Goal: Task Accomplishment & Management: Complete application form

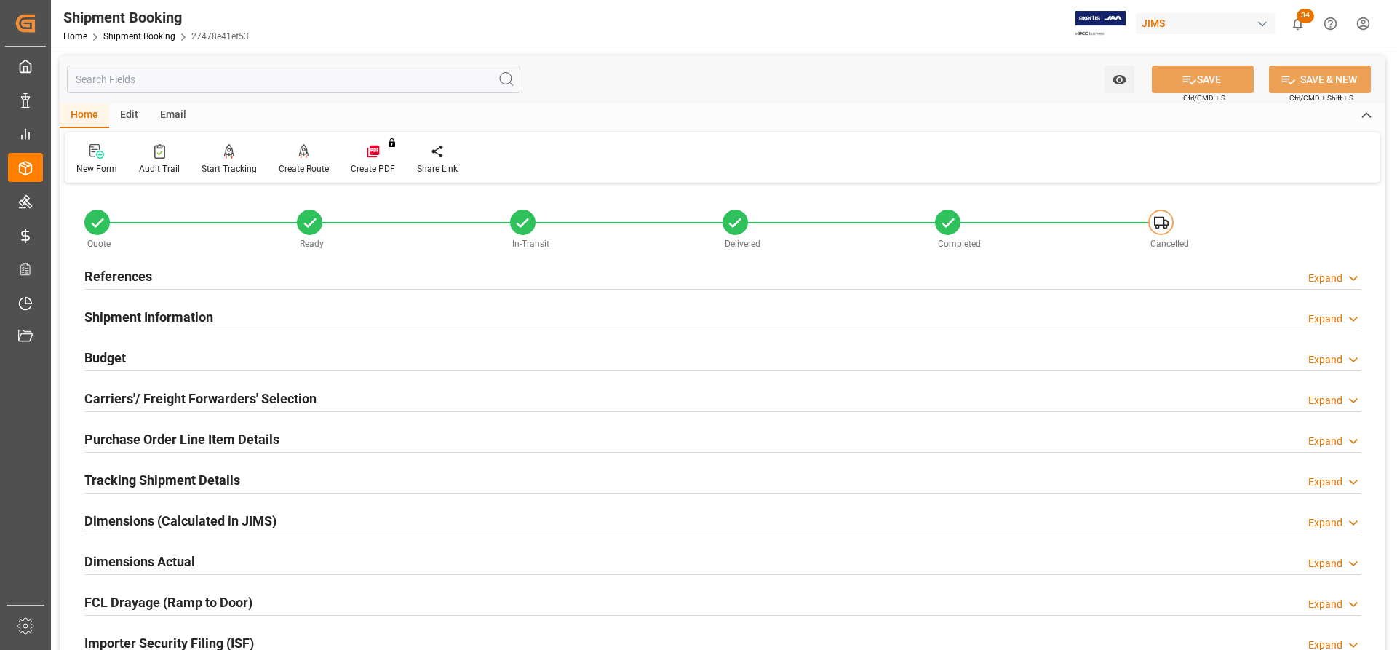
click at [115, 276] on h2 "References" at bounding box center [118, 276] width 68 height 20
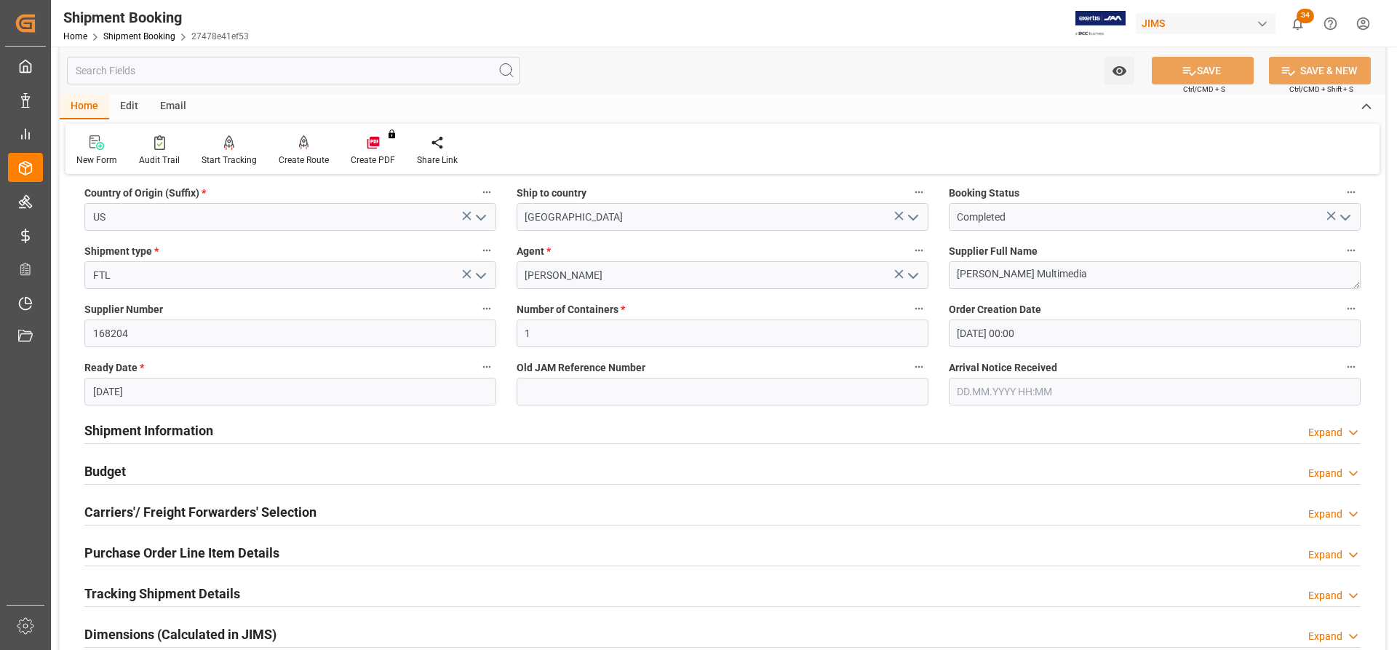
scroll to position [218, 0]
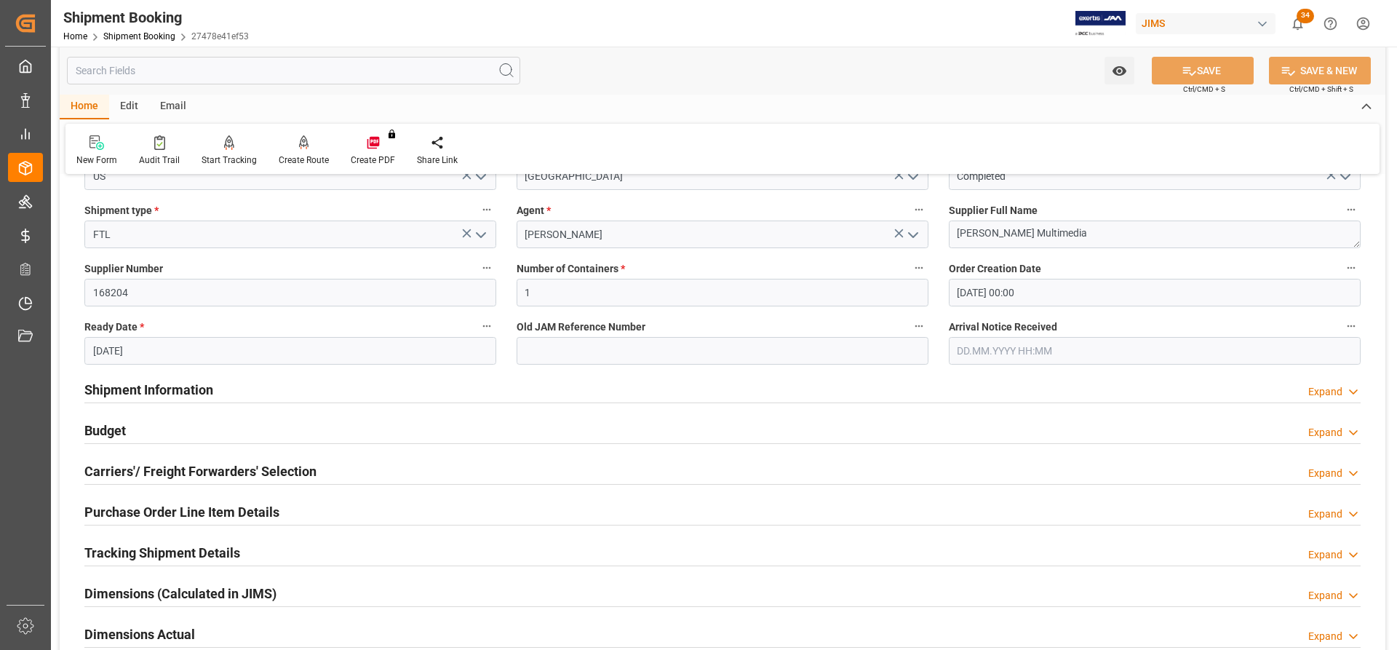
click at [132, 387] on h2 "Shipment Information" at bounding box center [148, 390] width 129 height 20
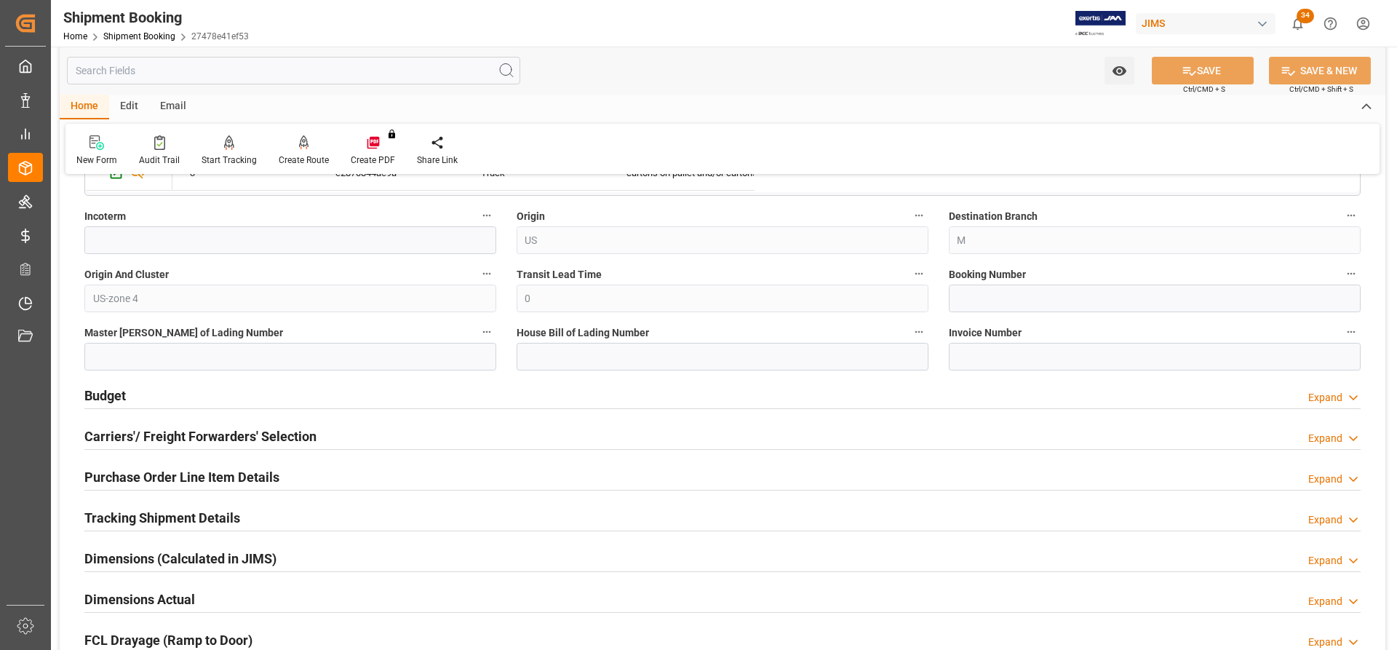
scroll to position [946, 0]
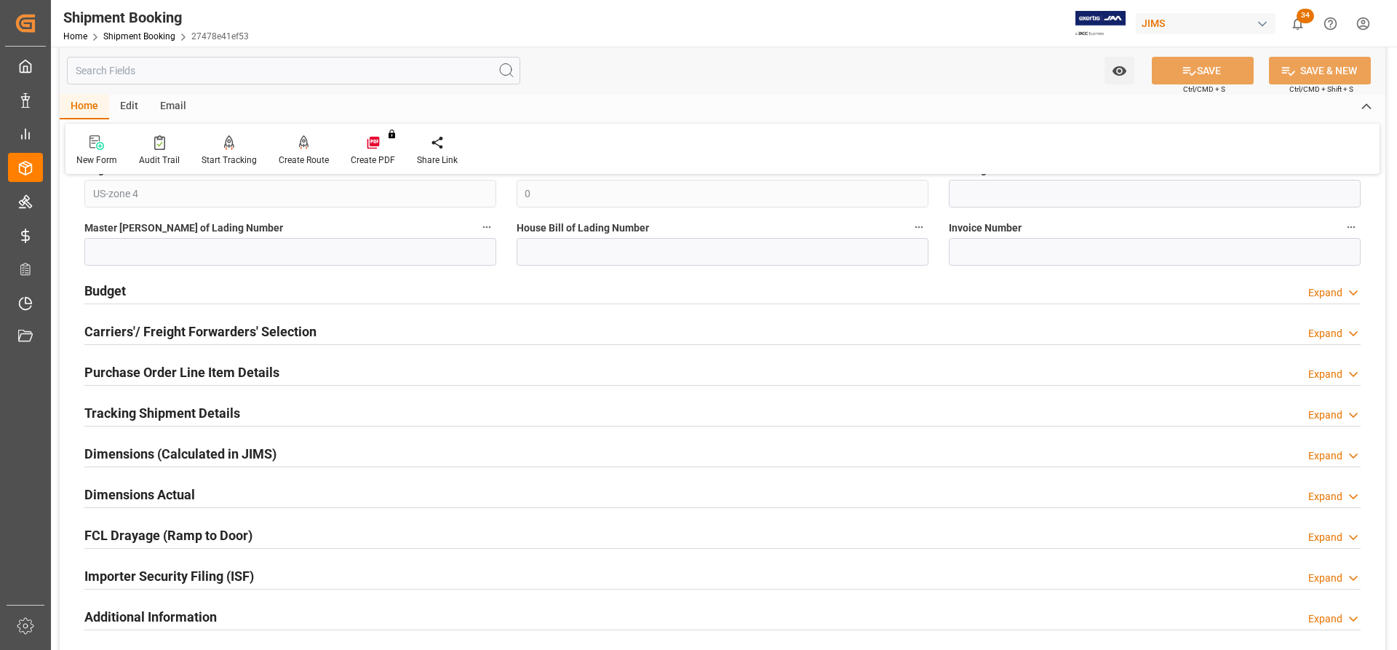
click at [108, 332] on h2 "Carriers'/ Freight Forwarders' Selection" at bounding box center [200, 332] width 232 height 20
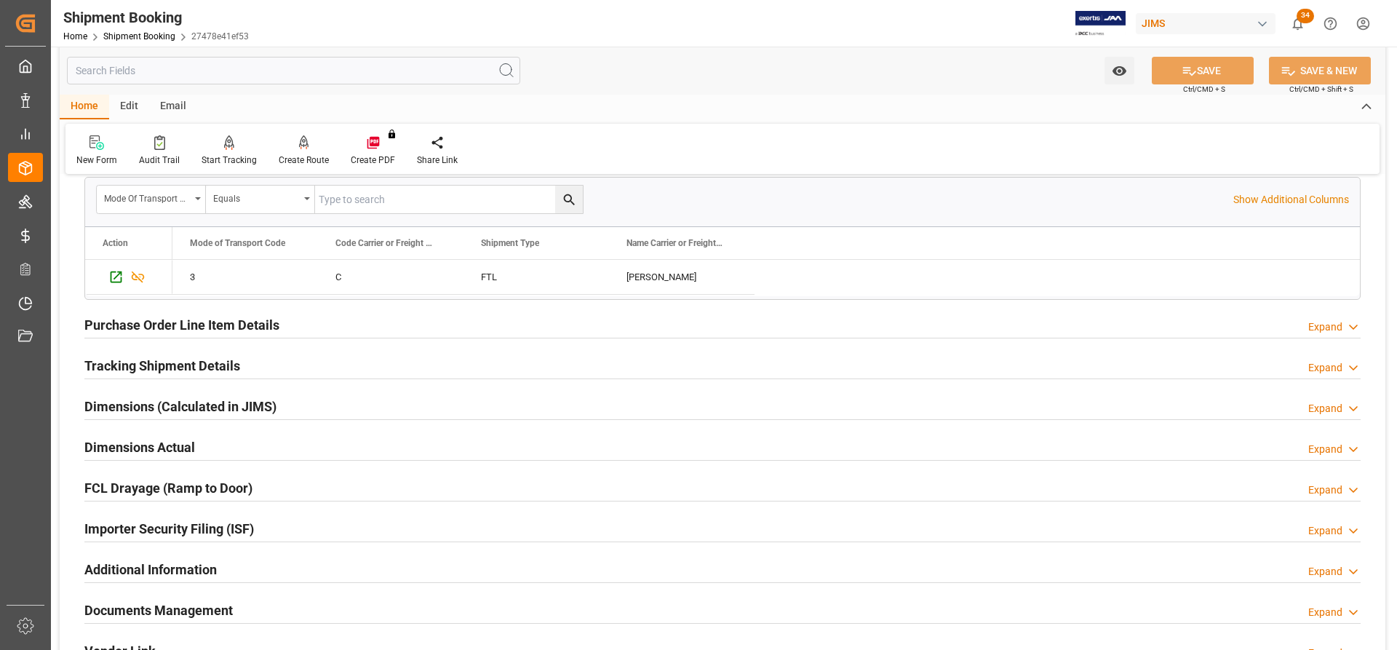
scroll to position [1382, 0]
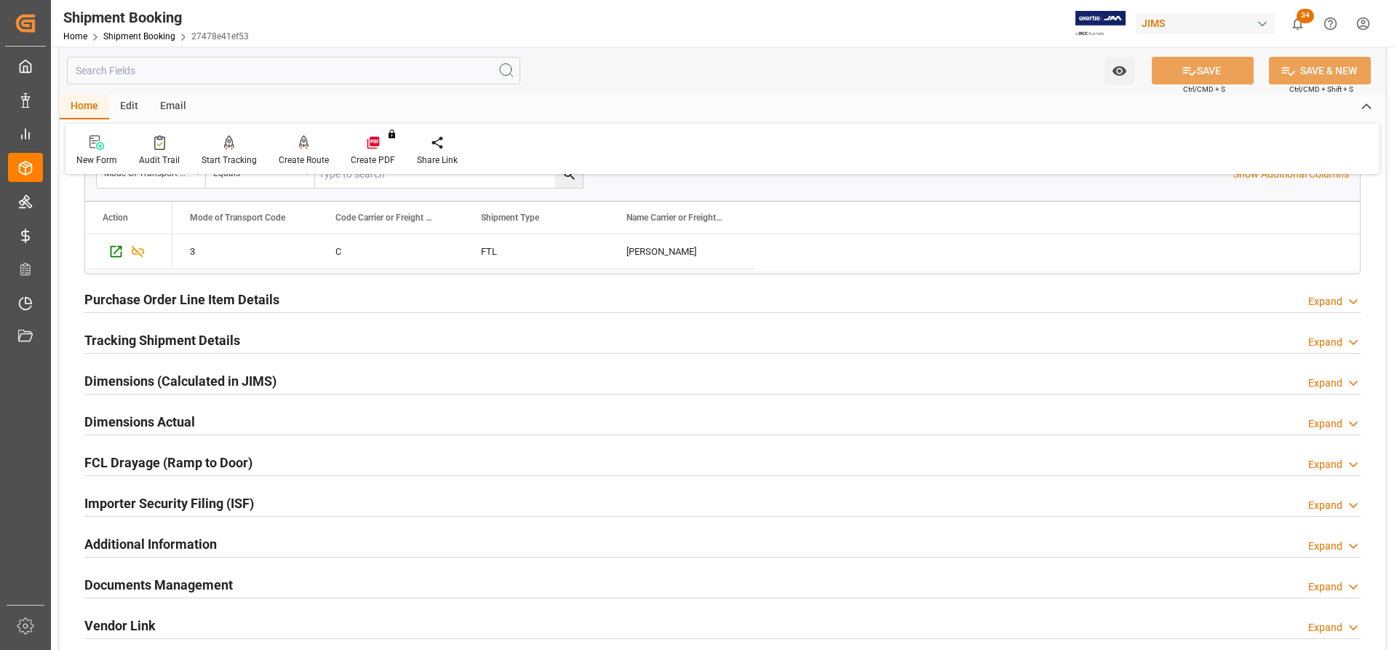
click at [137, 335] on h2 "Tracking Shipment Details" at bounding box center [162, 340] width 156 height 20
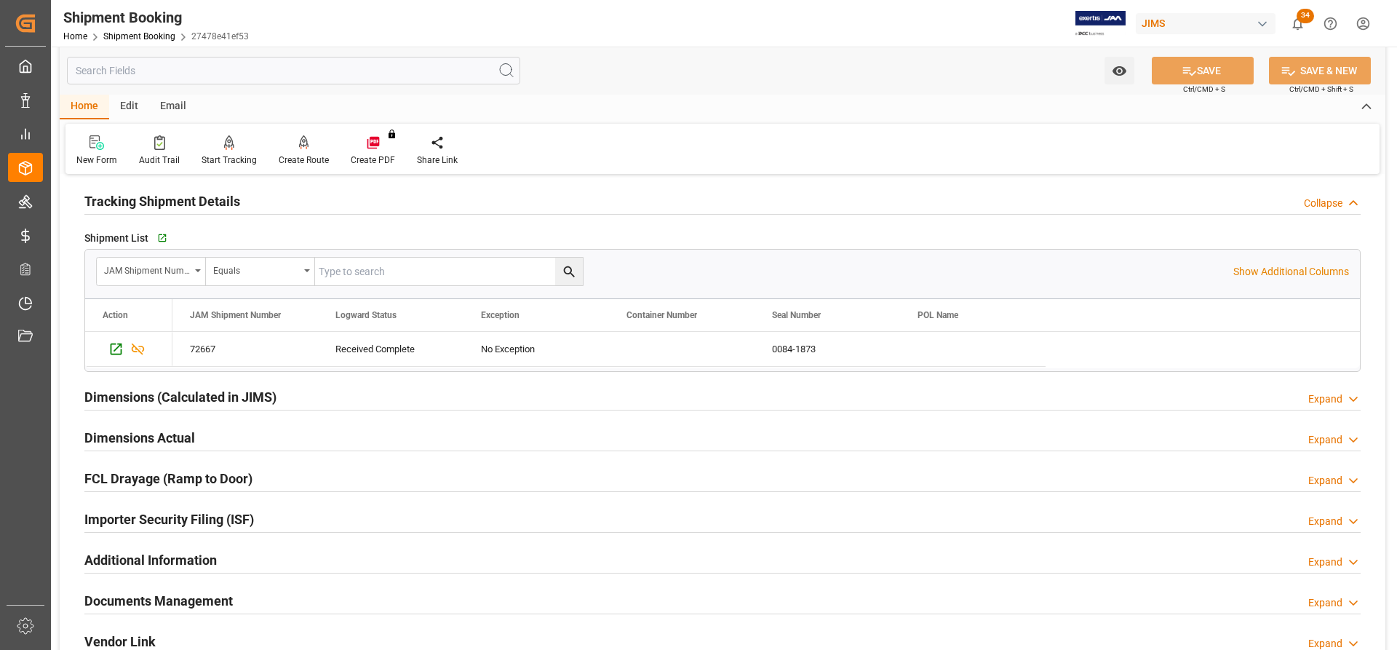
scroll to position [1528, 0]
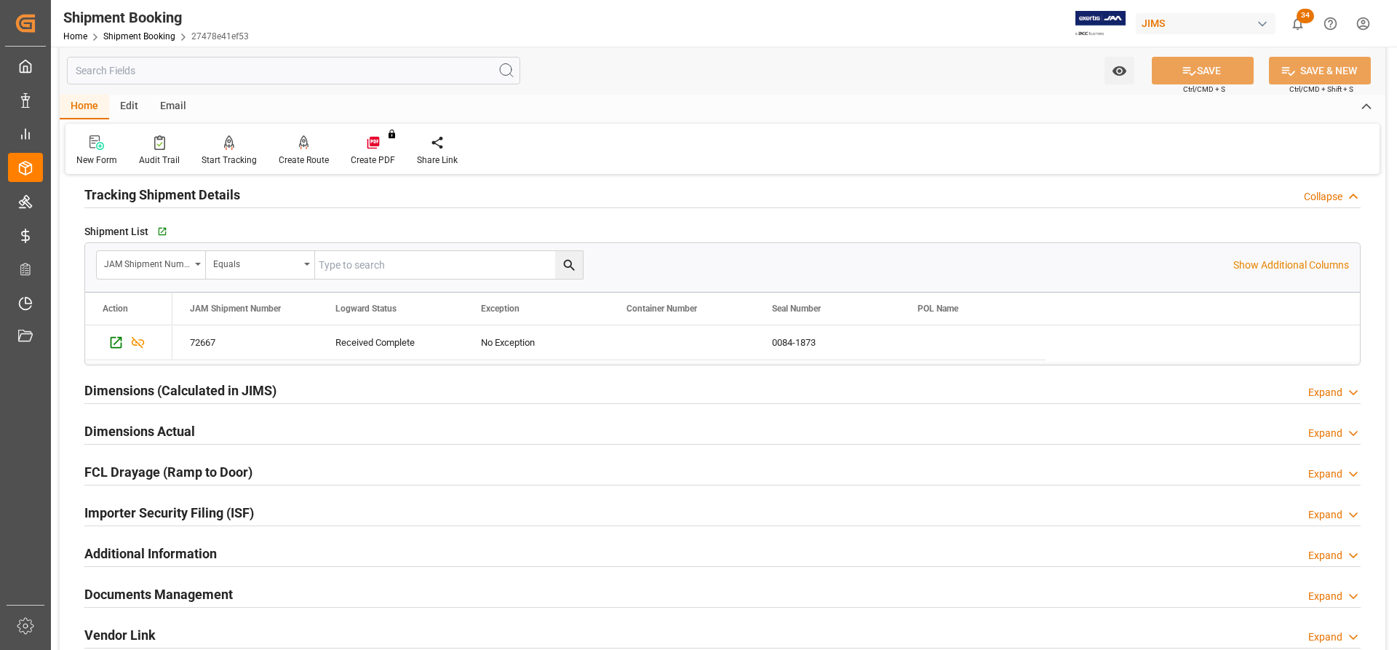
click at [134, 431] on h2 "Dimensions Actual" at bounding box center [139, 431] width 111 height 20
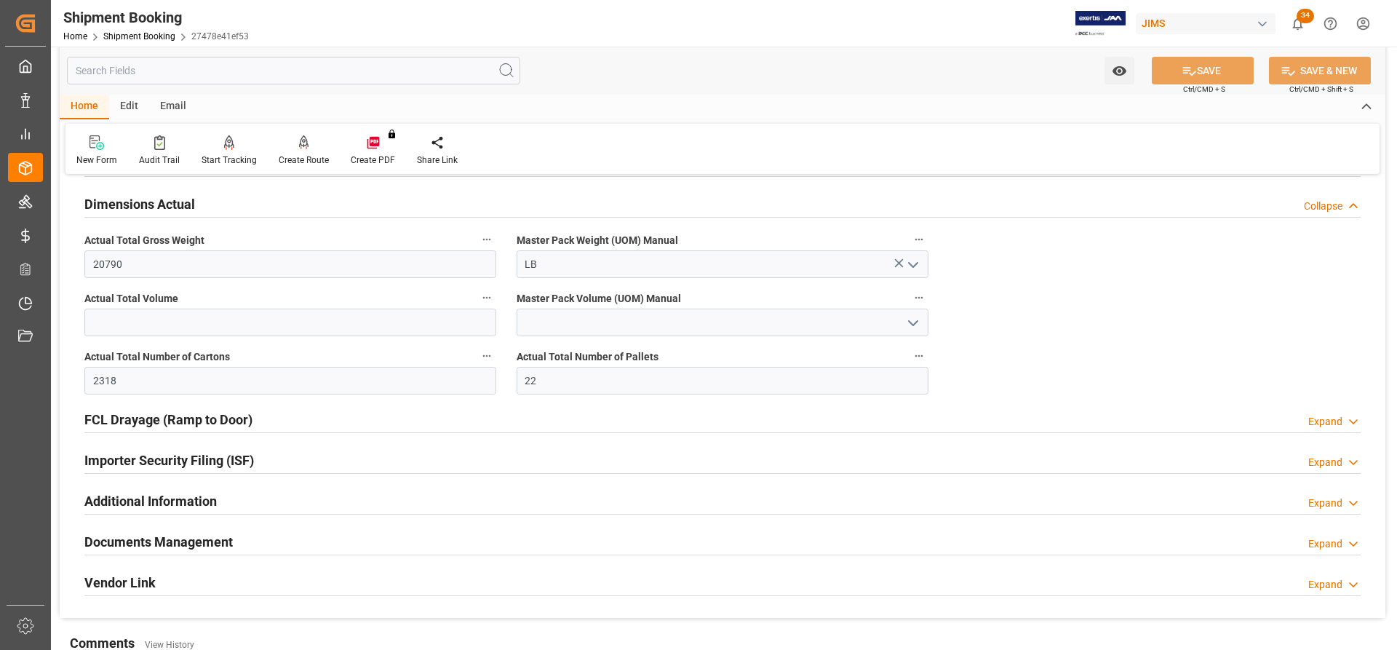
scroll to position [1819, 0]
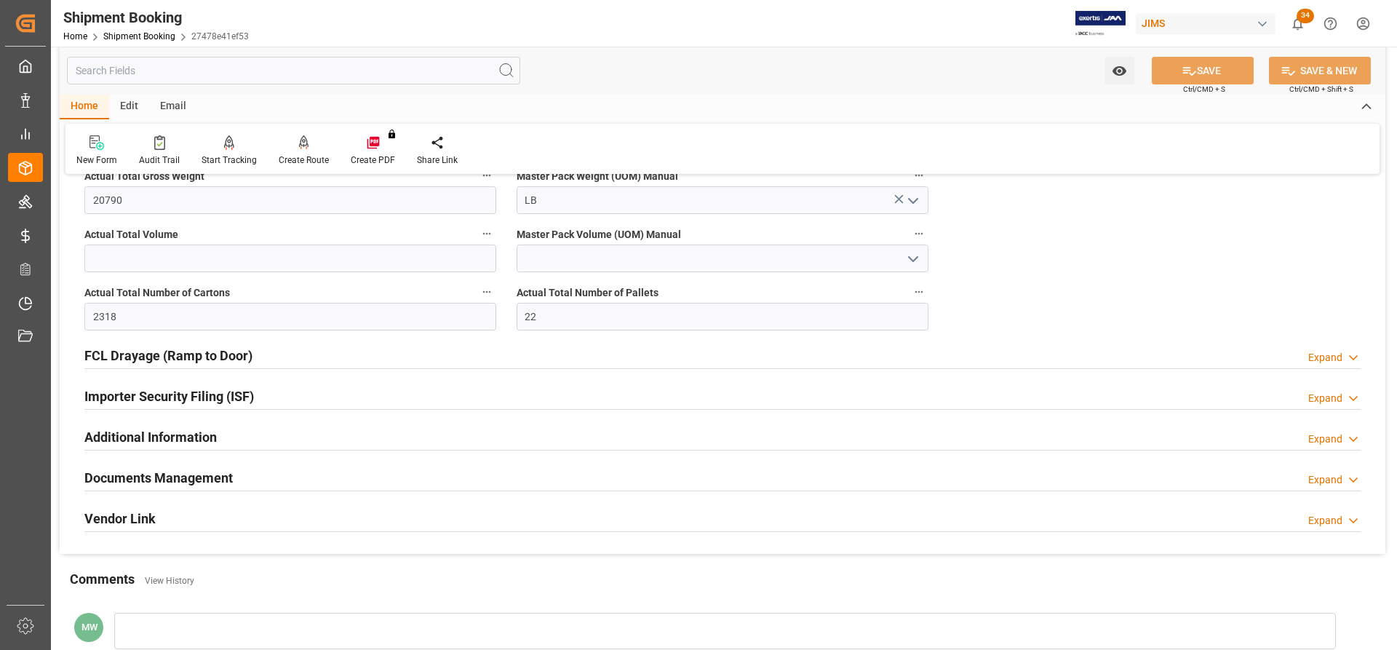
click at [164, 471] on h2 "Documents Management" at bounding box center [158, 478] width 148 height 20
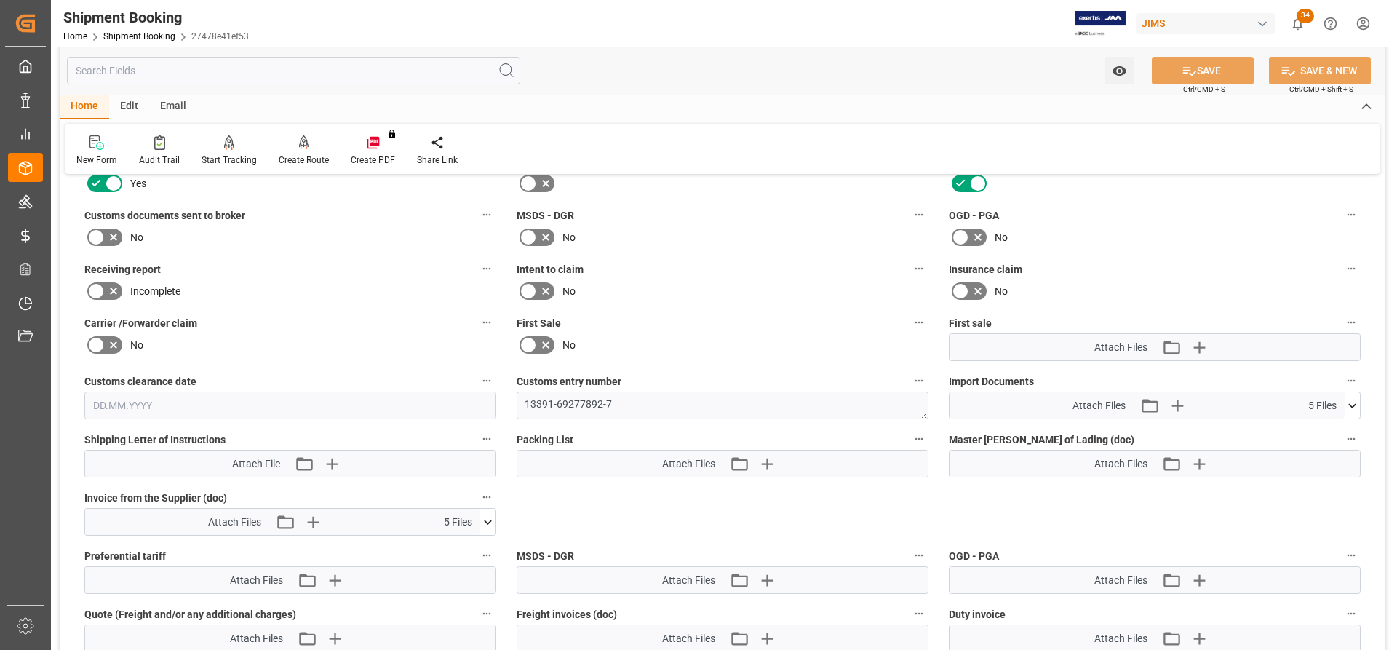
scroll to position [2182, 0]
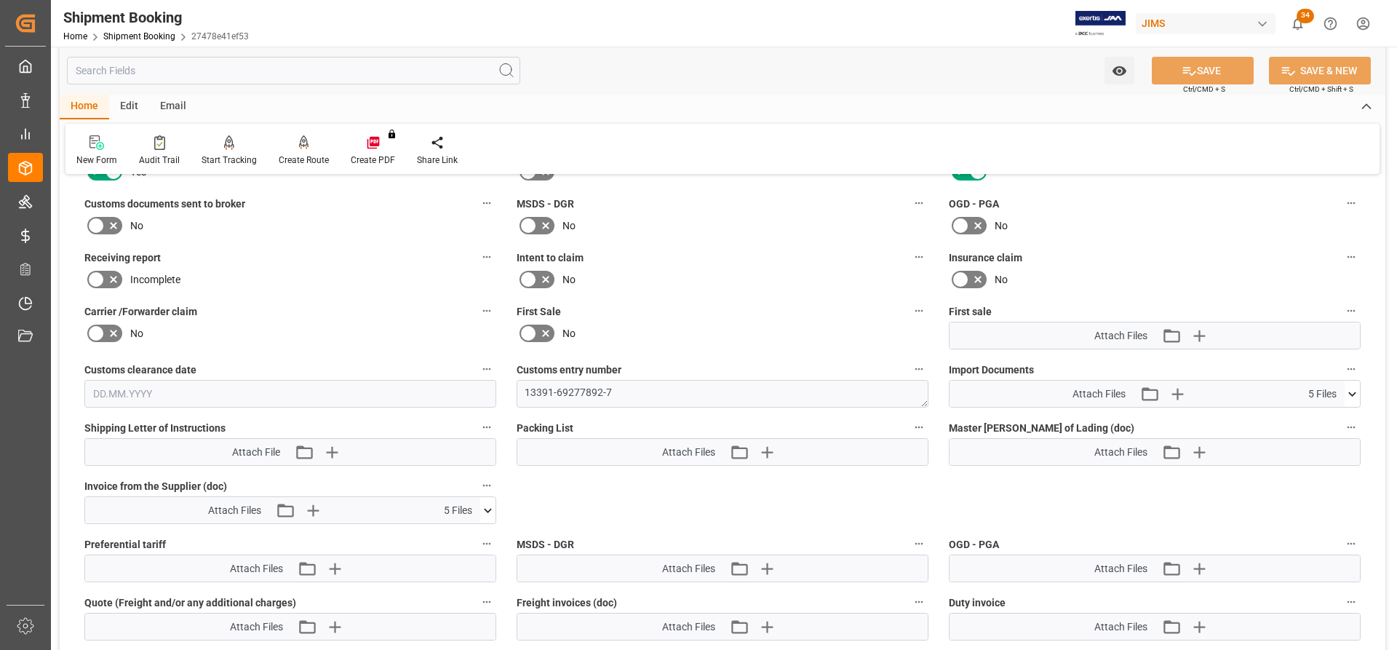
click at [1355, 386] on icon at bounding box center [1351, 393] width 15 height 15
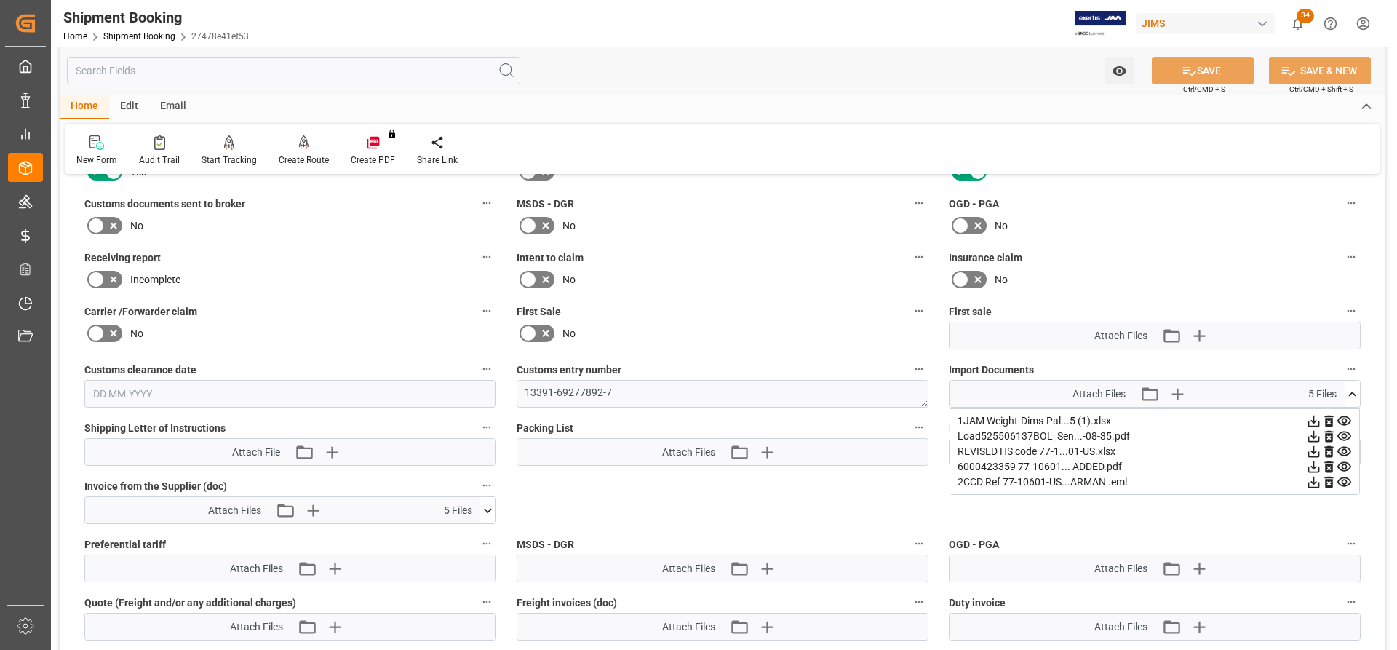
click at [486, 509] on icon at bounding box center [488, 510] width 8 height 4
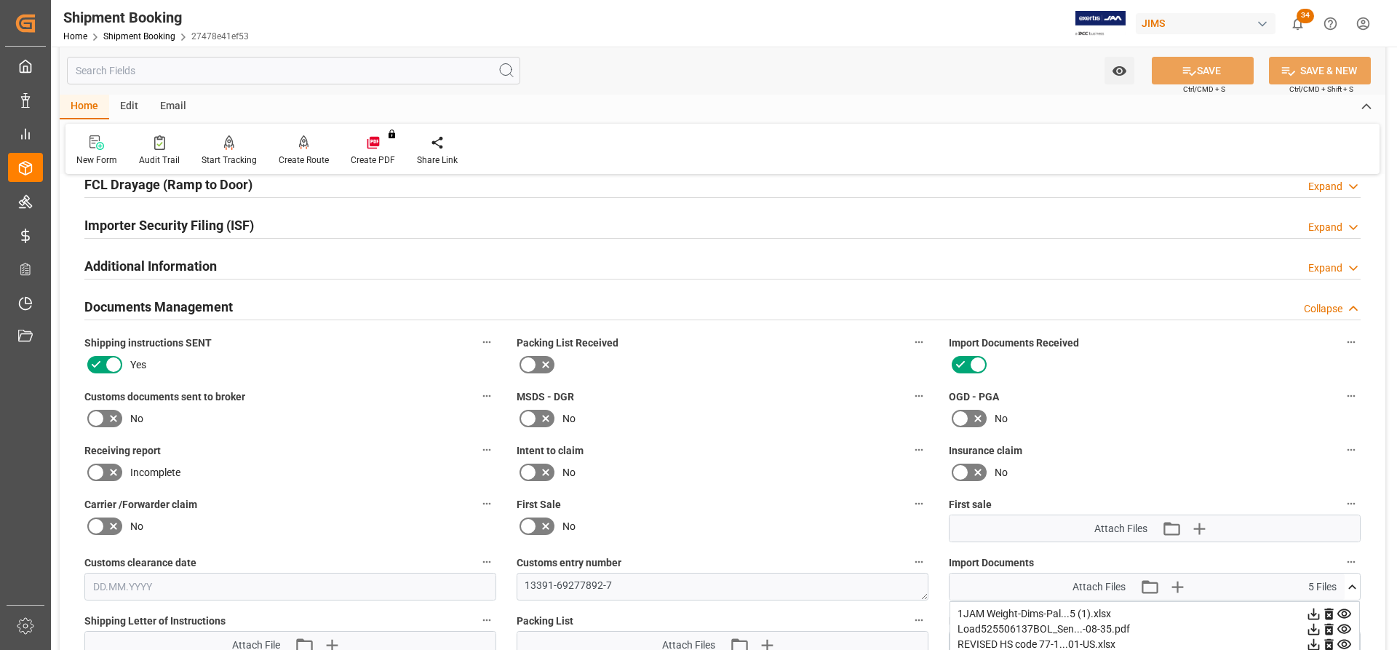
scroll to position [1964, 0]
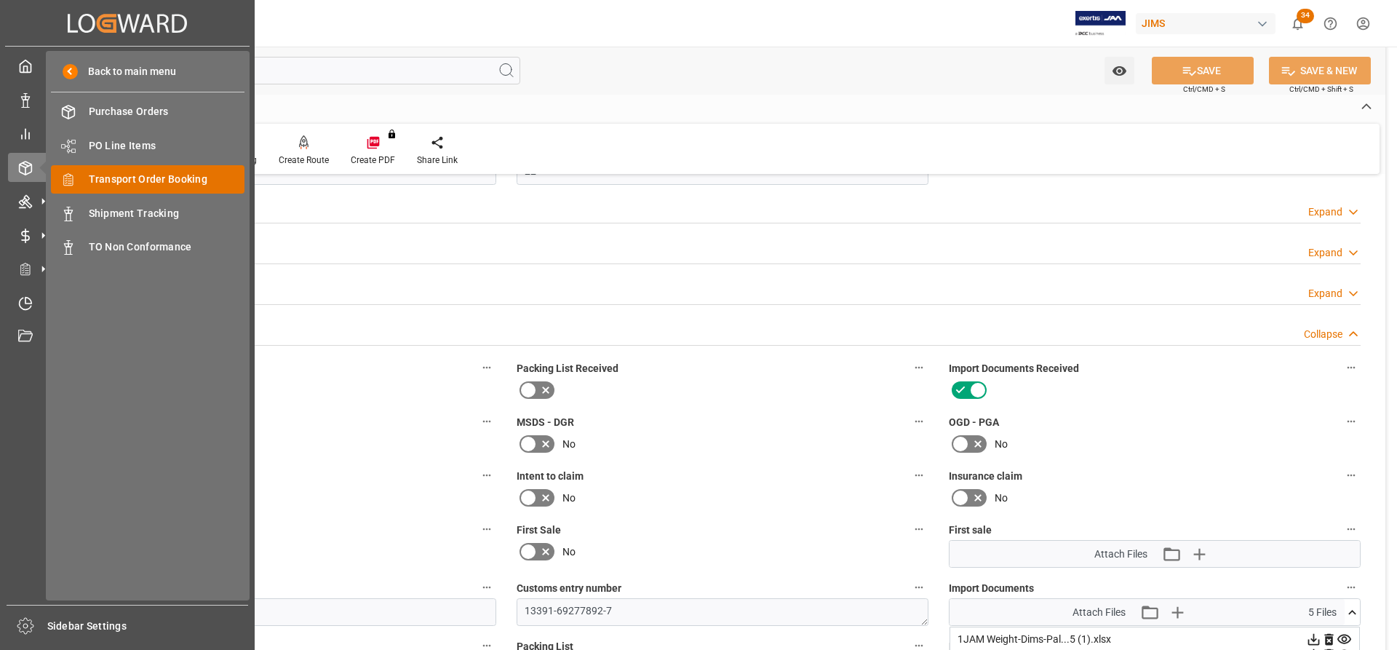
click at [122, 175] on span "Transport Order Booking" at bounding box center [167, 179] width 156 height 15
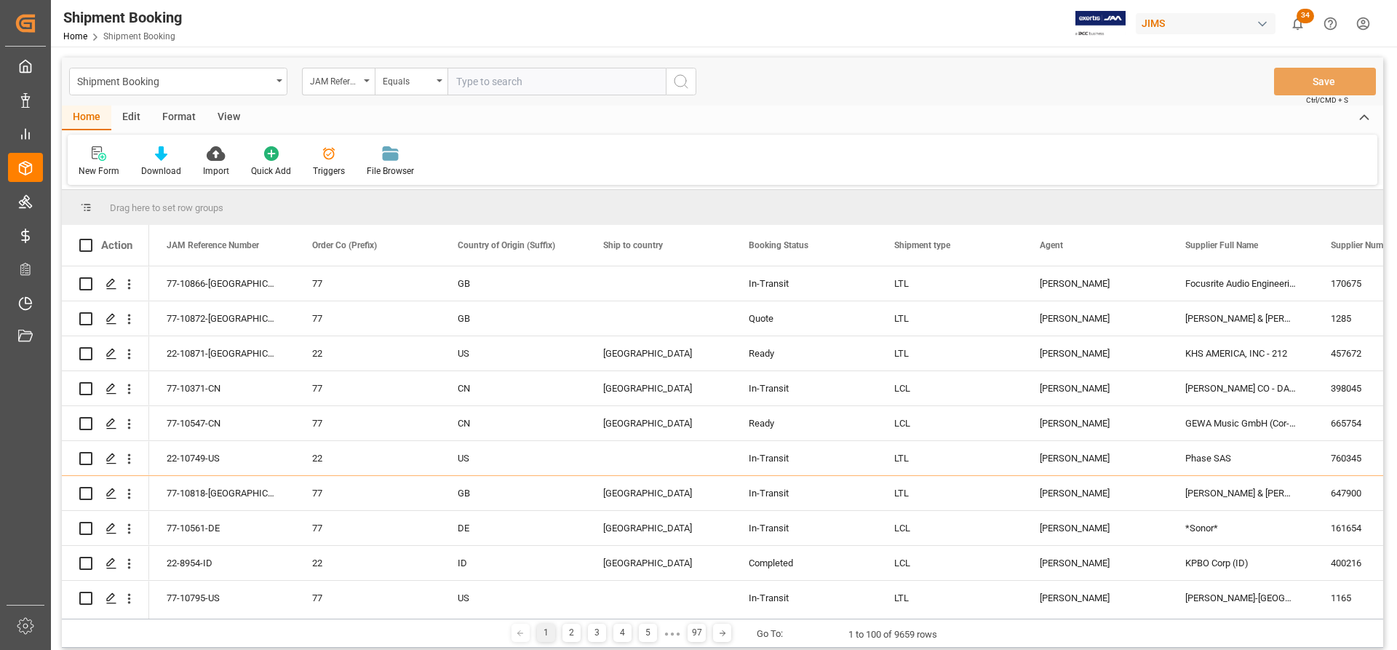
paste input "77-10800-[GEOGRAPHIC_DATA]"
type input "77-10800-[GEOGRAPHIC_DATA]"
click at [685, 88] on icon "search button" at bounding box center [680, 81] width 17 height 17
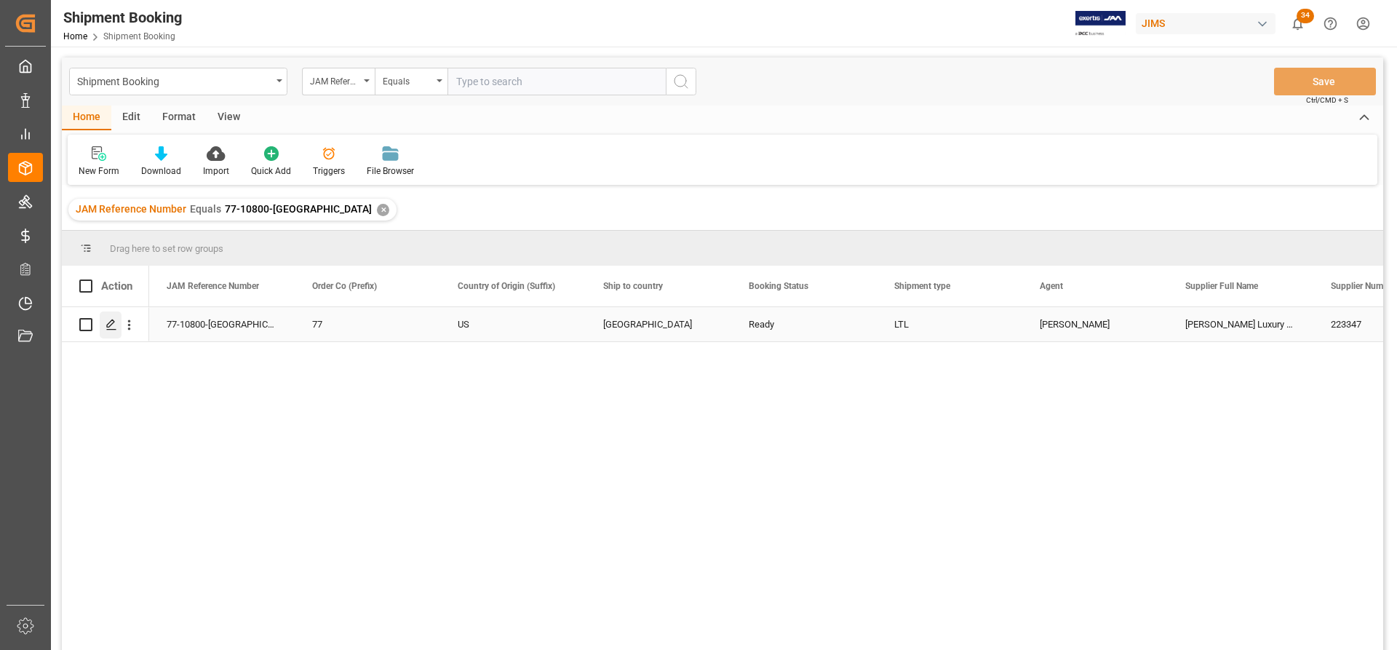
click at [108, 328] on icon "Press SPACE to select this row." at bounding box center [111, 325] width 12 height 12
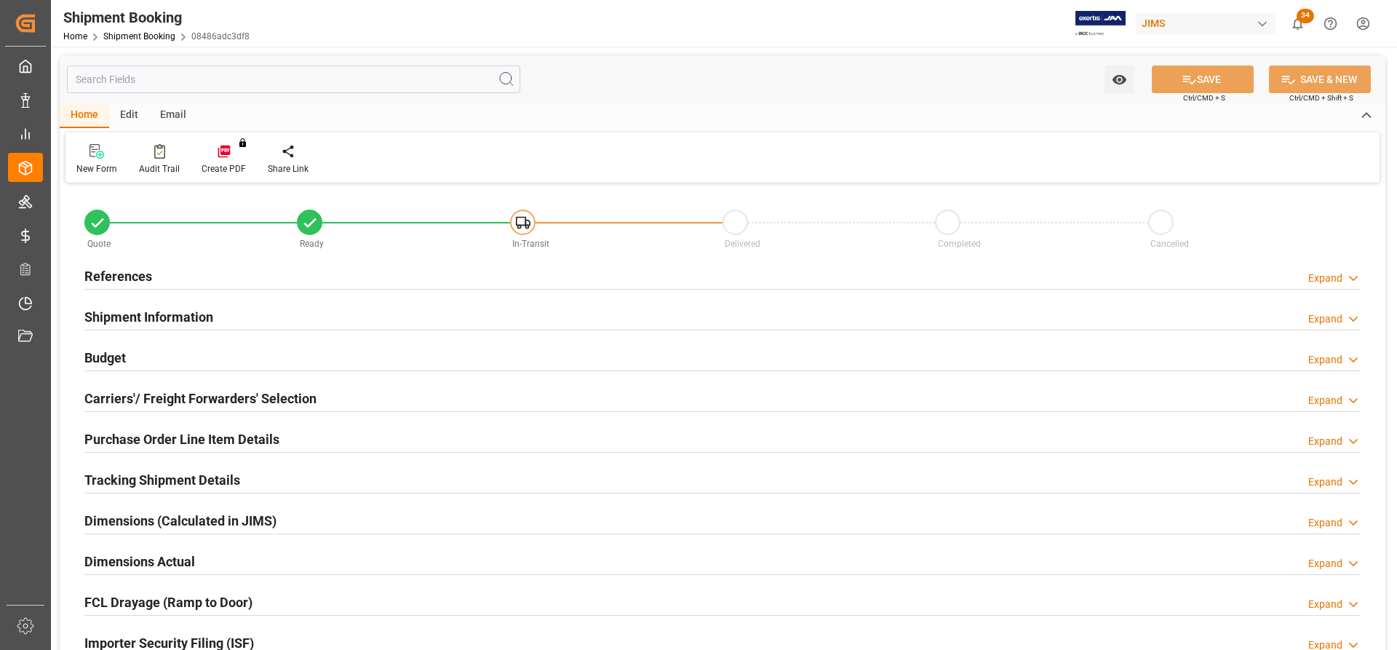
type input "0"
type input "[DATE] 00:00"
type input "[DATE]"
click at [124, 271] on h2 "References" at bounding box center [118, 276] width 68 height 20
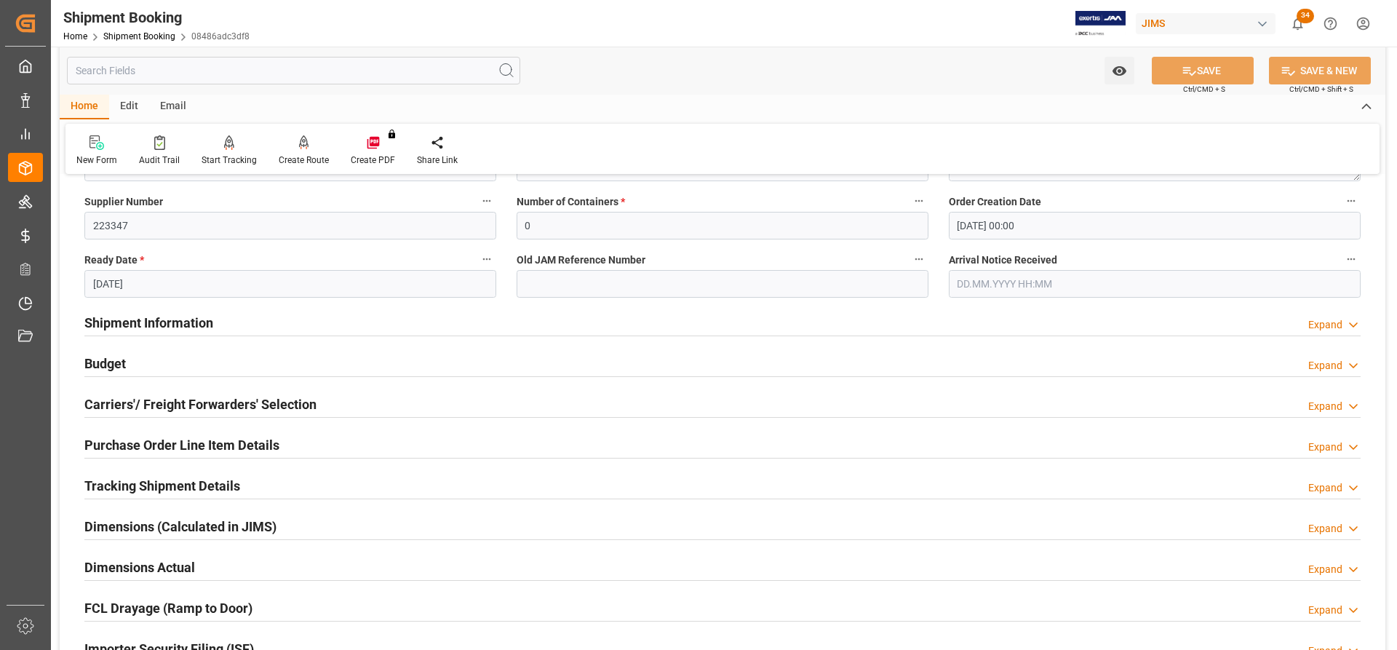
scroll to position [291, 0]
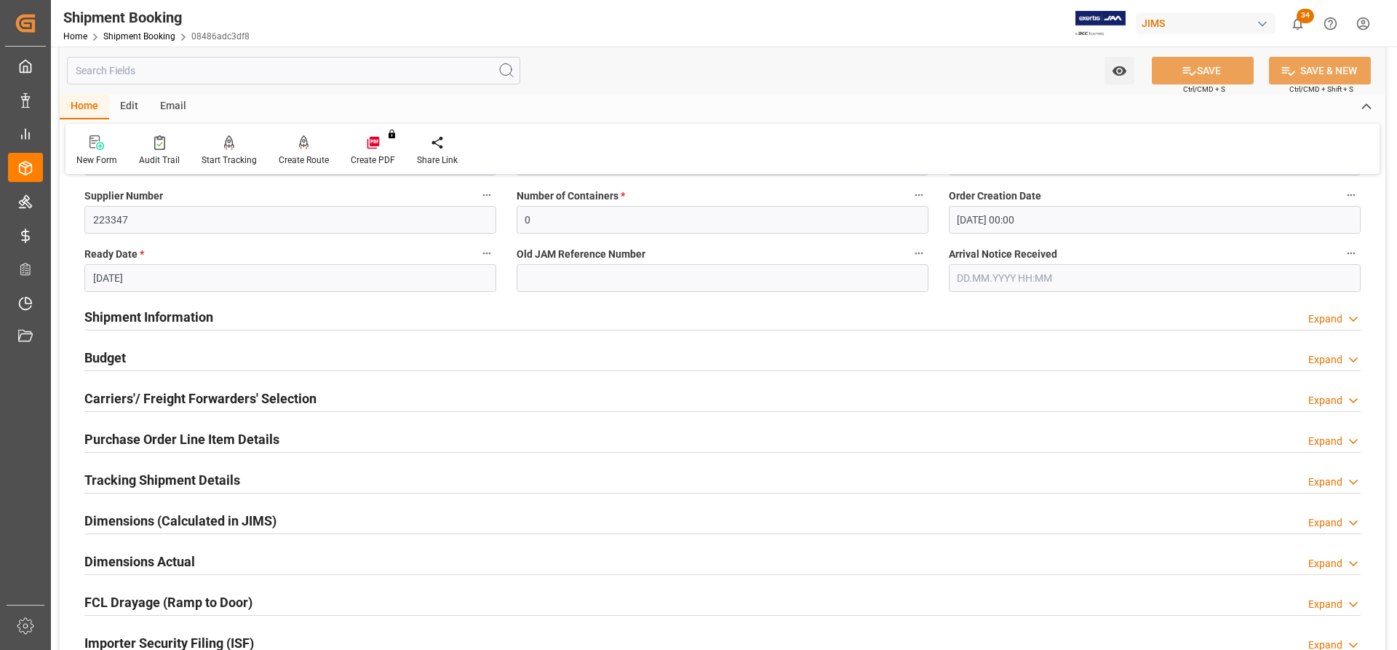
click at [164, 316] on h2 "Shipment Information" at bounding box center [148, 317] width 129 height 20
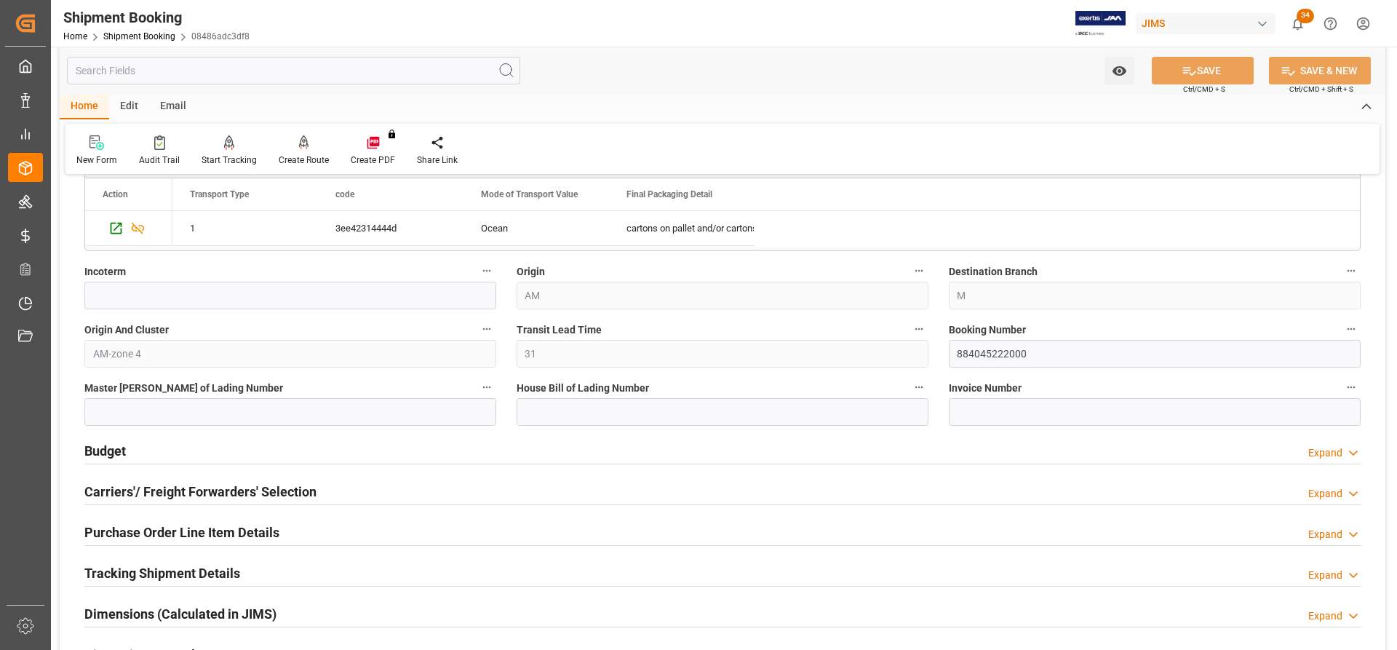
scroll to position [800, 0]
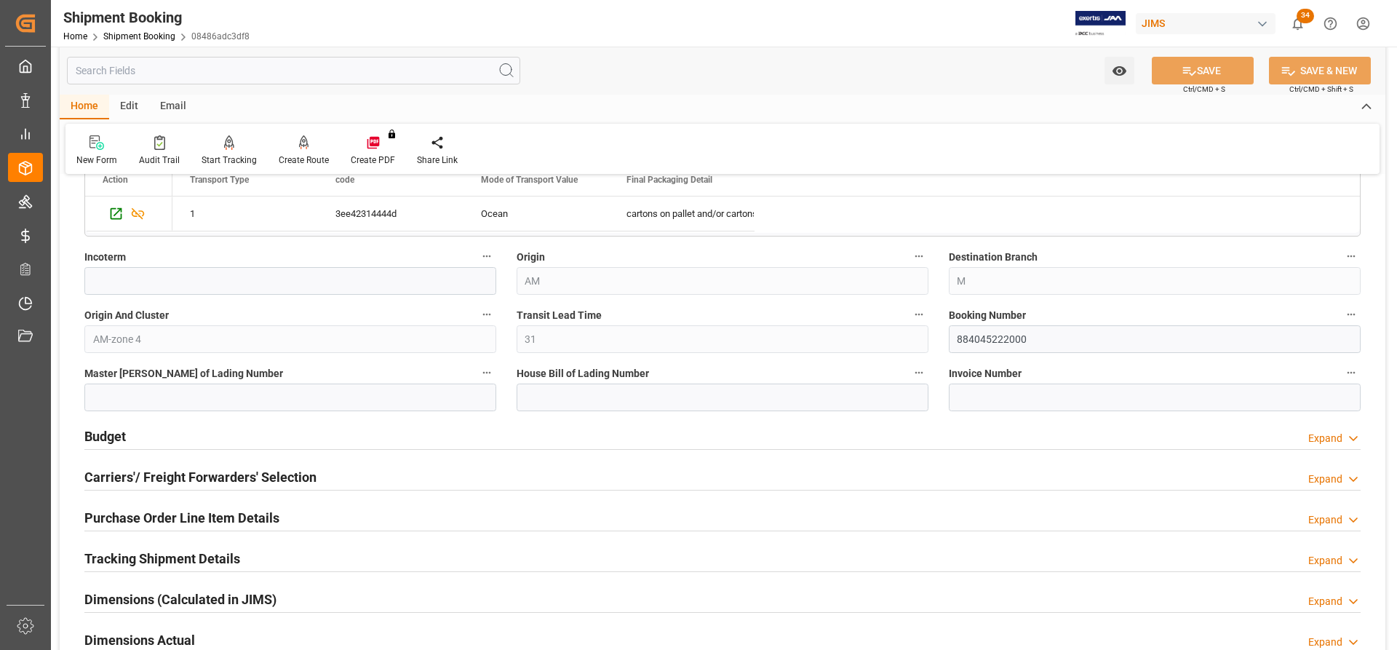
click at [97, 432] on h2 "Budget" at bounding box center [104, 436] width 41 height 20
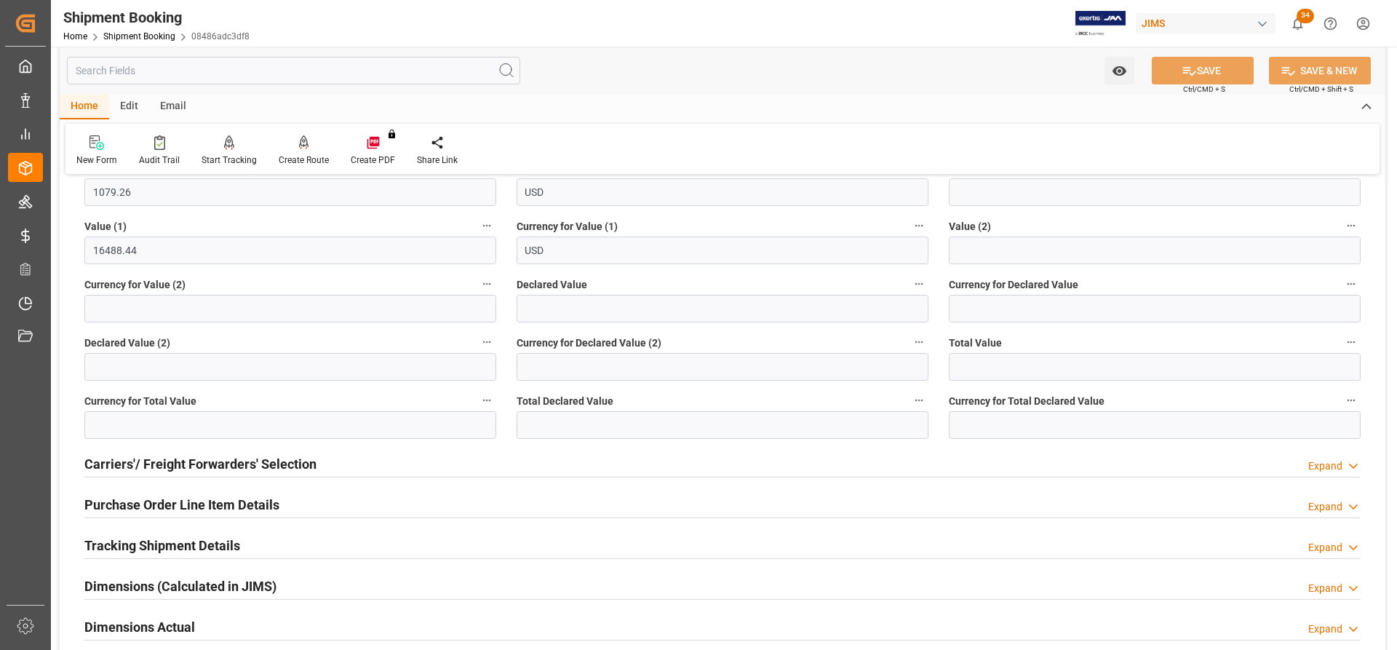
scroll to position [1164, 0]
click at [102, 459] on h2 "Carriers'/ Freight Forwarders' Selection" at bounding box center [200, 462] width 232 height 20
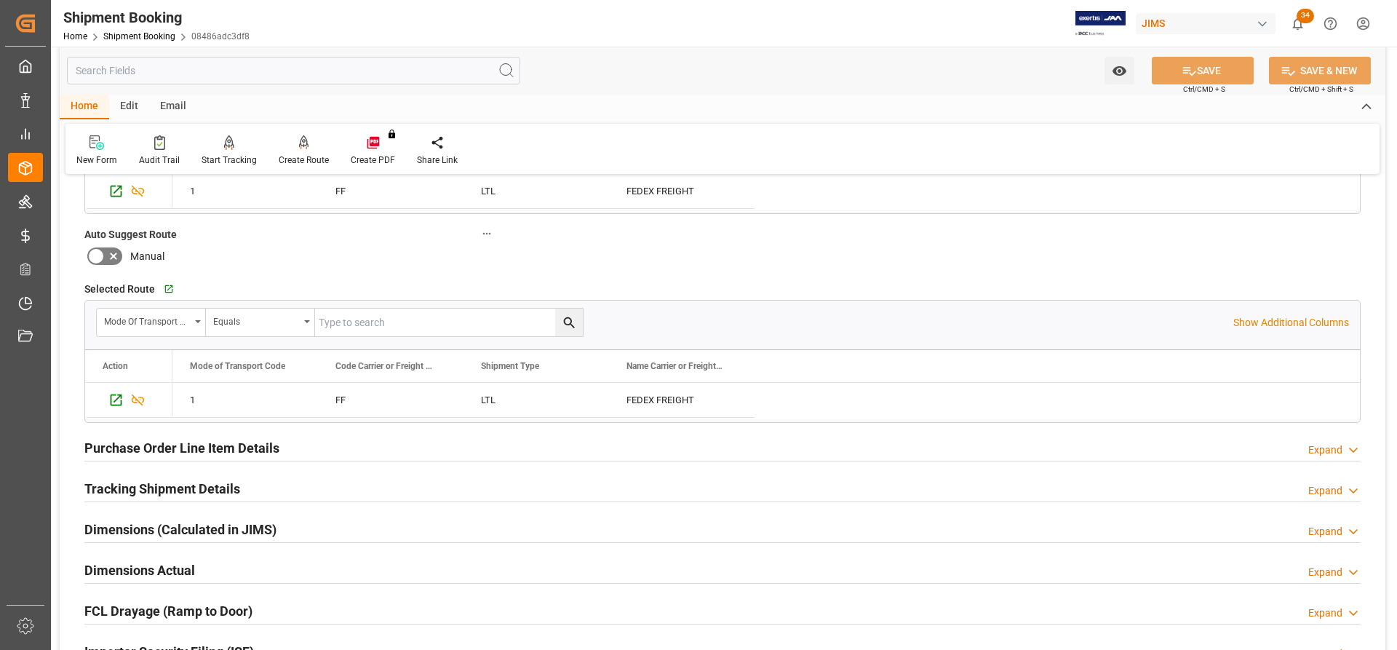
scroll to position [1600, 0]
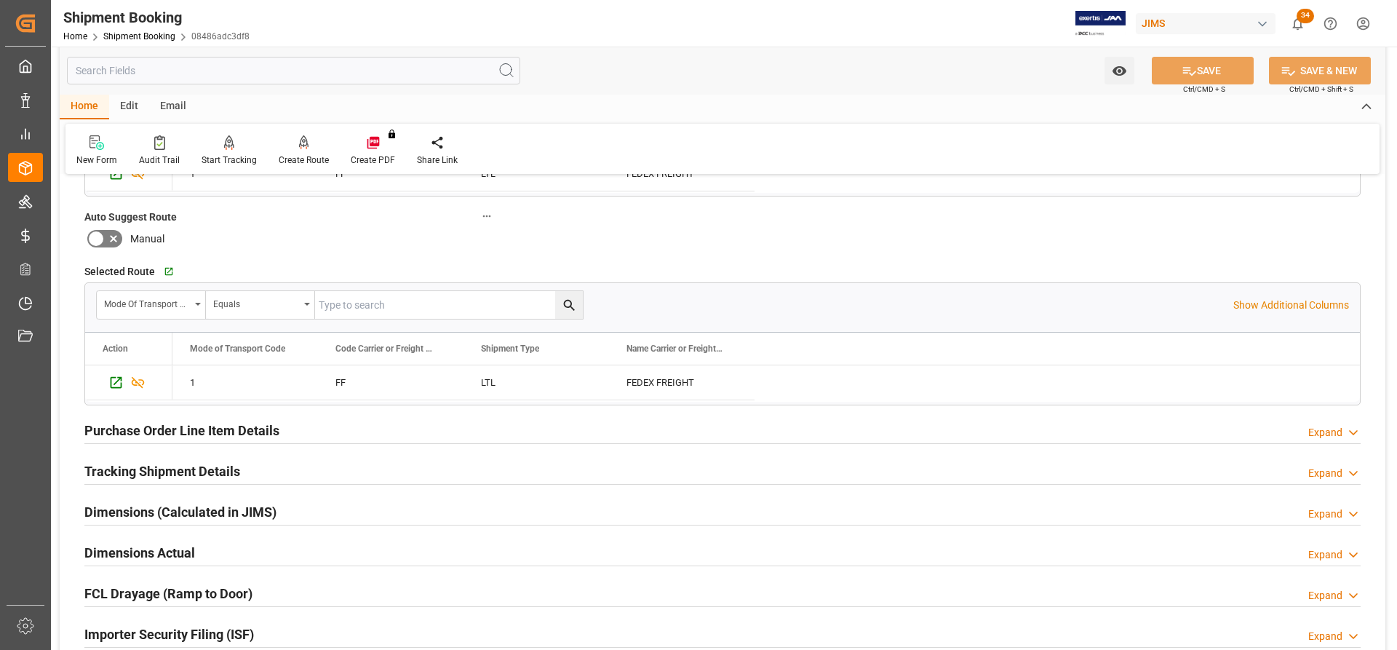
click at [128, 466] on h2 "Tracking Shipment Details" at bounding box center [162, 471] width 156 height 20
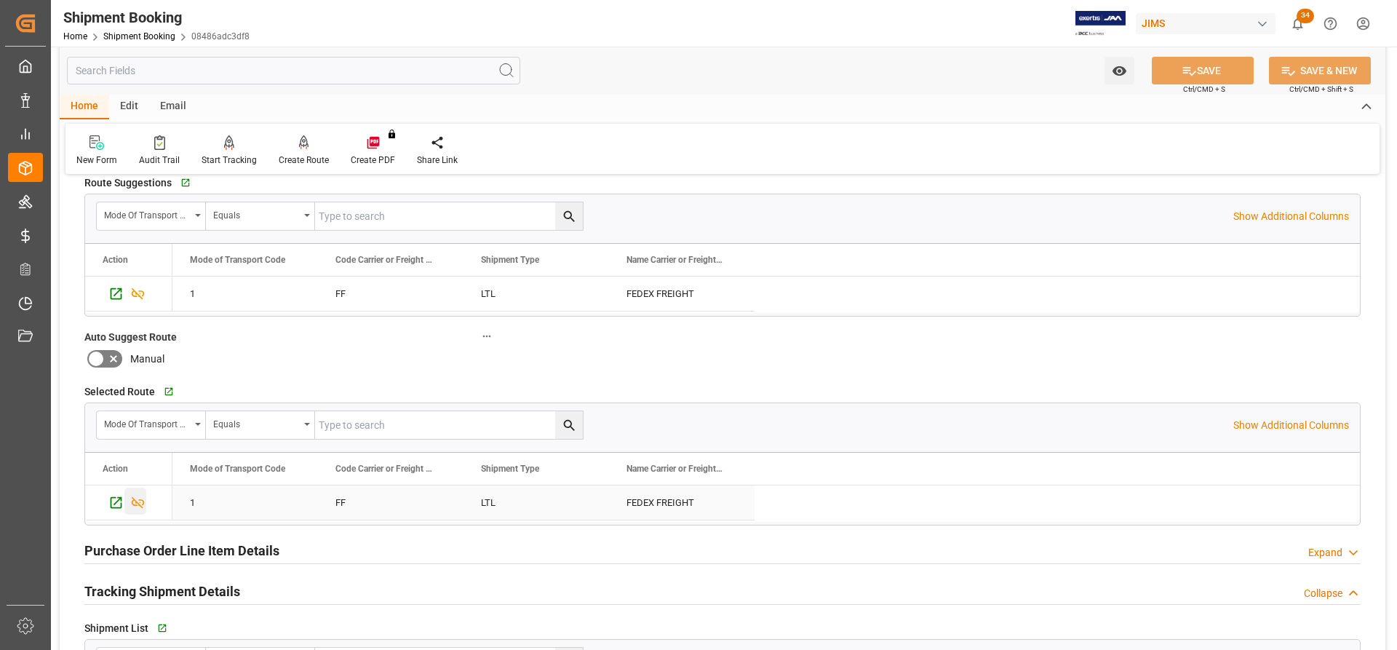
scroll to position [1455, 0]
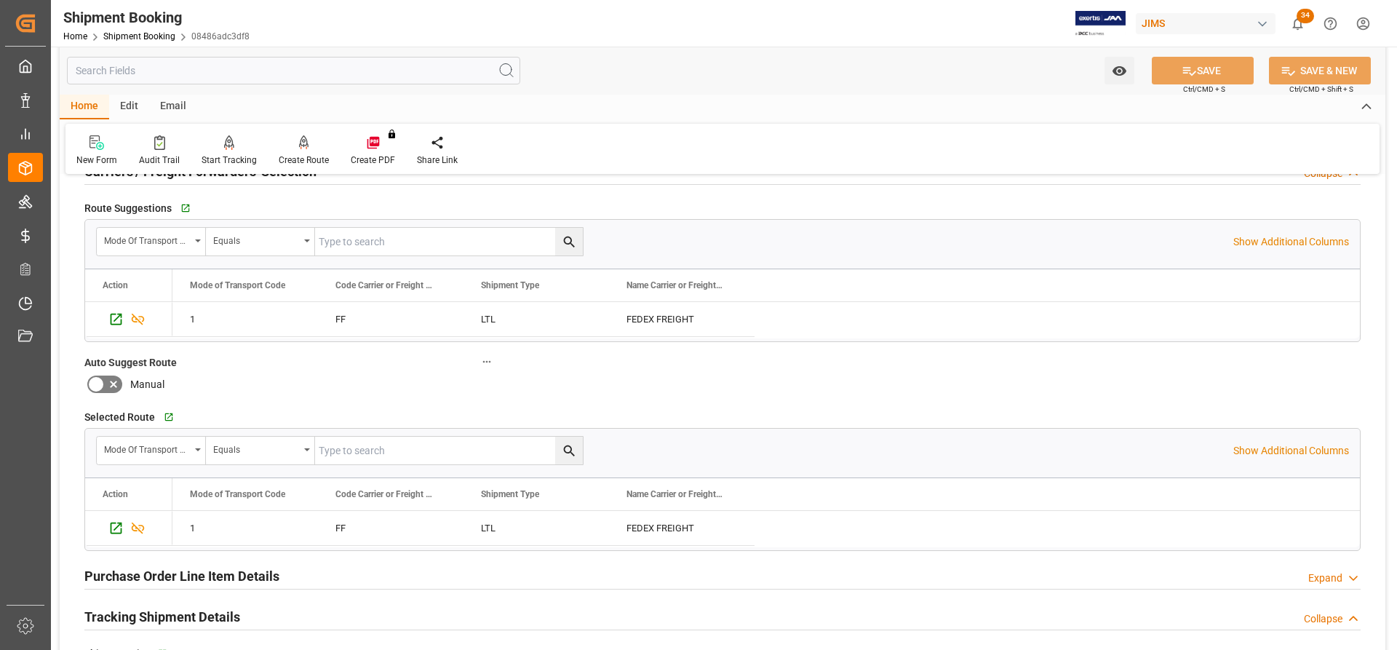
click at [124, 618] on h2 "Tracking Shipment Details" at bounding box center [162, 617] width 156 height 20
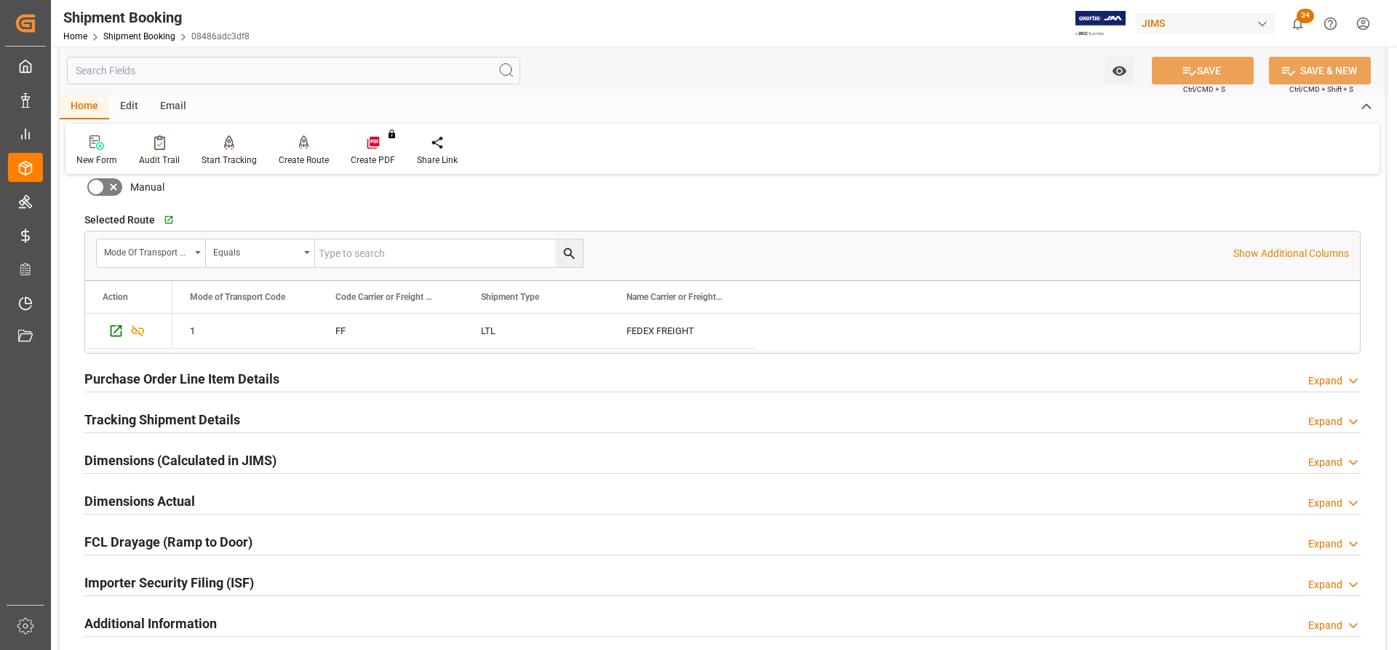
scroll to position [1673, 0]
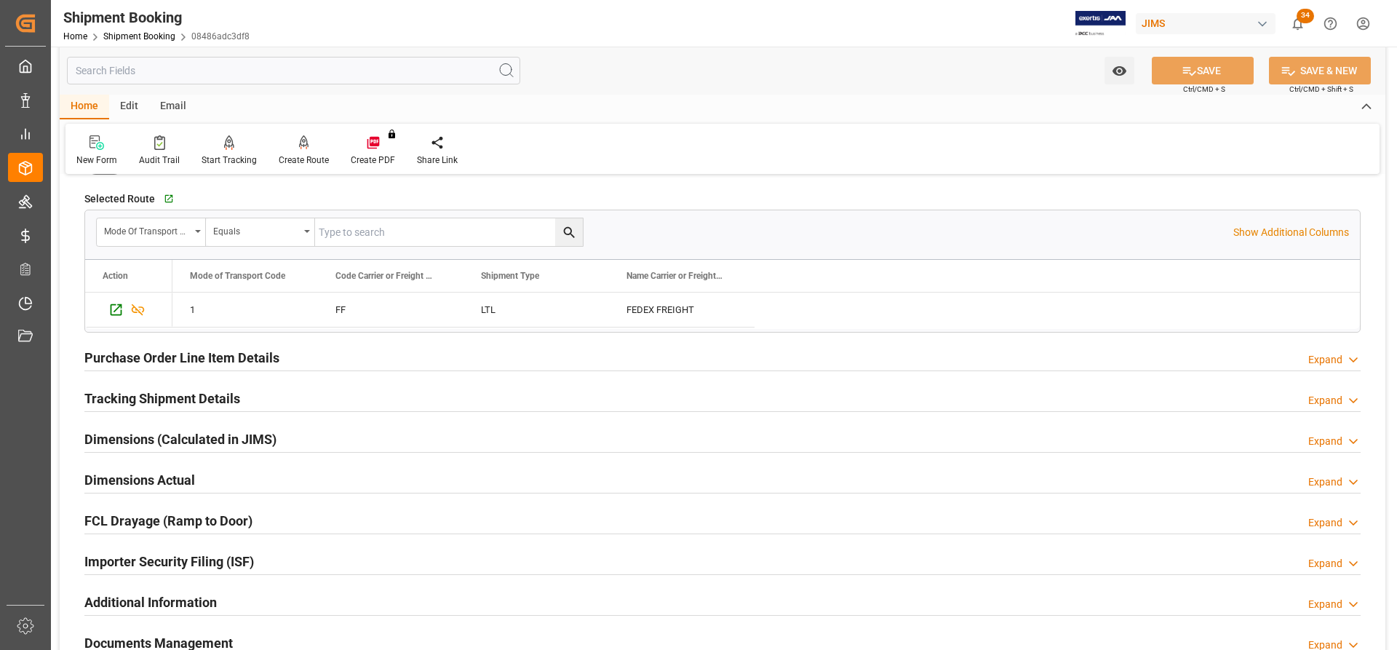
click at [129, 352] on h2 "Purchase Order Line Item Details" at bounding box center [181, 358] width 195 height 20
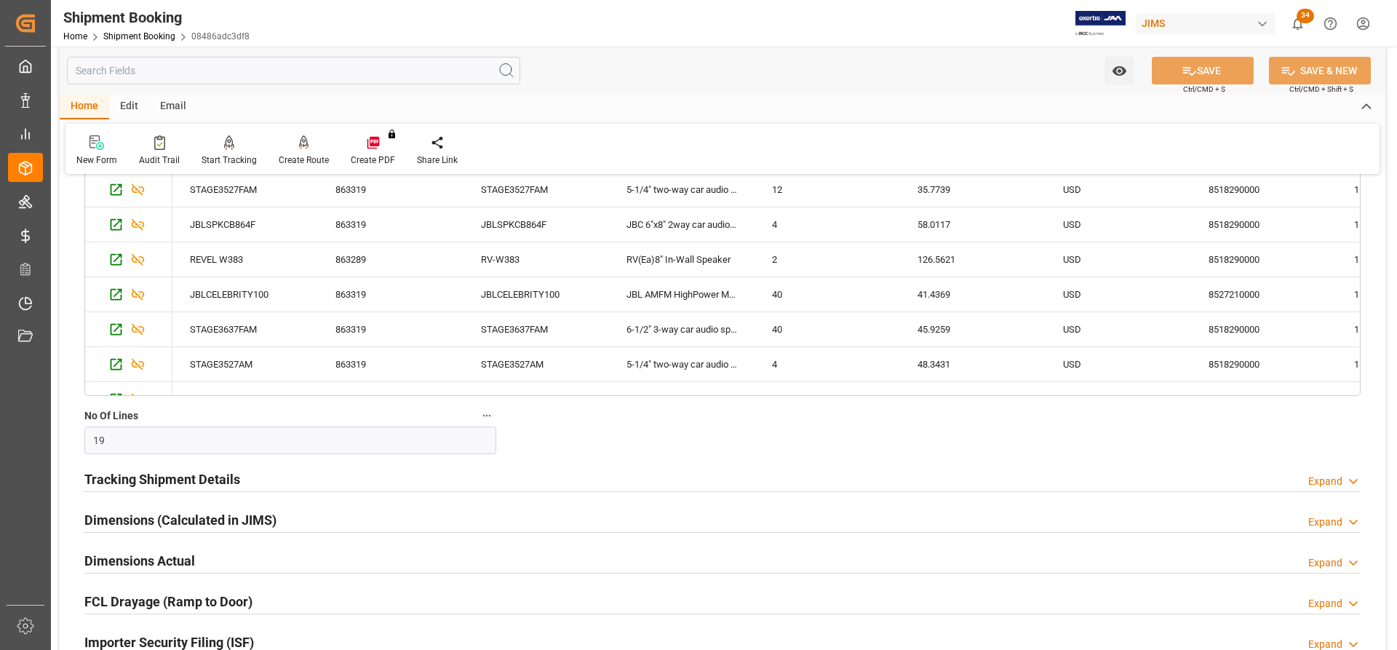
scroll to position [2182, 0]
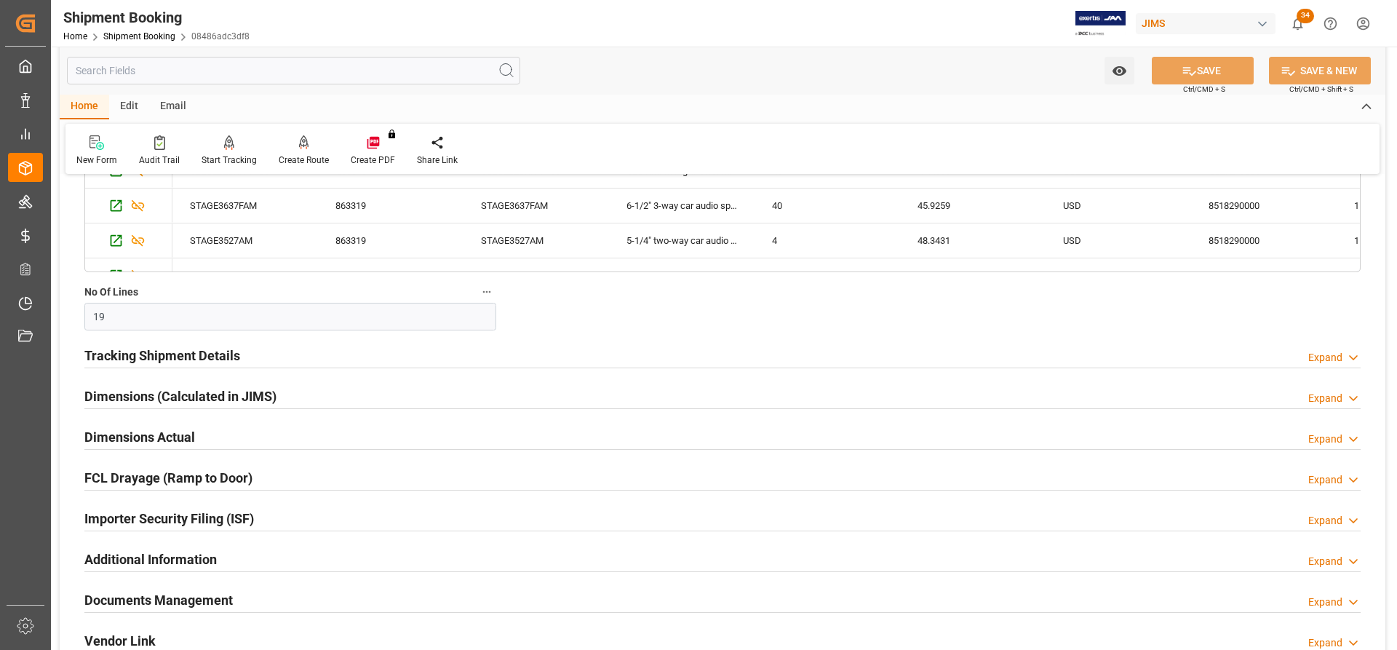
click at [121, 349] on h2 "Tracking Shipment Details" at bounding box center [162, 356] width 156 height 20
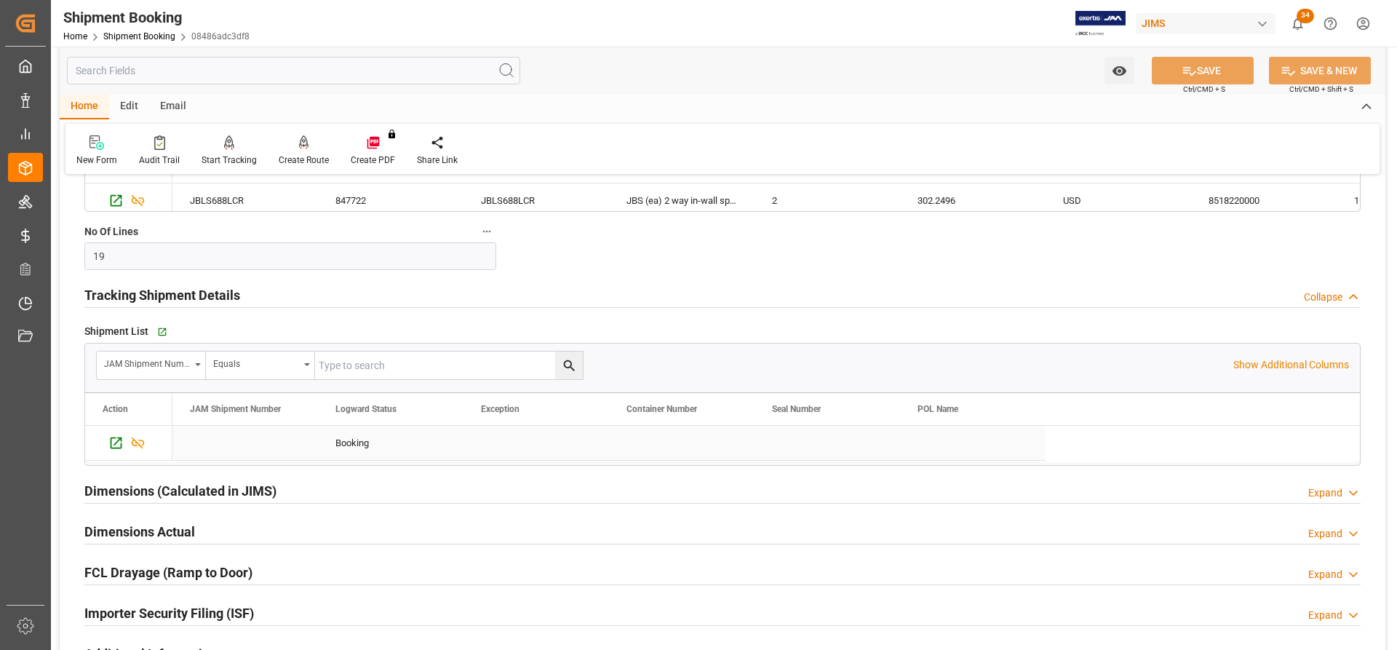
scroll to position [2255, 0]
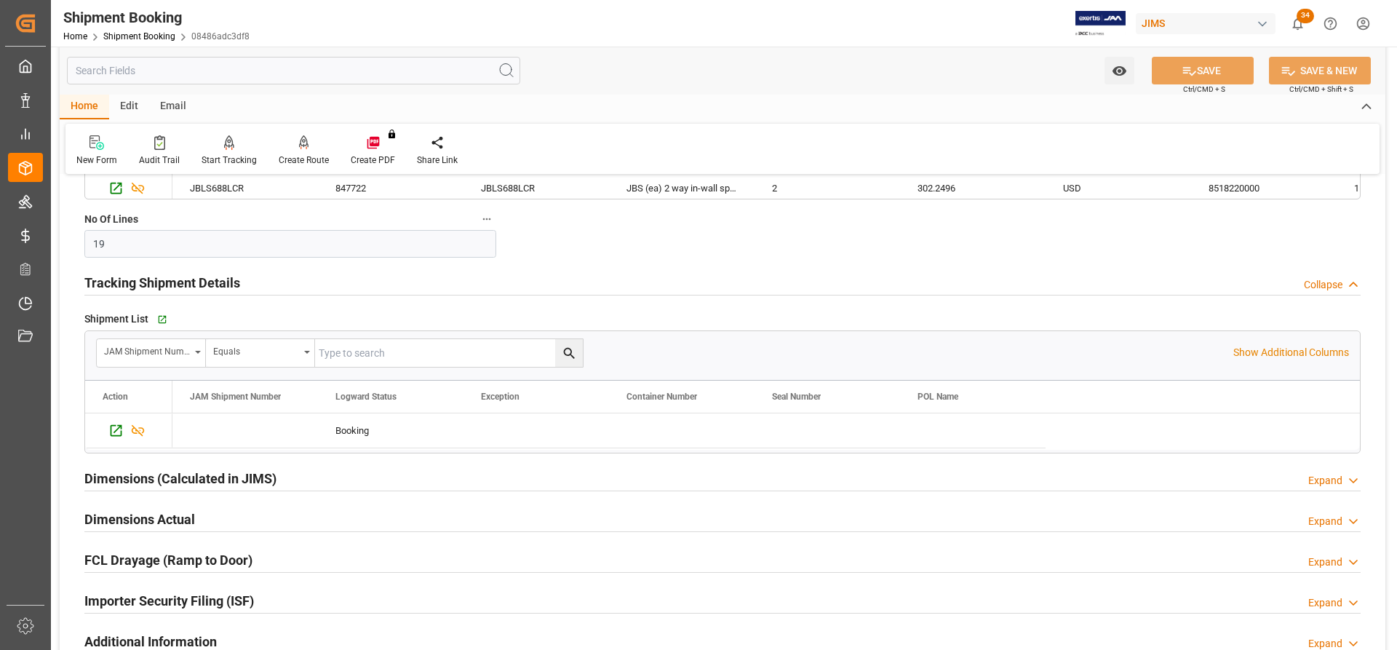
click at [122, 515] on h2 "Dimensions Actual" at bounding box center [139, 519] width 111 height 20
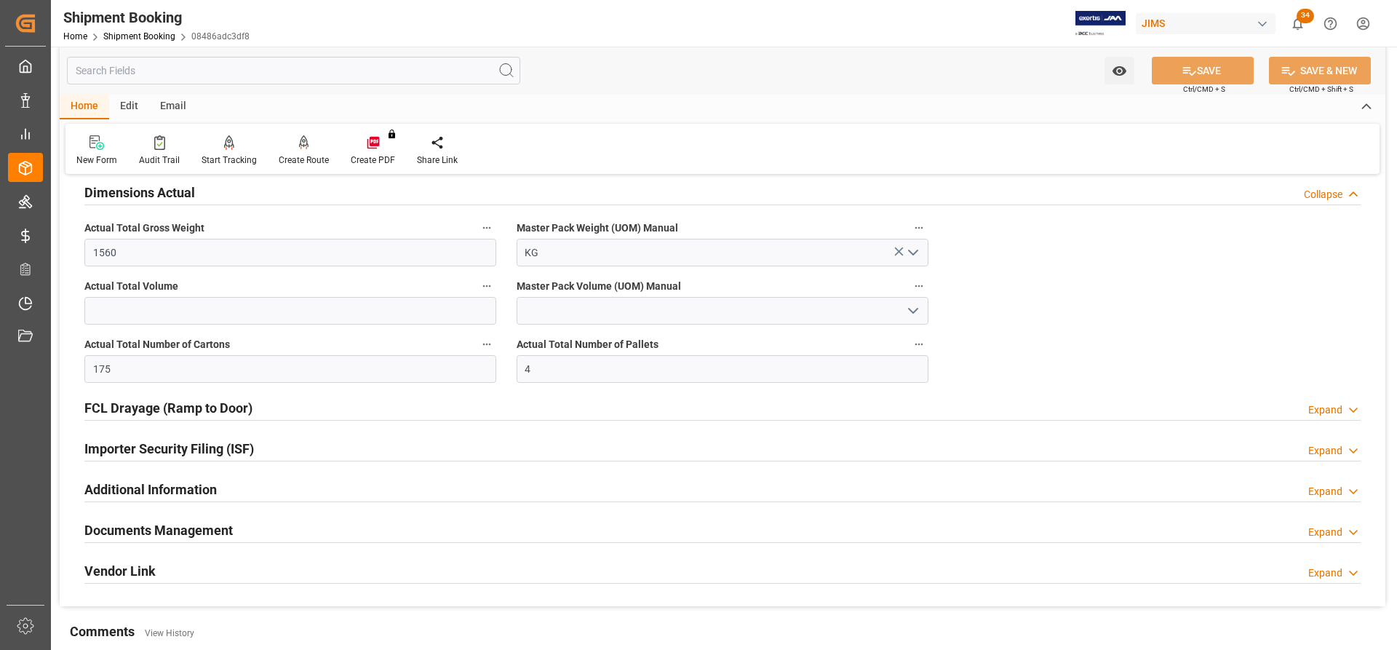
scroll to position [2546, 0]
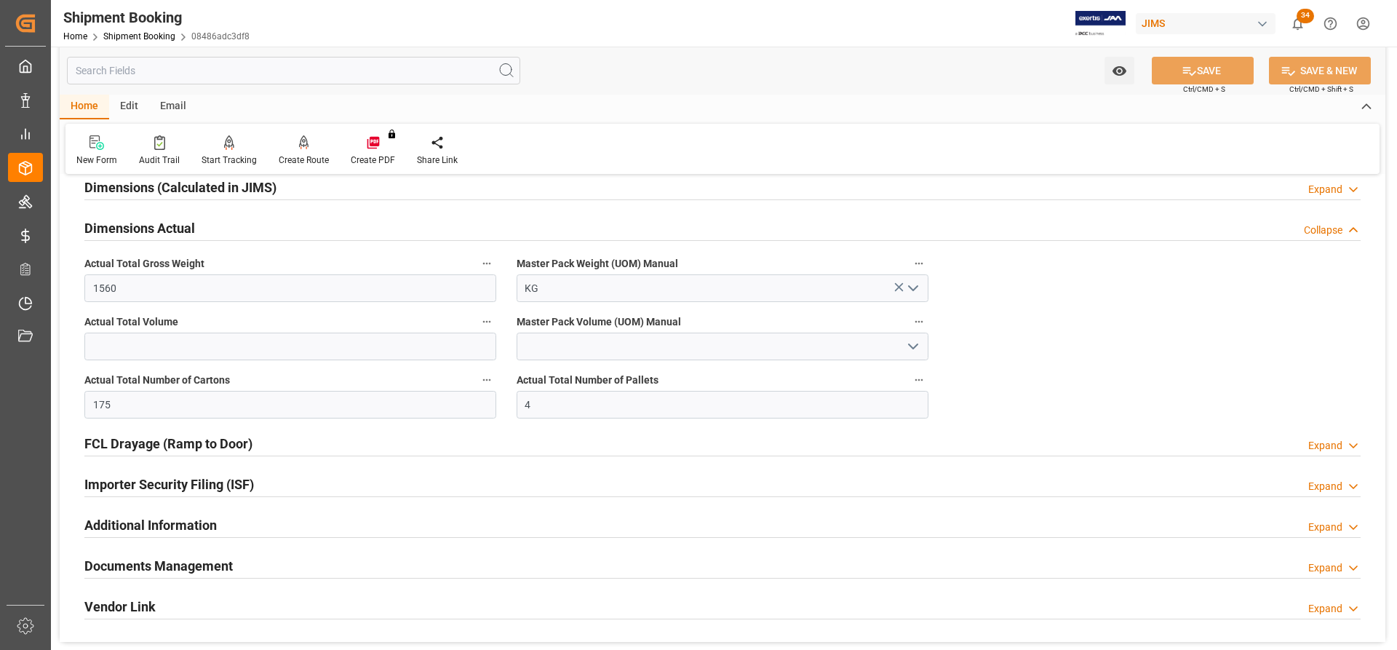
click at [121, 559] on h2 "Documents Management" at bounding box center [158, 566] width 148 height 20
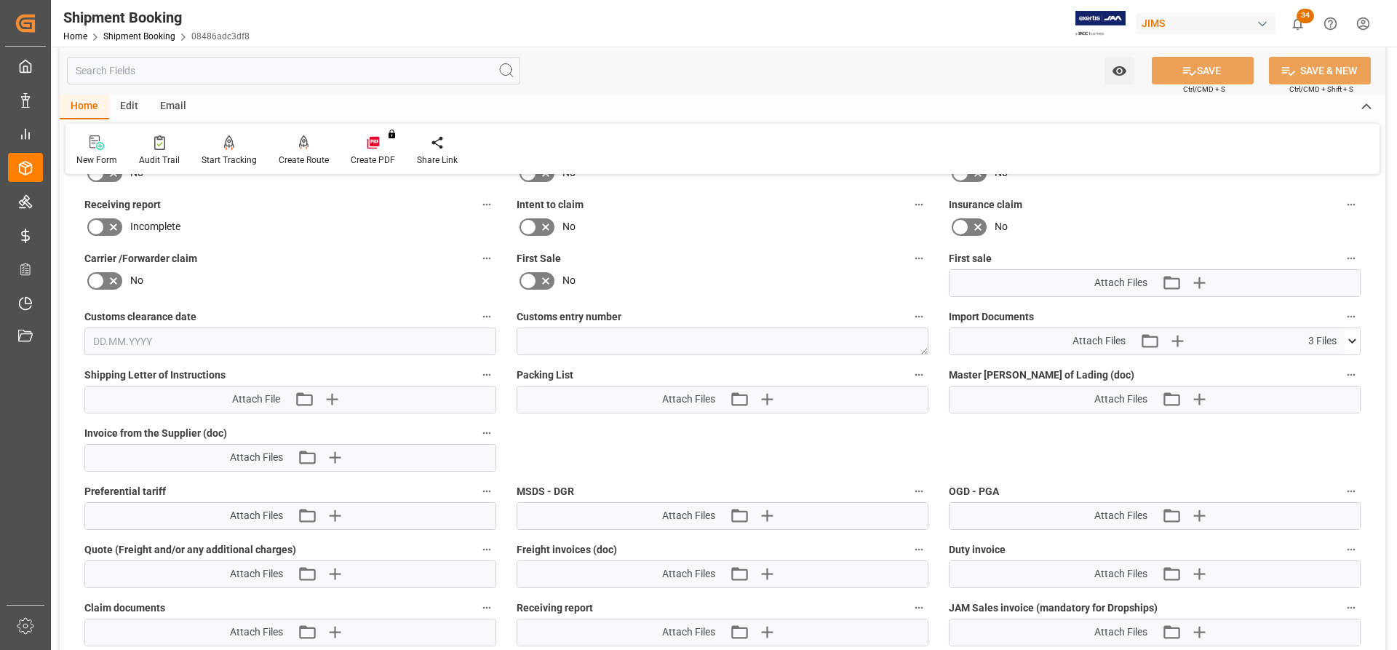
scroll to position [2983, 0]
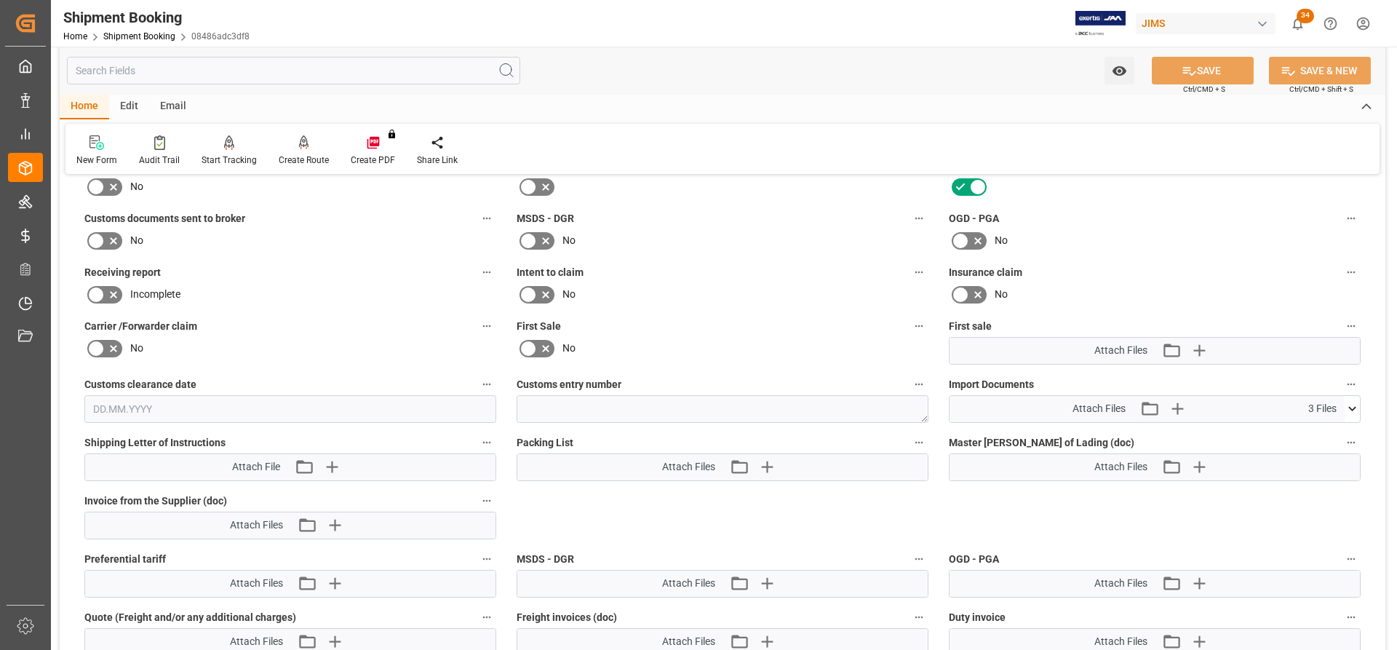
click at [1348, 407] on icon at bounding box center [1351, 408] width 15 height 15
click at [1180, 412] on icon "button" at bounding box center [1176, 408] width 23 height 23
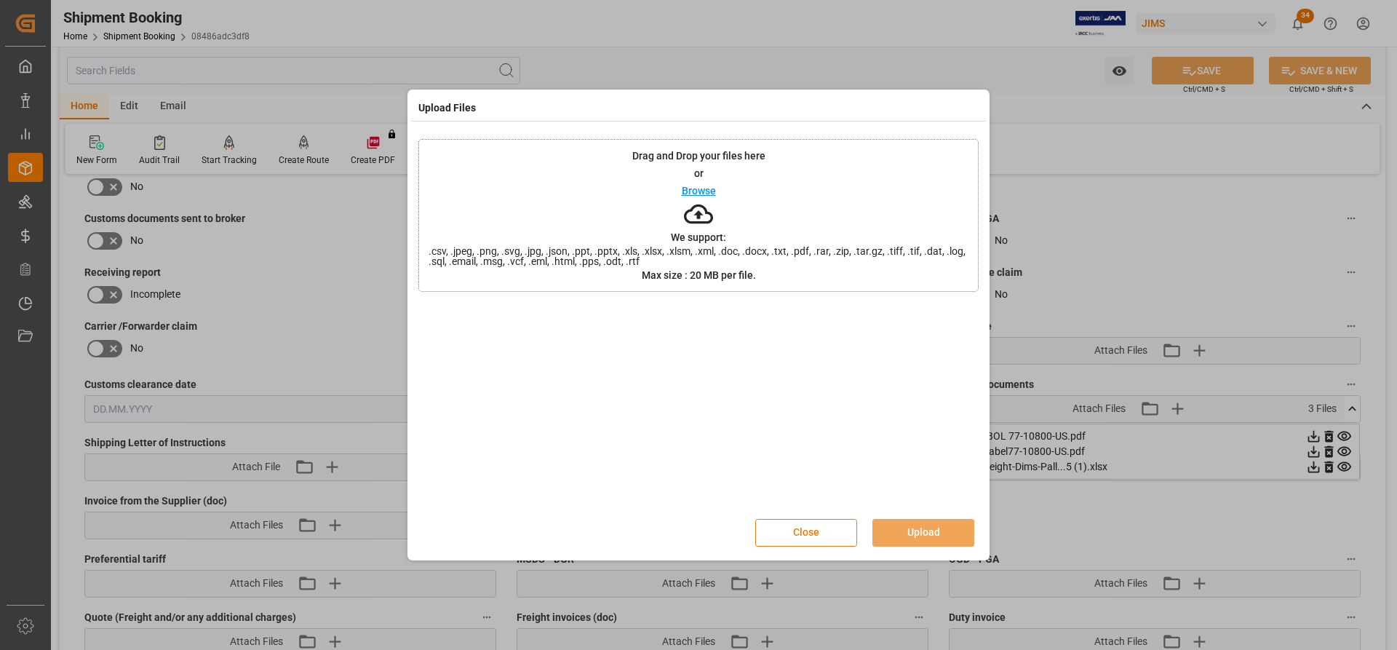
click at [808, 530] on button "Close" at bounding box center [806, 533] width 102 height 28
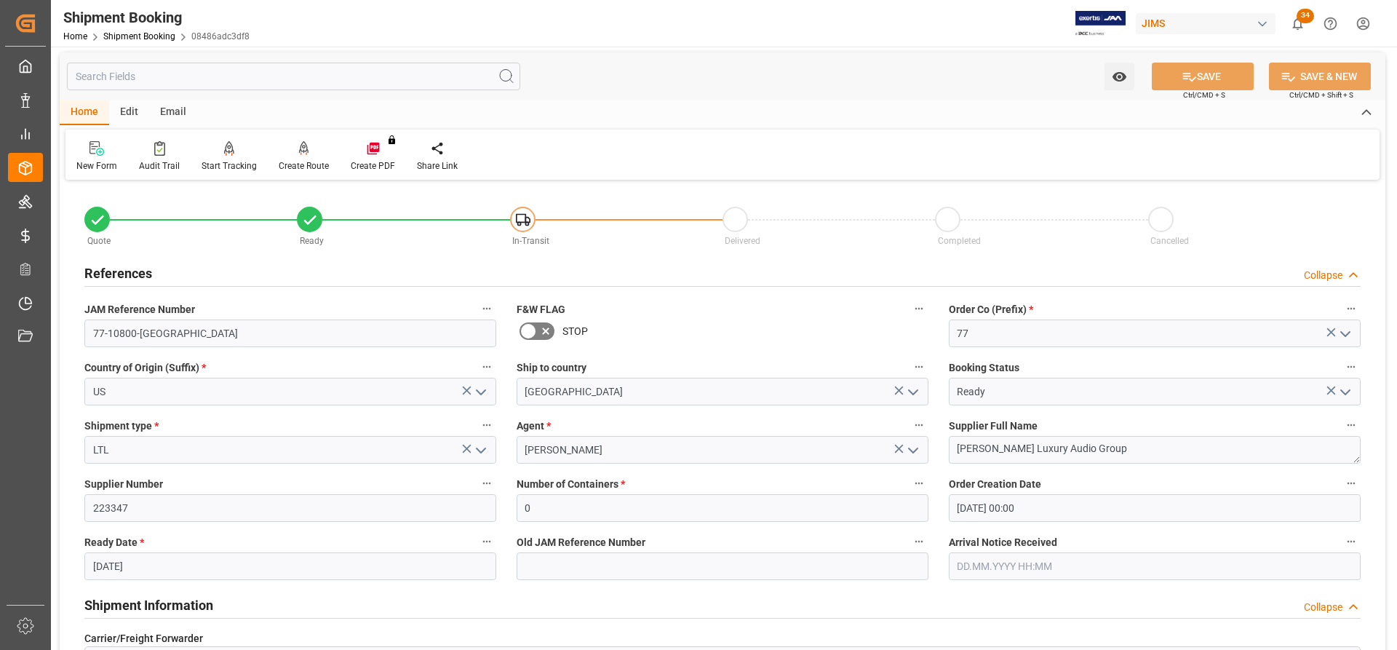
scroll to position [0, 0]
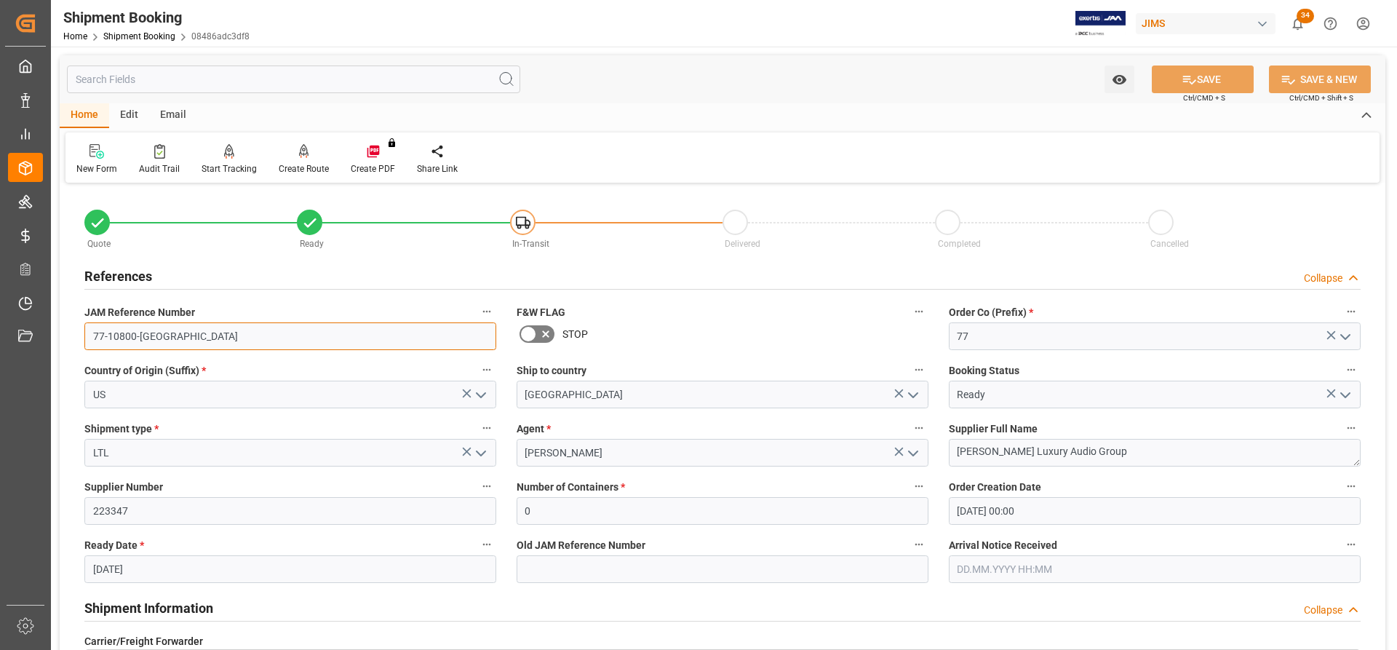
drag, startPoint x: 159, startPoint y: 330, endPoint x: 69, endPoint y: 330, distance: 89.5
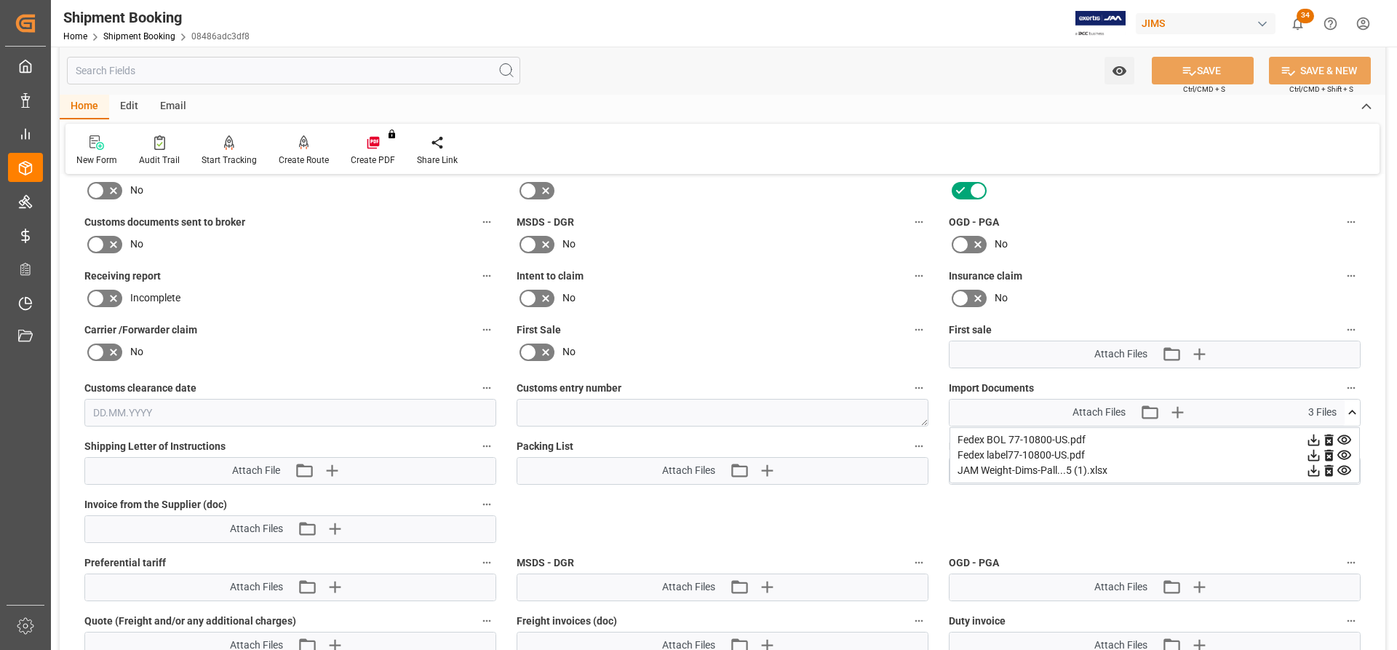
scroll to position [2983, 0]
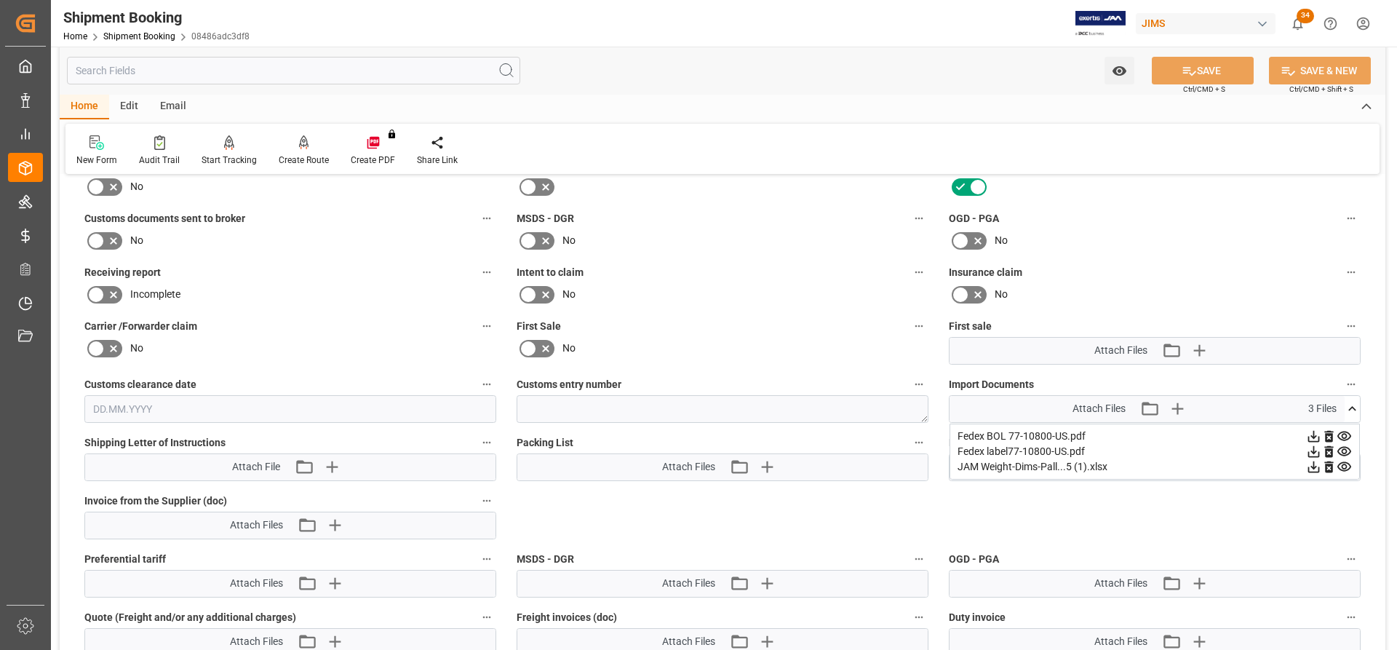
drag, startPoint x: 97, startPoint y: 234, endPoint x: 260, endPoint y: 347, distance: 198.6
click at [97, 234] on icon at bounding box center [95, 240] width 17 height 17
click at [0, 0] on input "checkbox" at bounding box center [0, 0] width 0 height 0
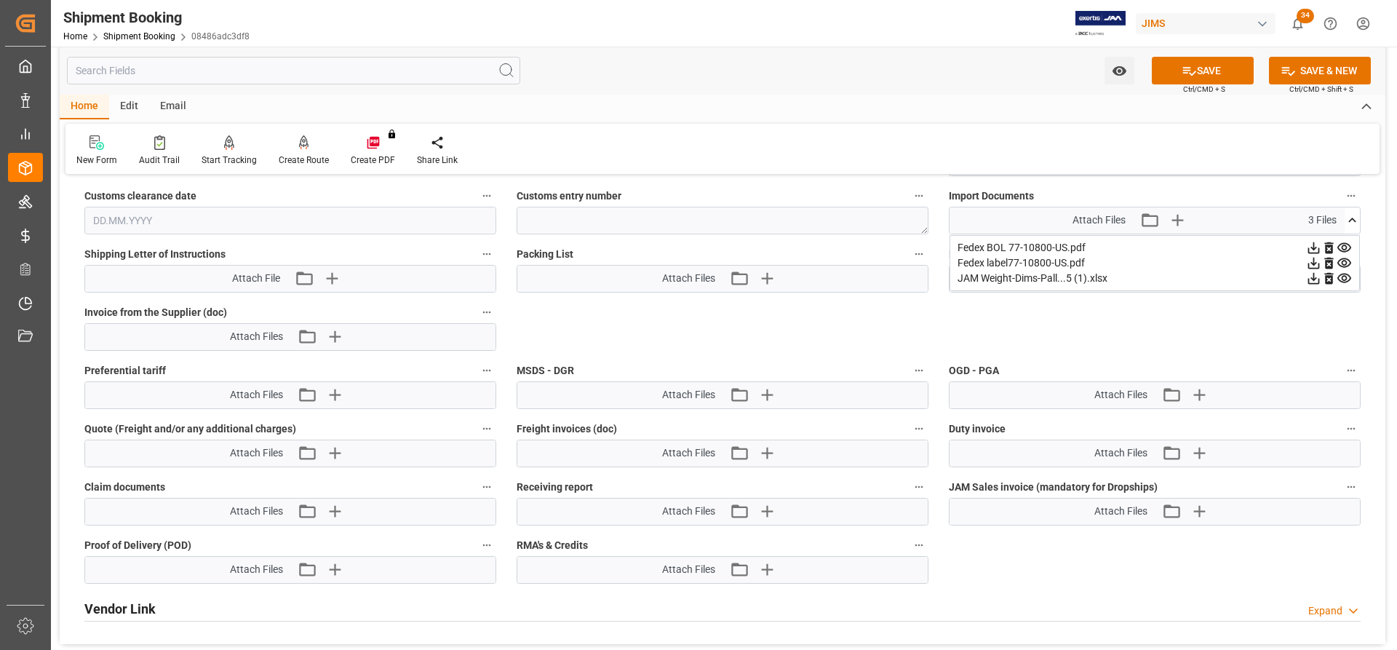
scroll to position [3201, 0]
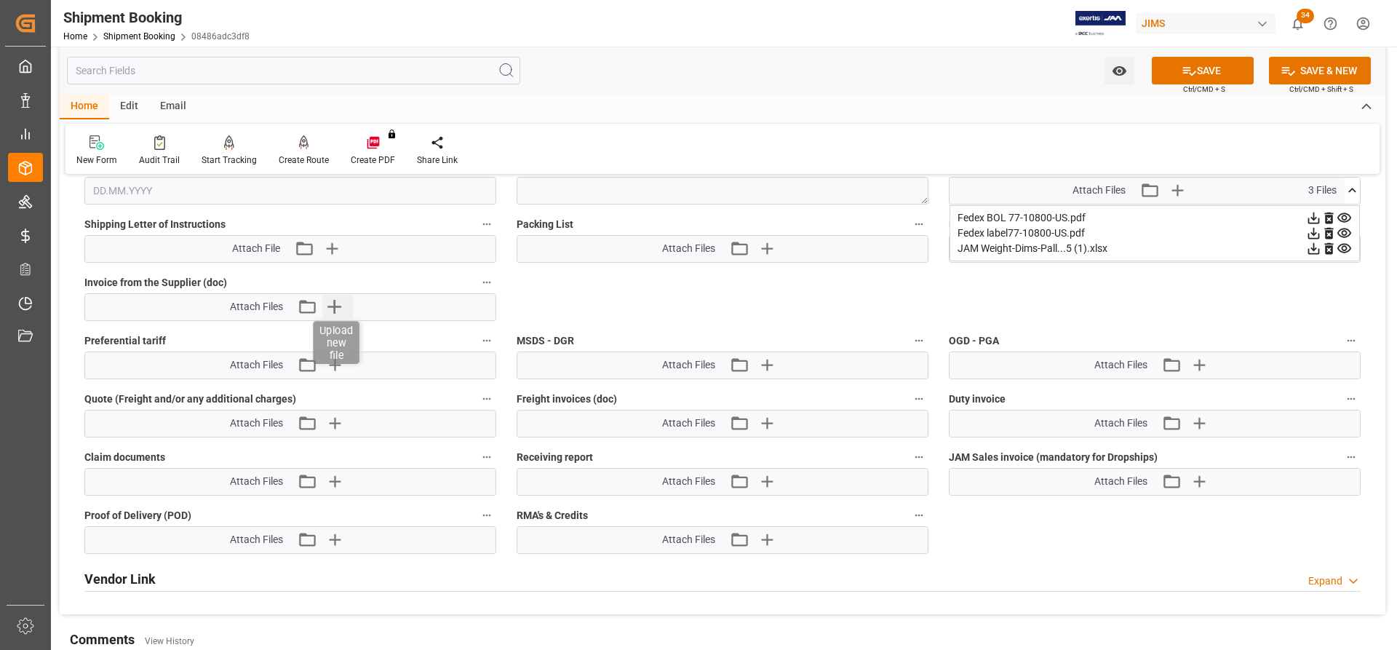
click at [331, 308] on icon "button" at bounding box center [333, 306] width 23 height 23
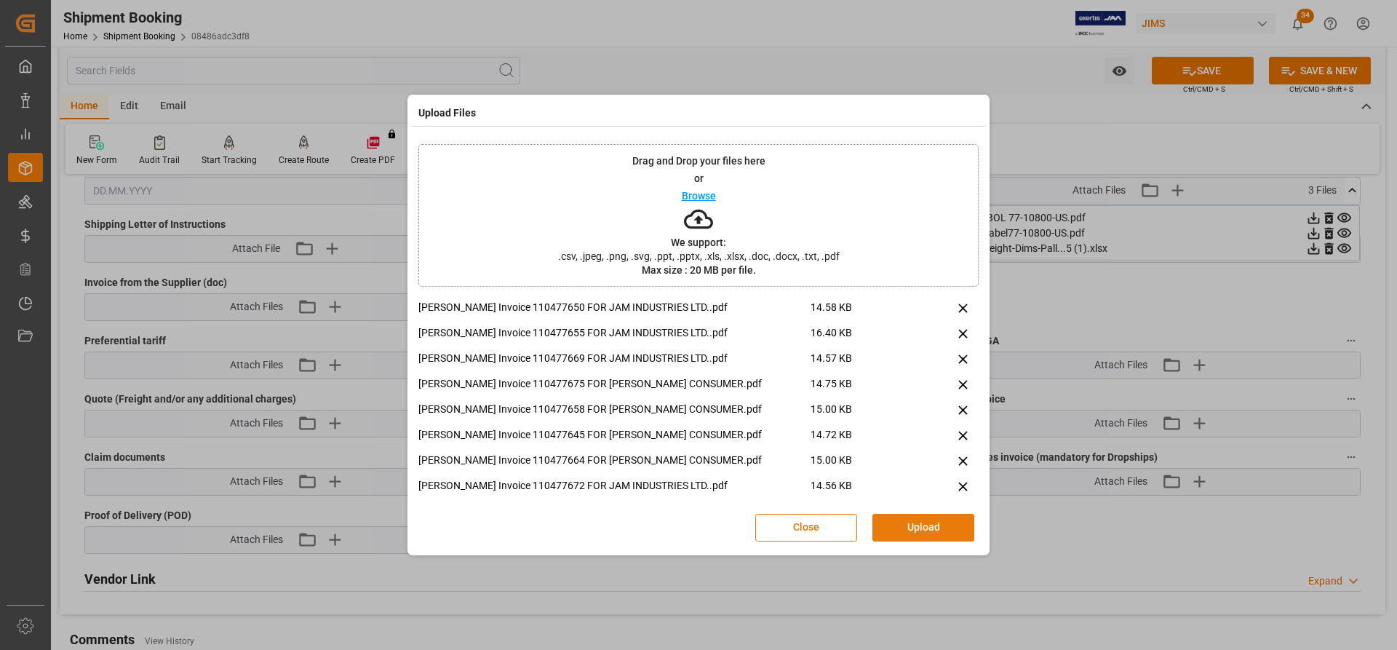
click at [909, 520] on button "Upload" at bounding box center [923, 528] width 102 height 28
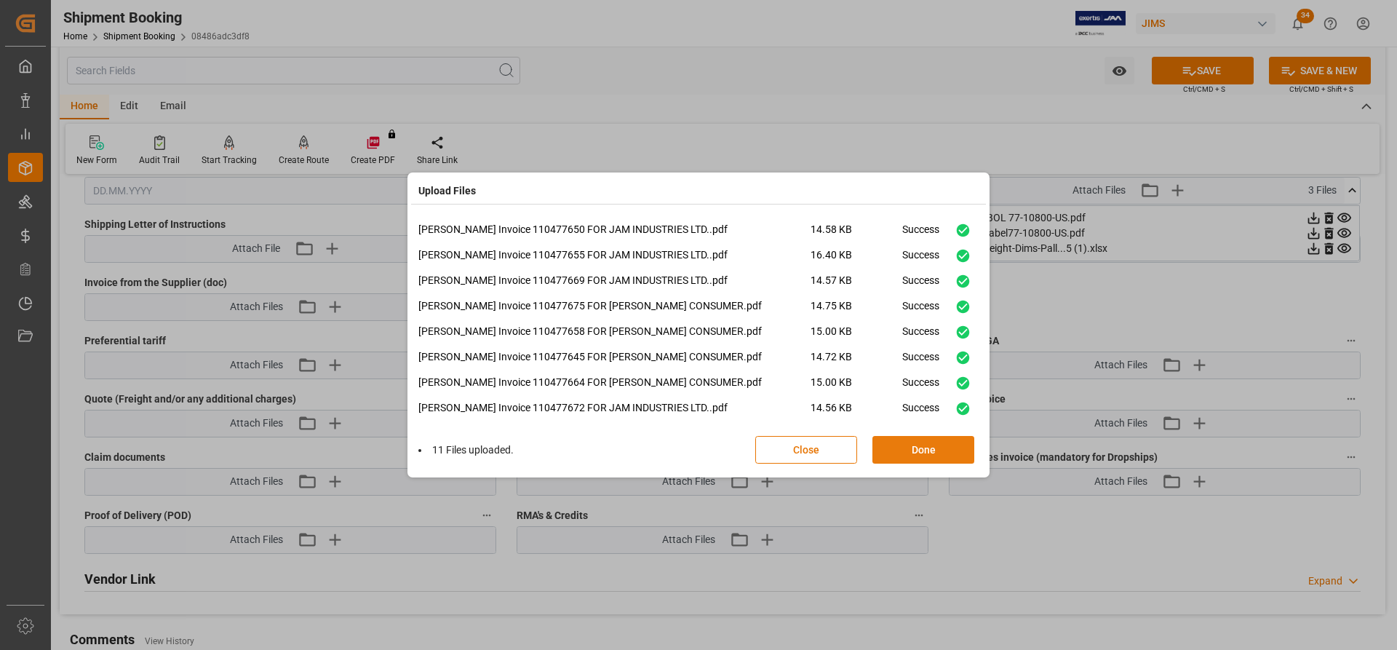
click at [922, 452] on button "Done" at bounding box center [923, 450] width 102 height 28
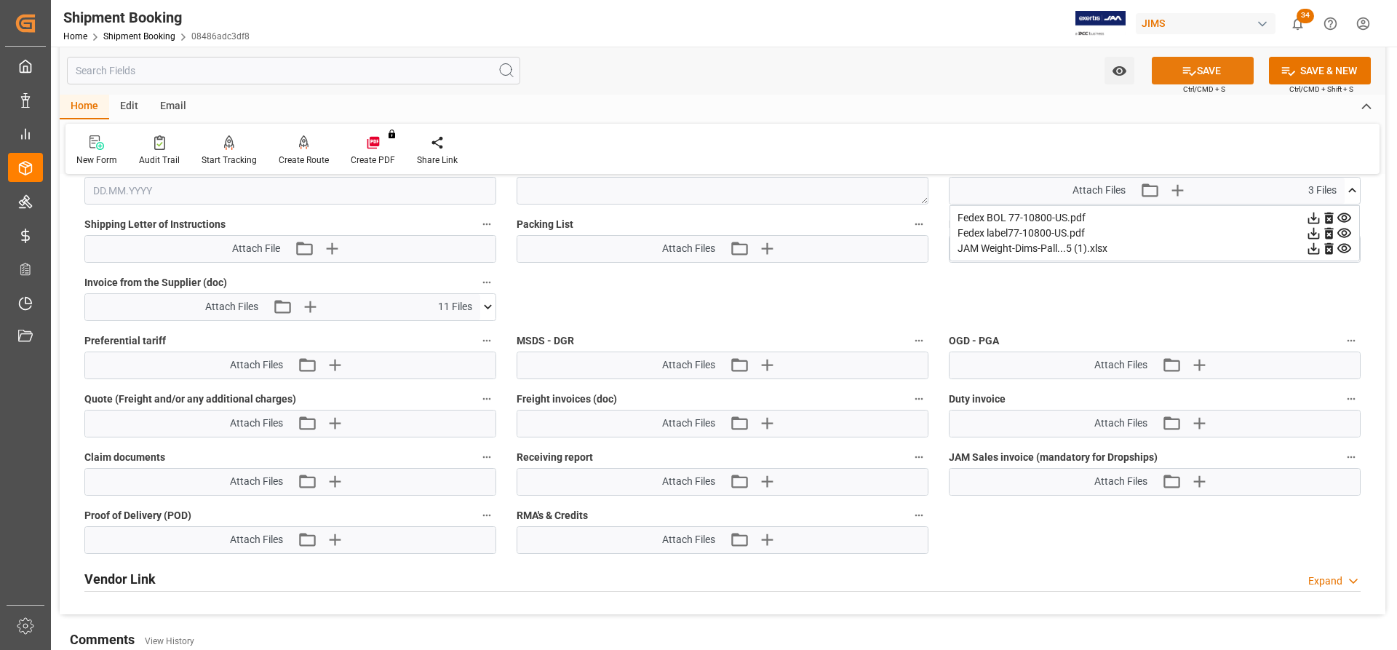
click at [1212, 68] on button "SAVE" at bounding box center [1203, 71] width 102 height 28
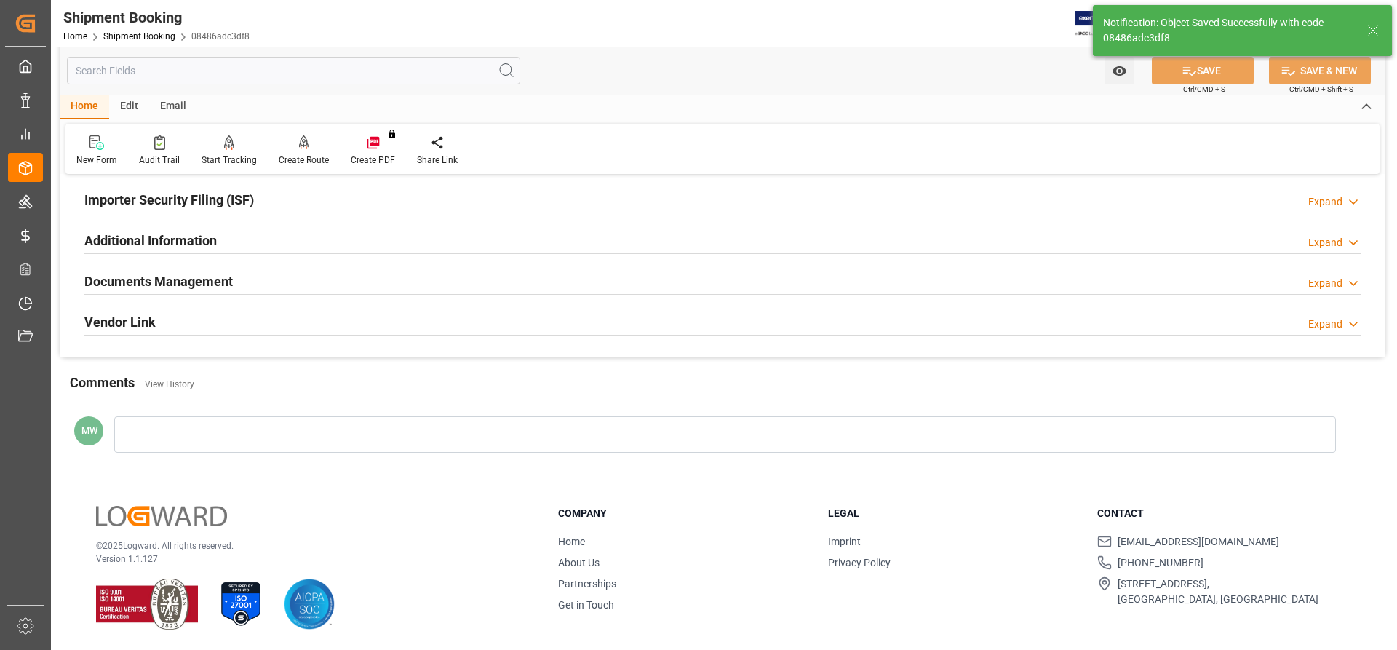
scroll to position [186, 0]
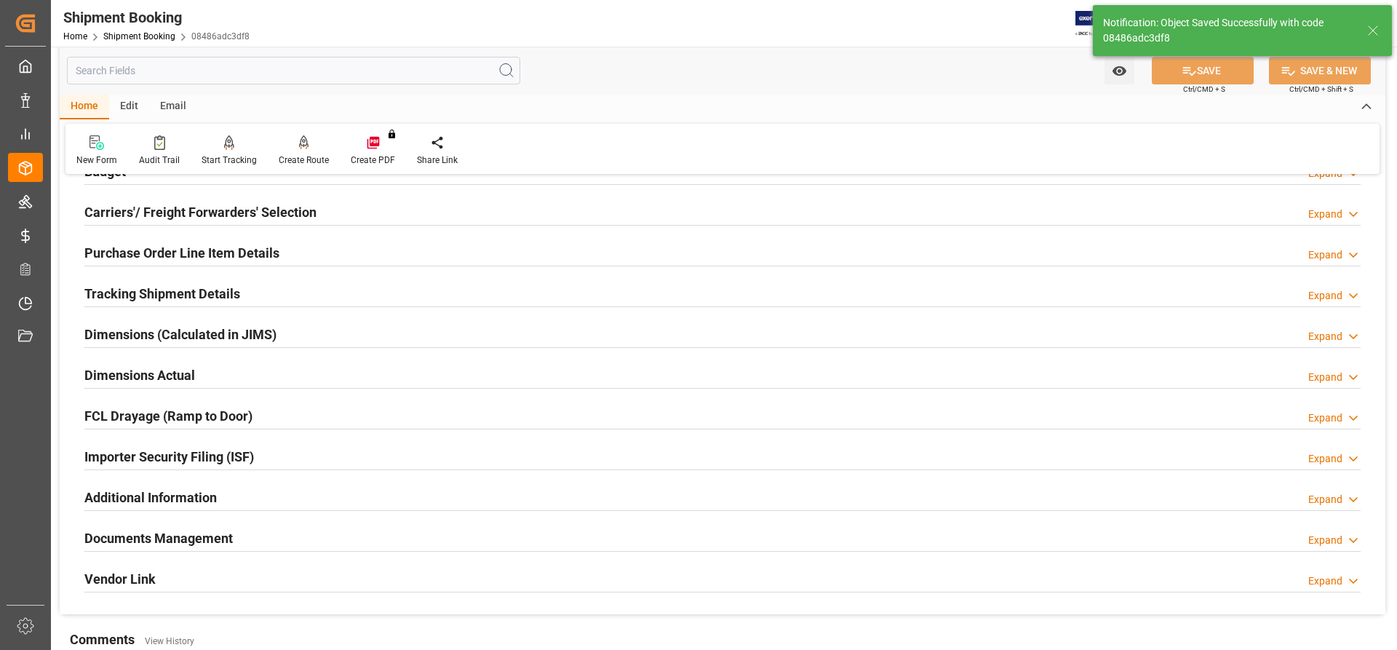
click at [150, 533] on h2 "Documents Management" at bounding box center [158, 538] width 148 height 20
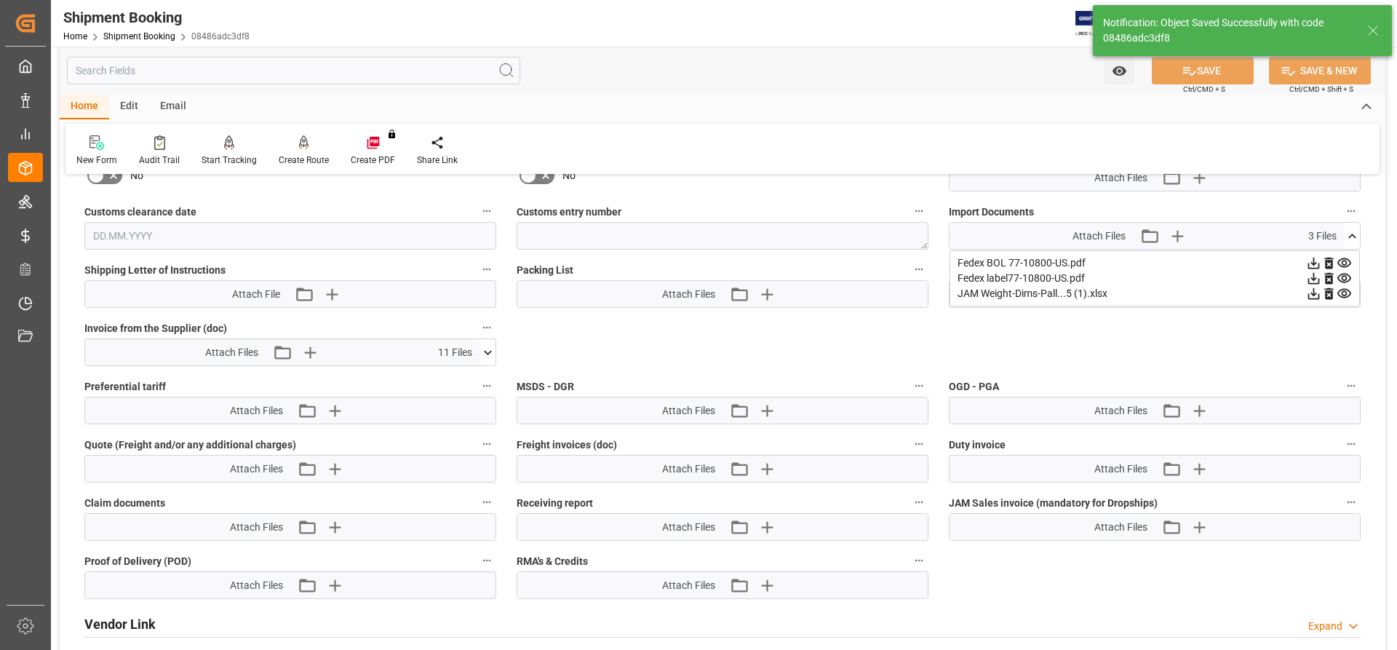
scroll to position [741, 0]
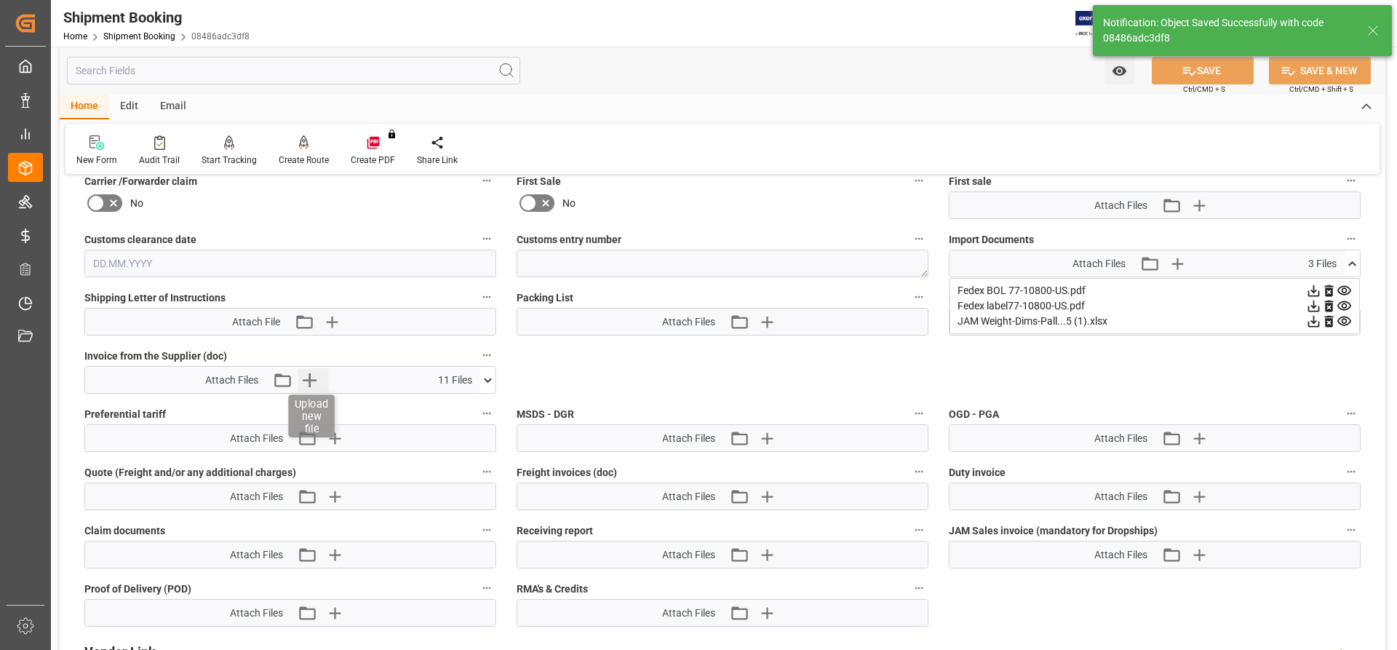
click at [319, 381] on icon "button" at bounding box center [309, 379] width 23 height 23
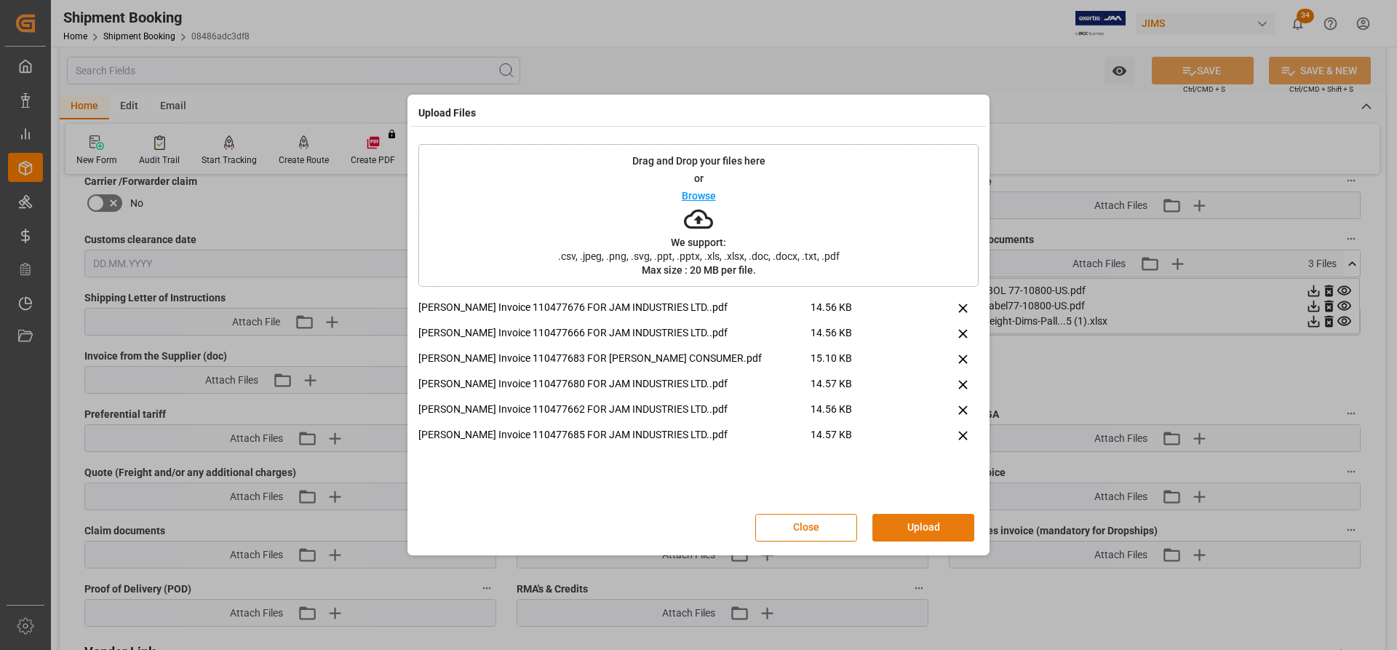
click at [924, 533] on button "Upload" at bounding box center [923, 528] width 102 height 28
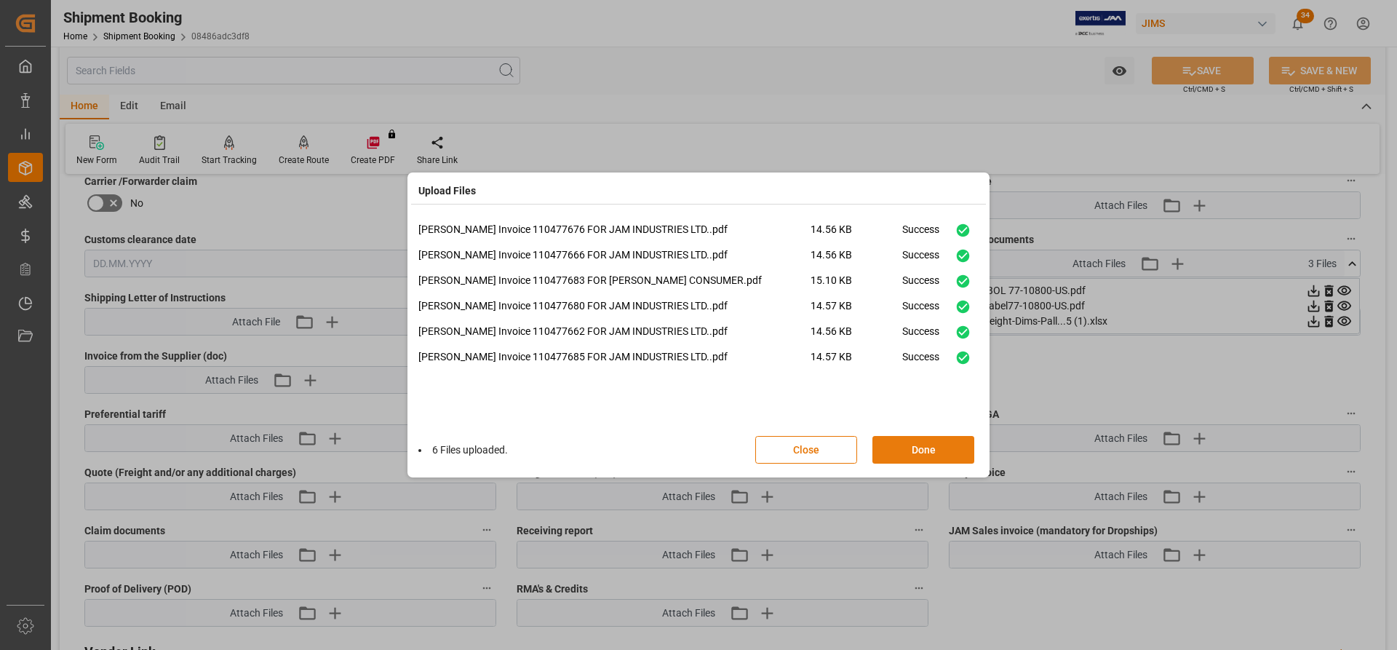
click at [906, 455] on button "Done" at bounding box center [923, 450] width 102 height 28
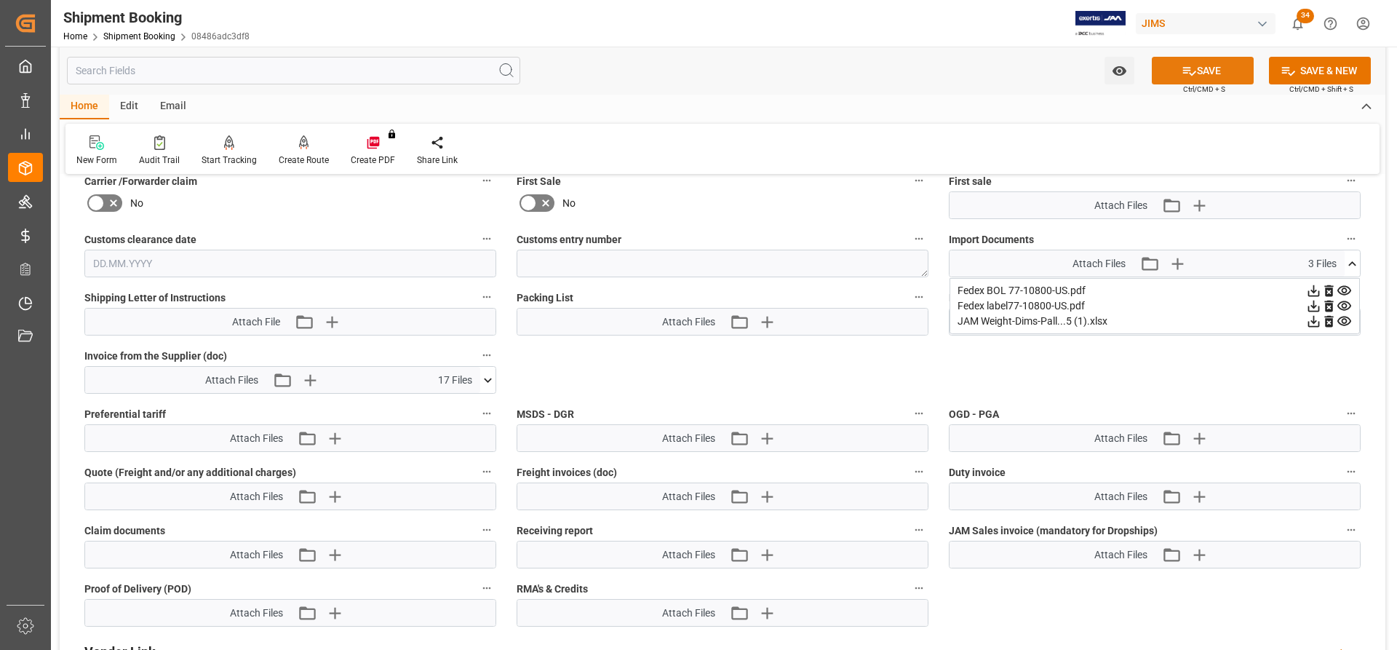
click at [1220, 73] on button "SAVE" at bounding box center [1203, 71] width 102 height 28
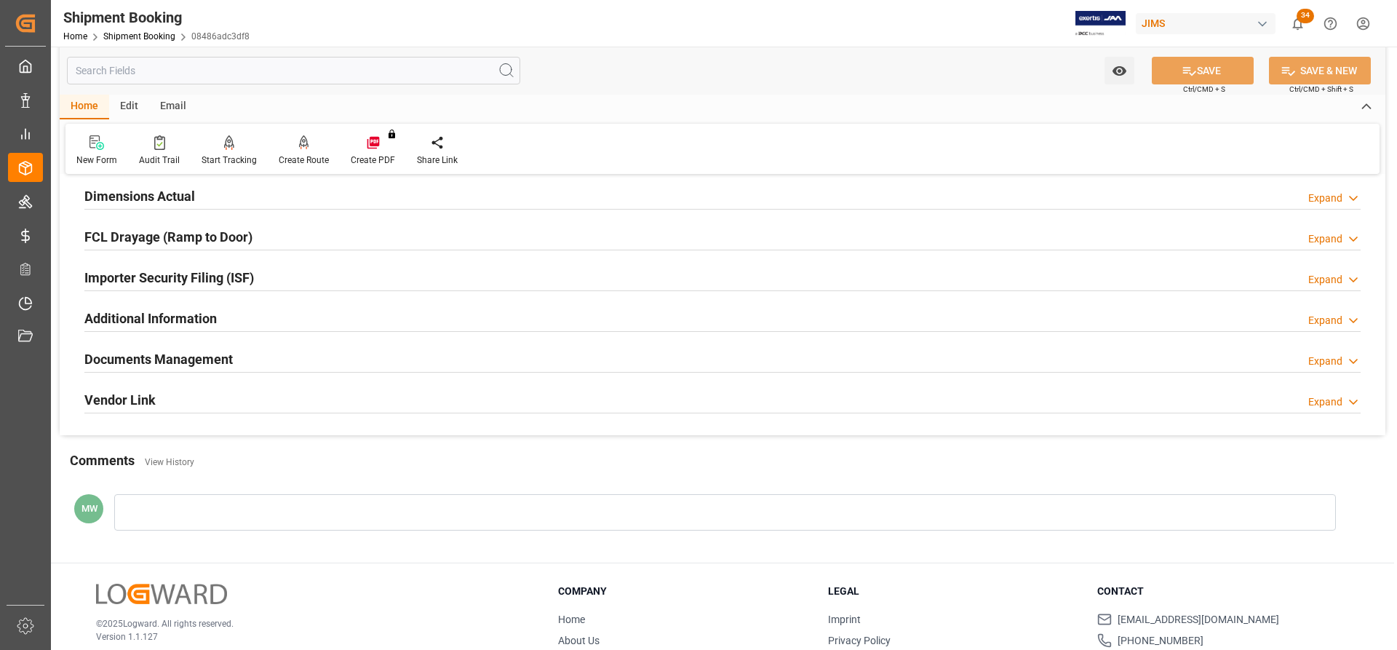
scroll to position [436, 0]
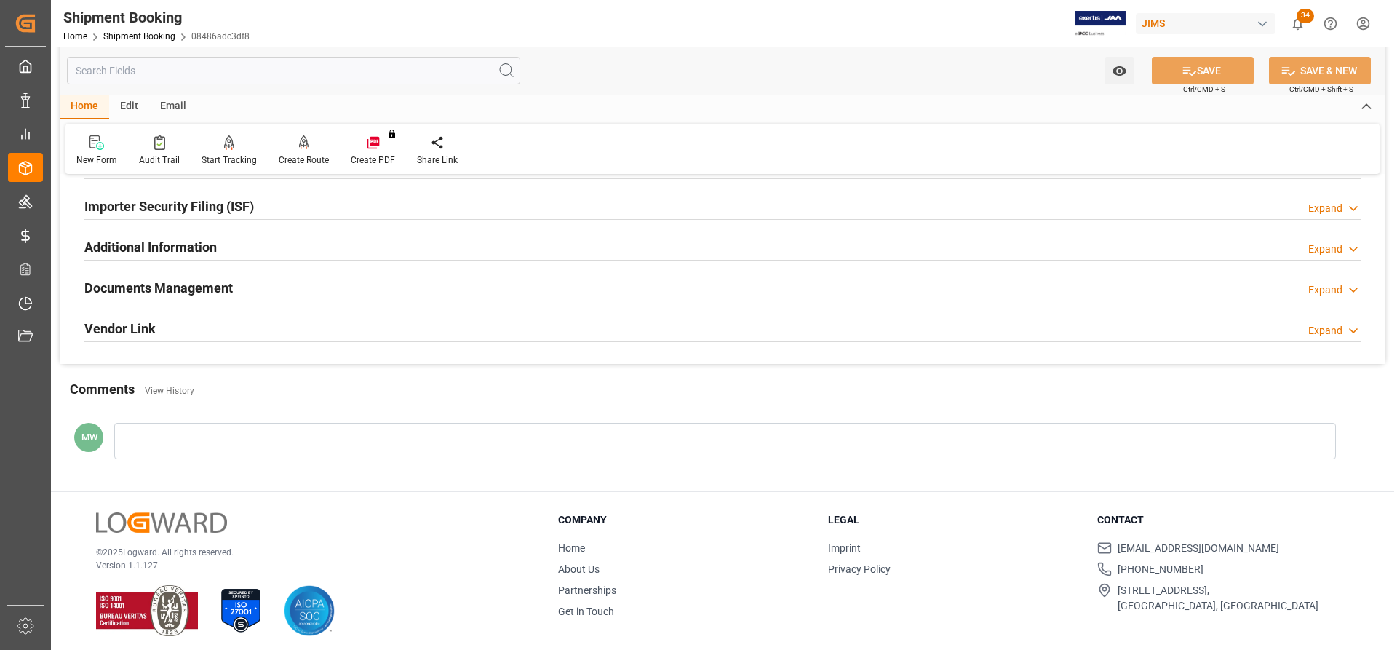
click at [167, 288] on h2 "Documents Management" at bounding box center [158, 288] width 148 height 20
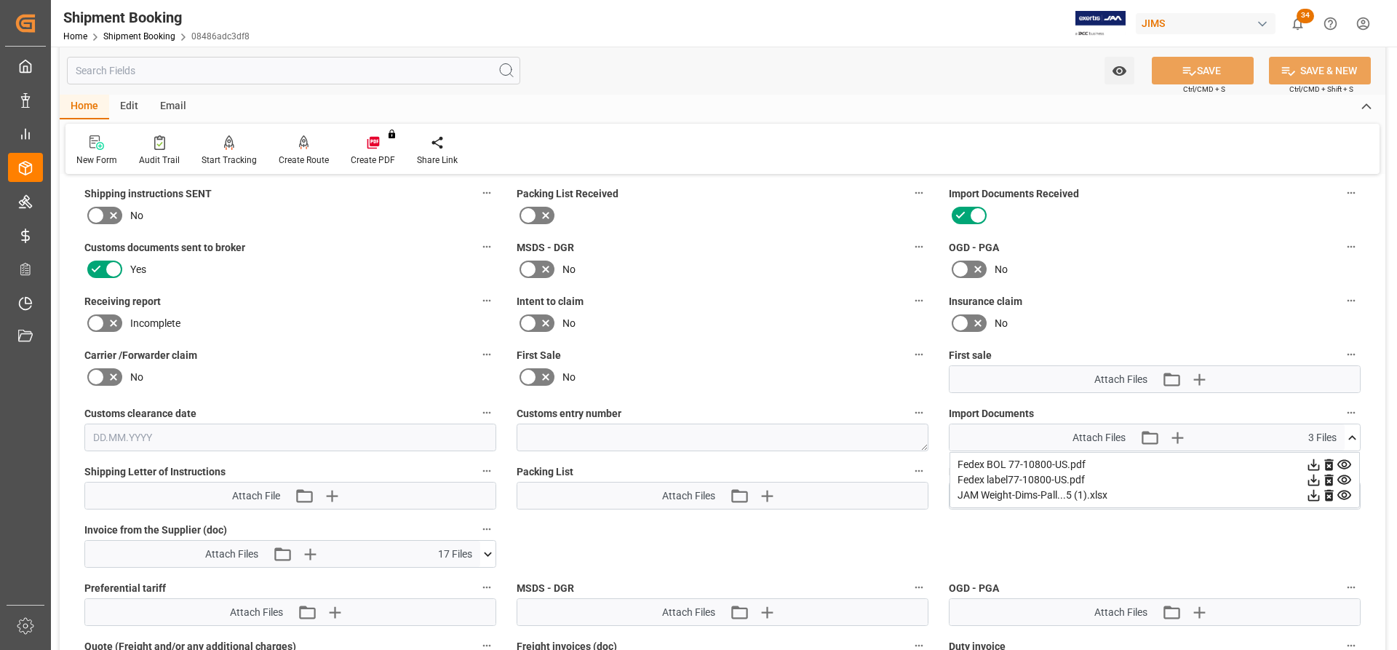
scroll to position [582, 0]
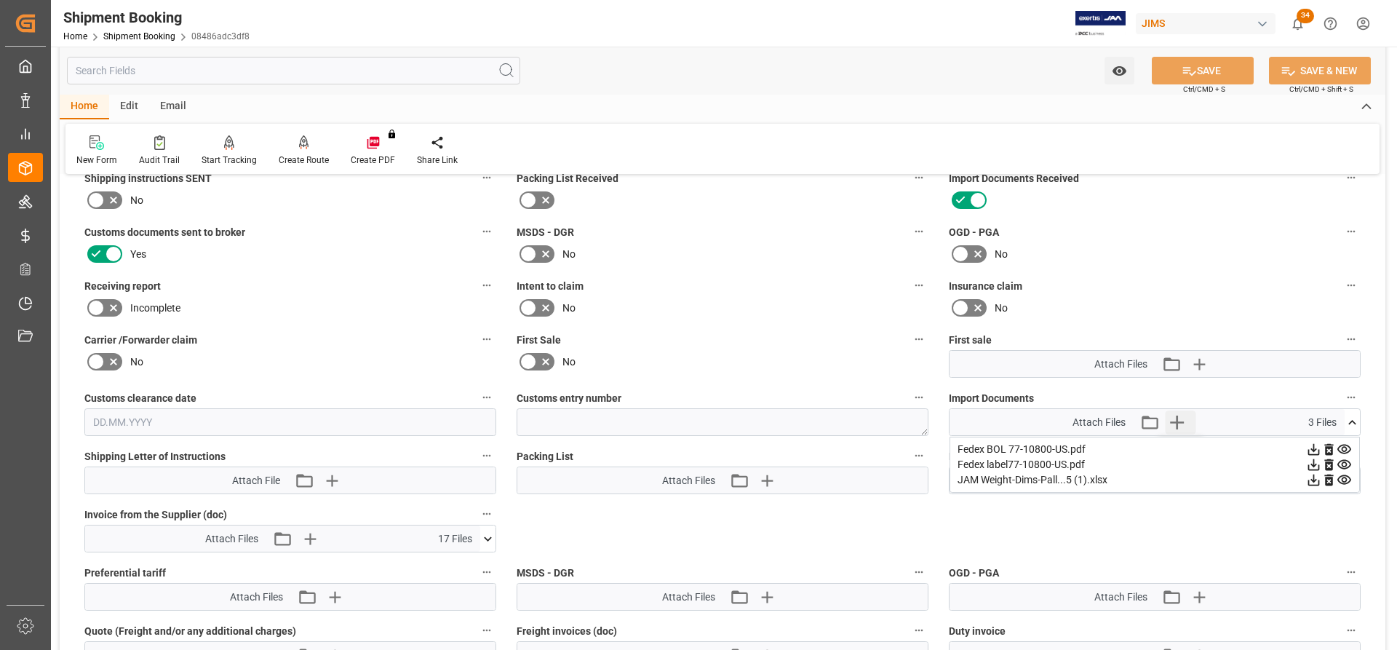
click at [1176, 418] on icon "button" at bounding box center [1177, 422] width 14 height 14
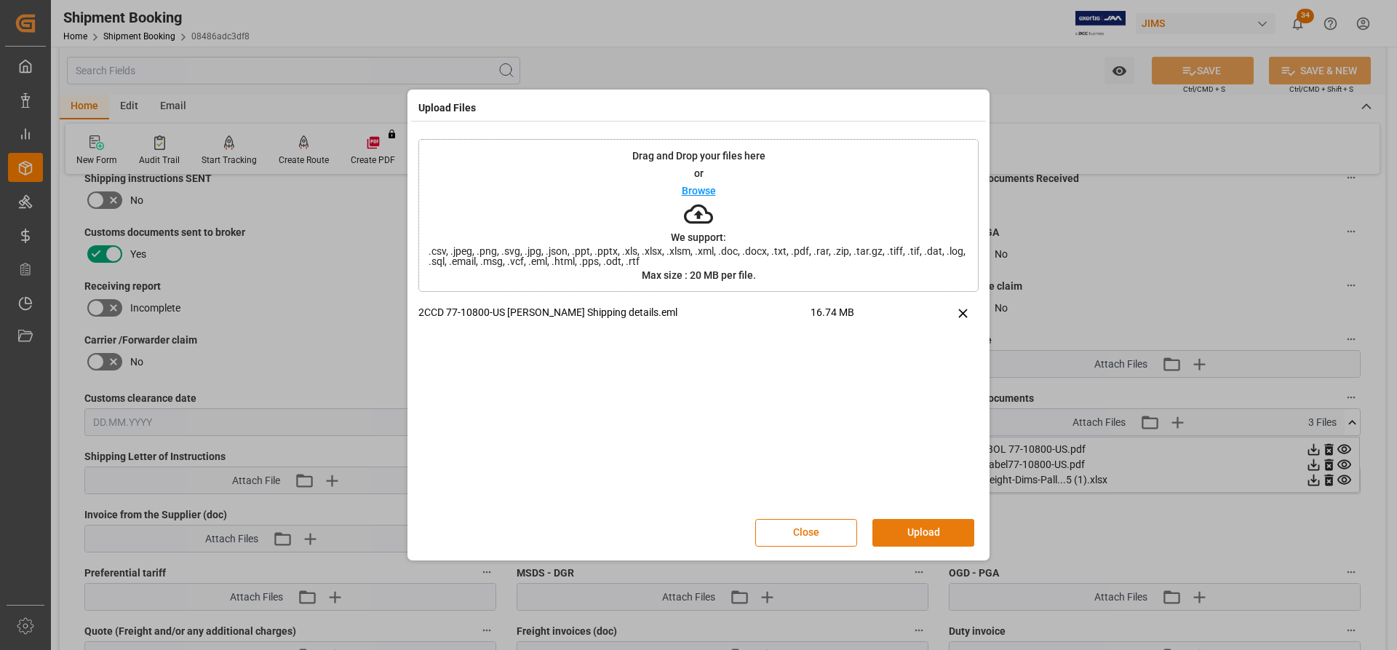
click at [909, 541] on button "Upload" at bounding box center [923, 533] width 102 height 28
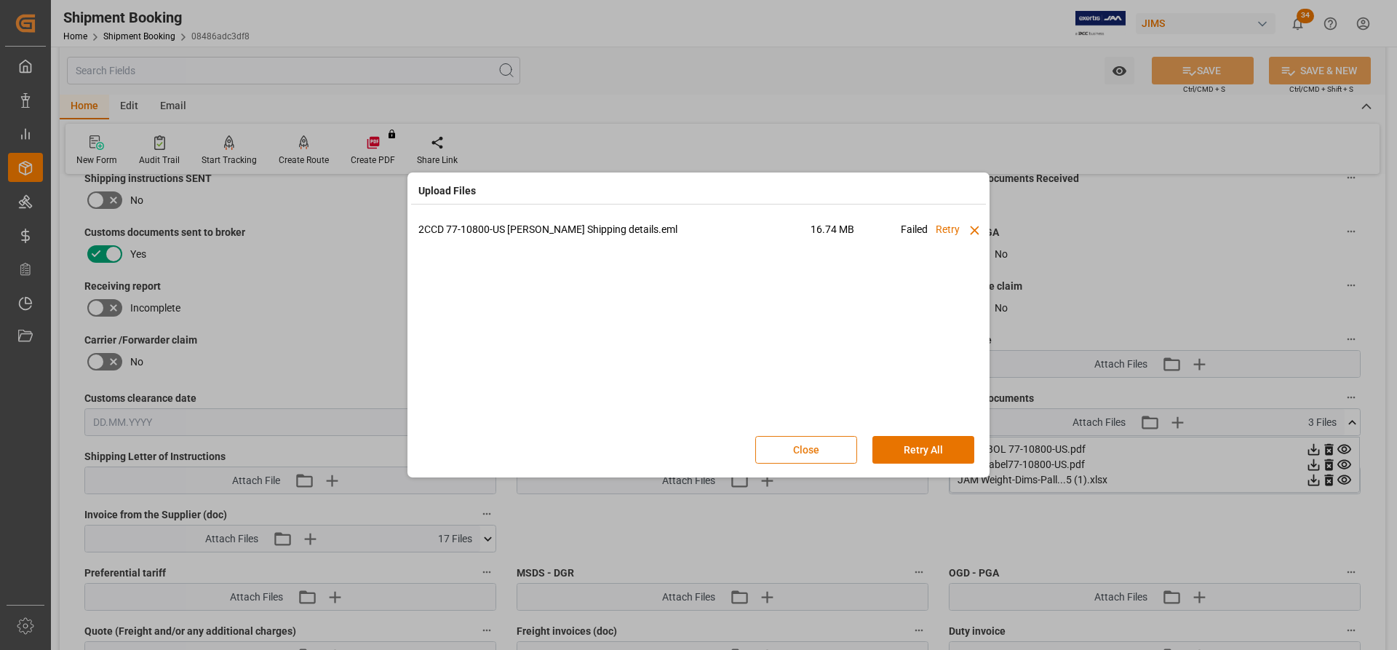
click at [805, 452] on button "Close" at bounding box center [806, 450] width 102 height 28
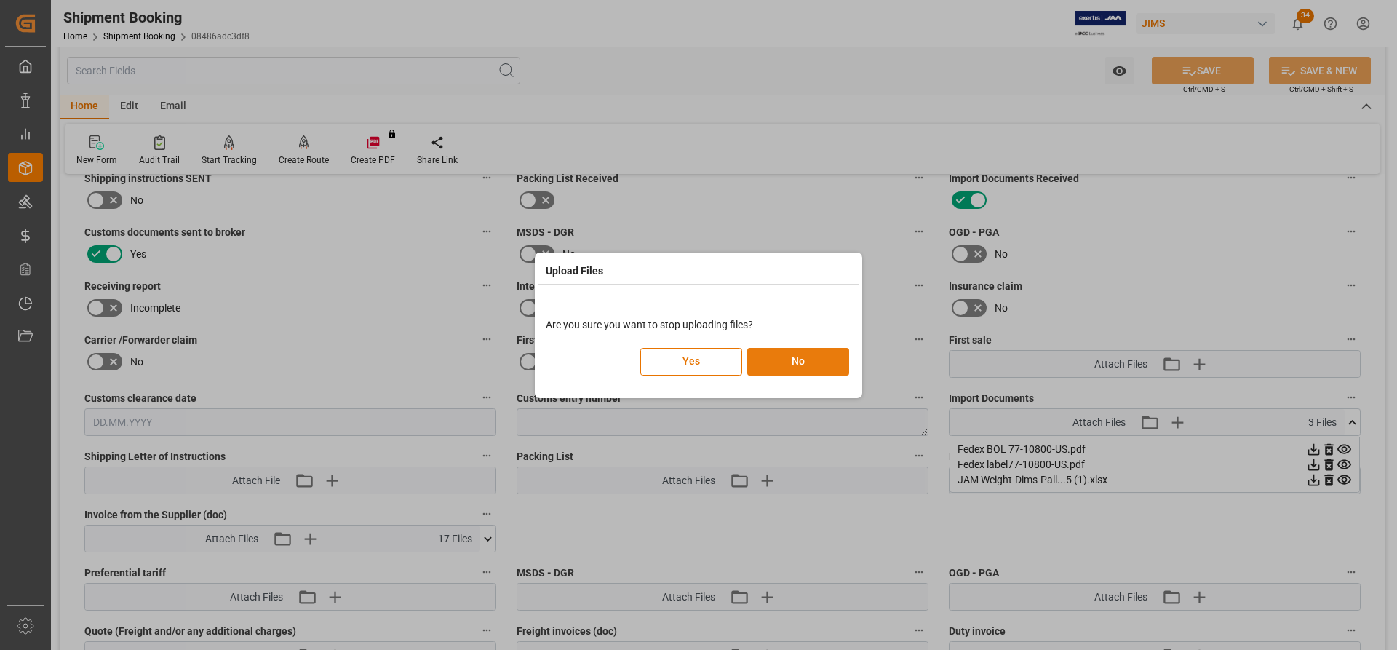
click at [776, 362] on button "No" at bounding box center [798, 362] width 102 height 28
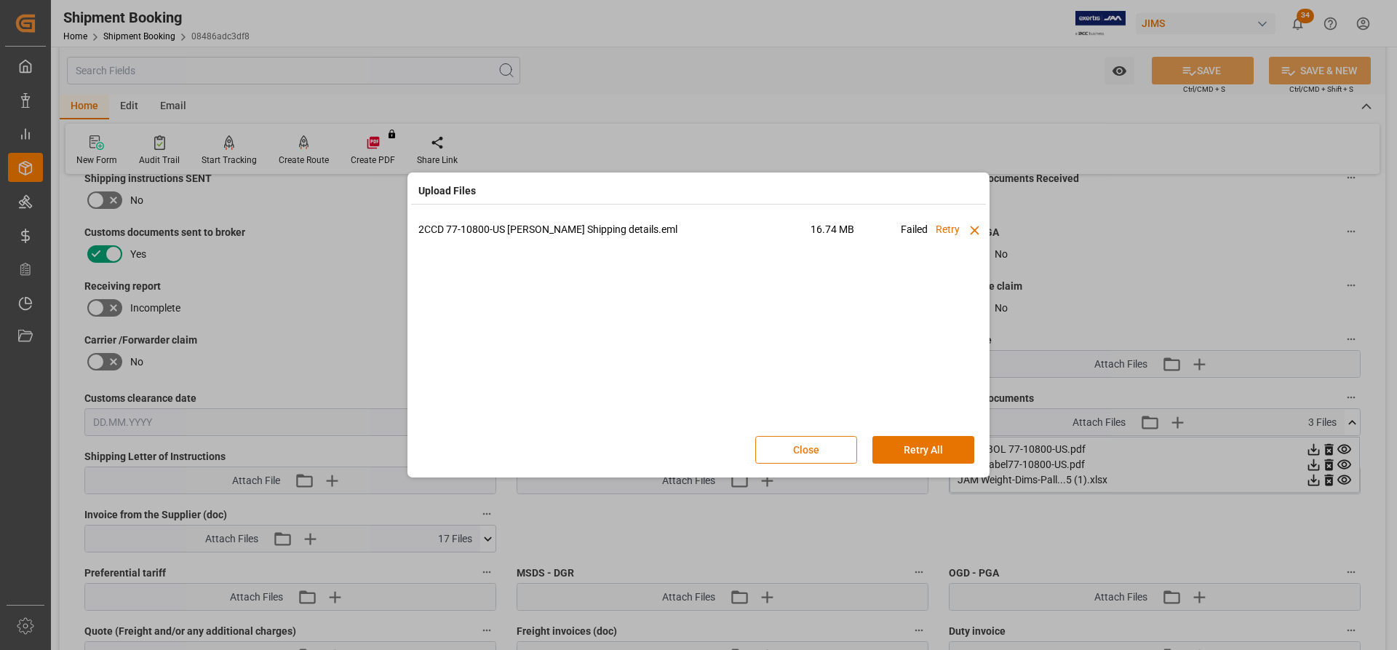
click at [842, 447] on button "Close" at bounding box center [806, 450] width 102 height 28
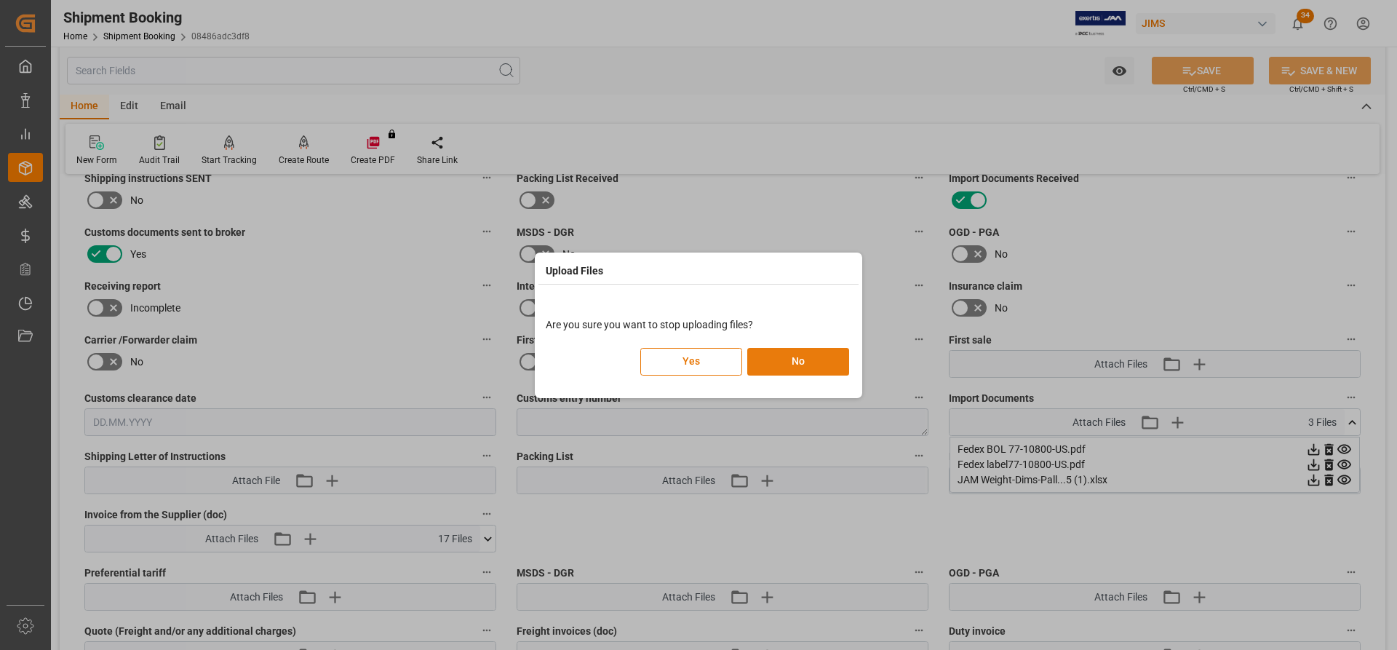
click at [813, 367] on button "No" at bounding box center [798, 362] width 102 height 28
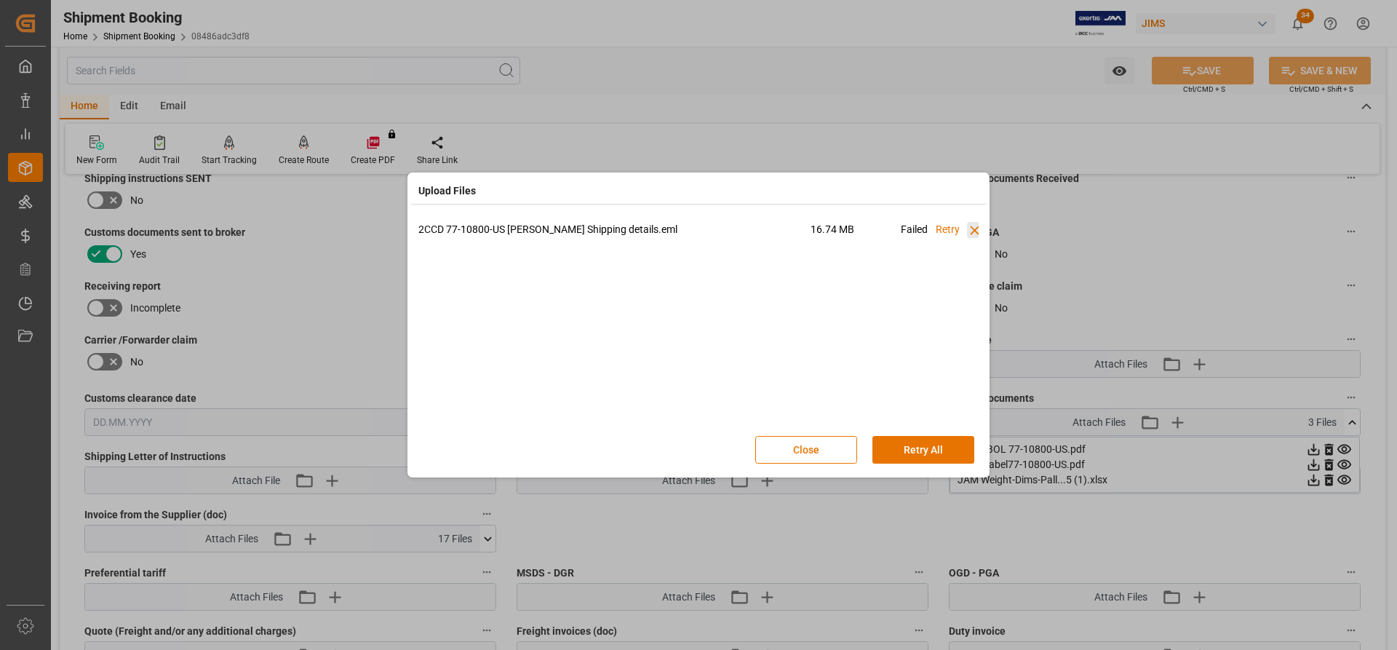
click at [970, 226] on icon at bounding box center [974, 230] width 15 height 15
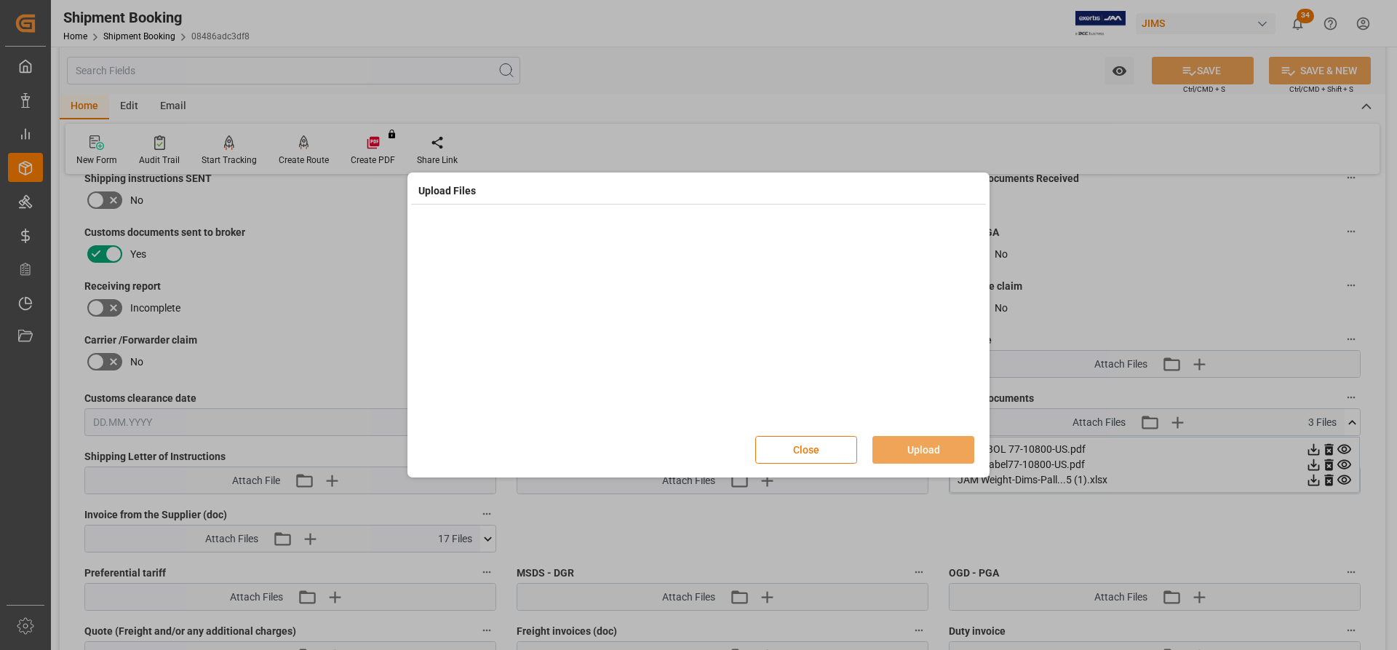
click at [773, 450] on button "Close" at bounding box center [806, 450] width 102 height 28
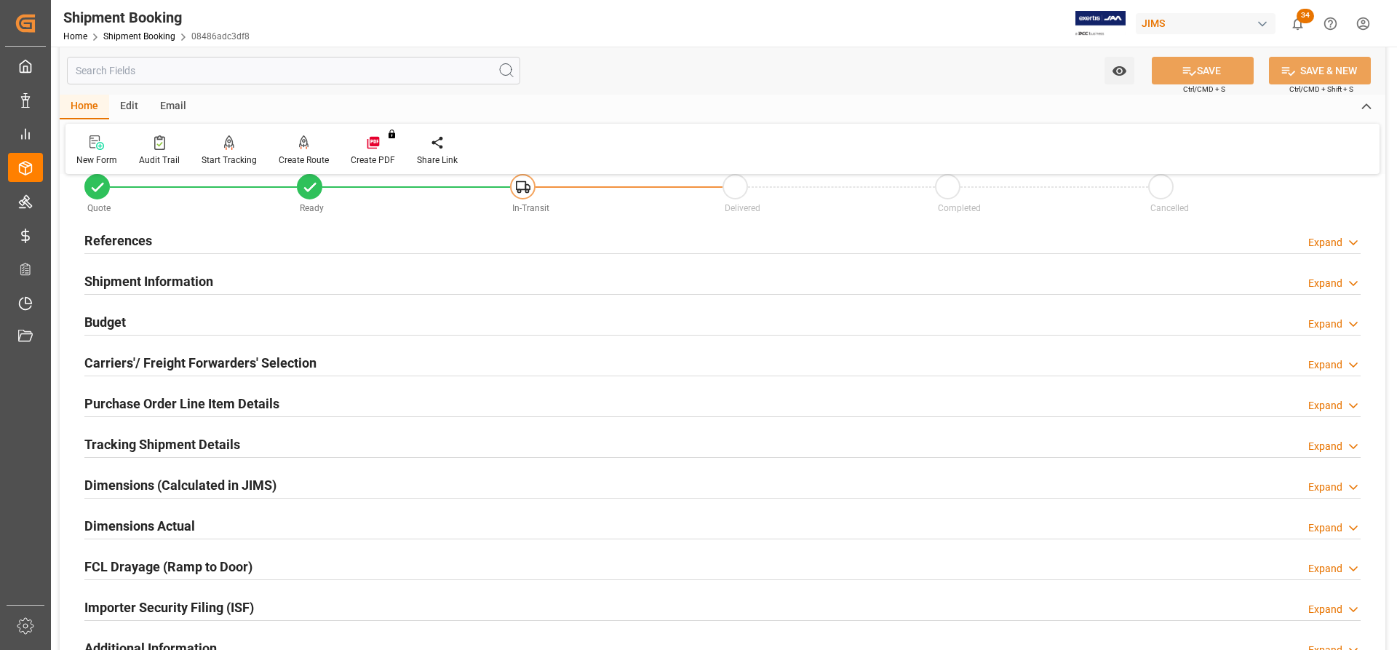
scroll to position [0, 0]
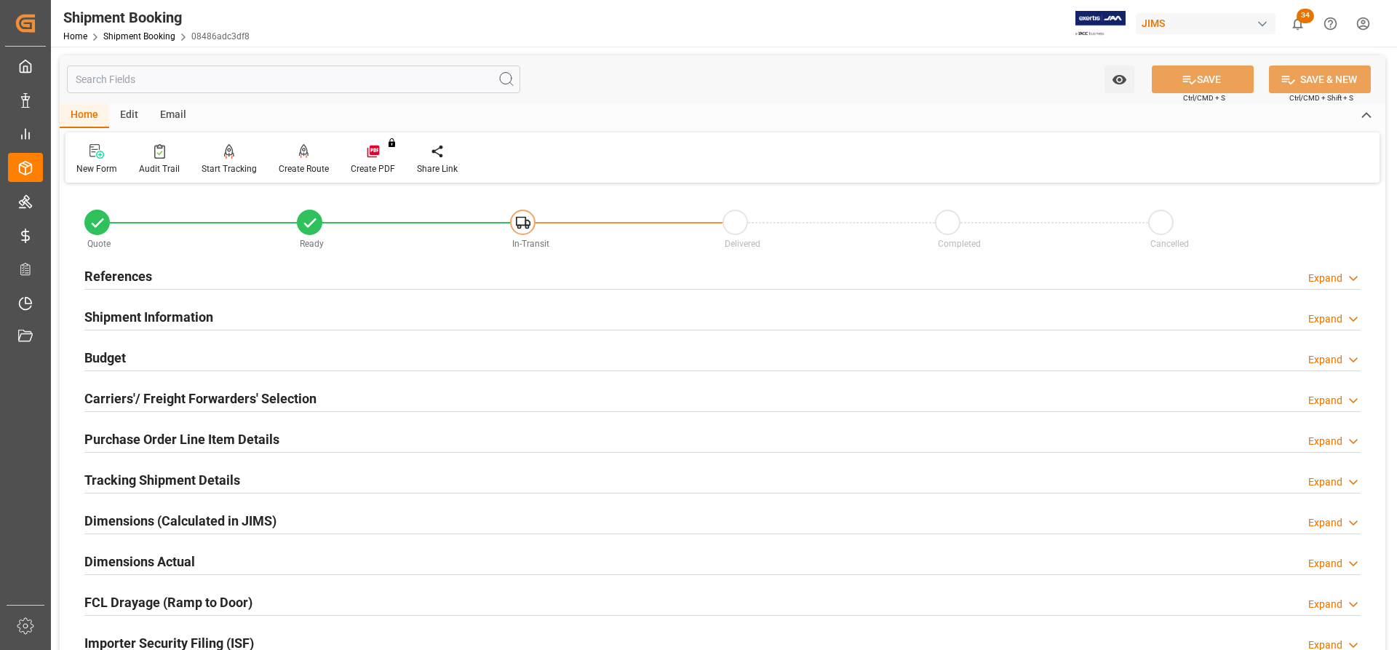
click at [105, 277] on h2 "References" at bounding box center [118, 276] width 68 height 20
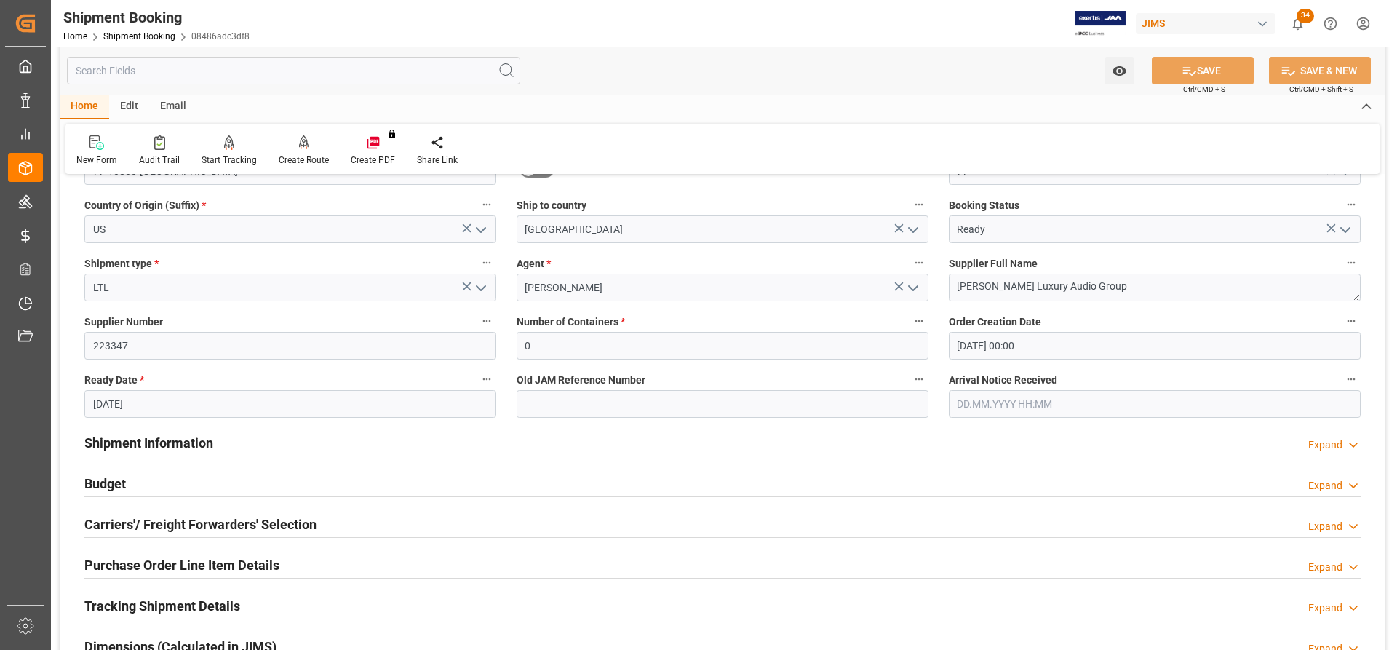
scroll to position [218, 0]
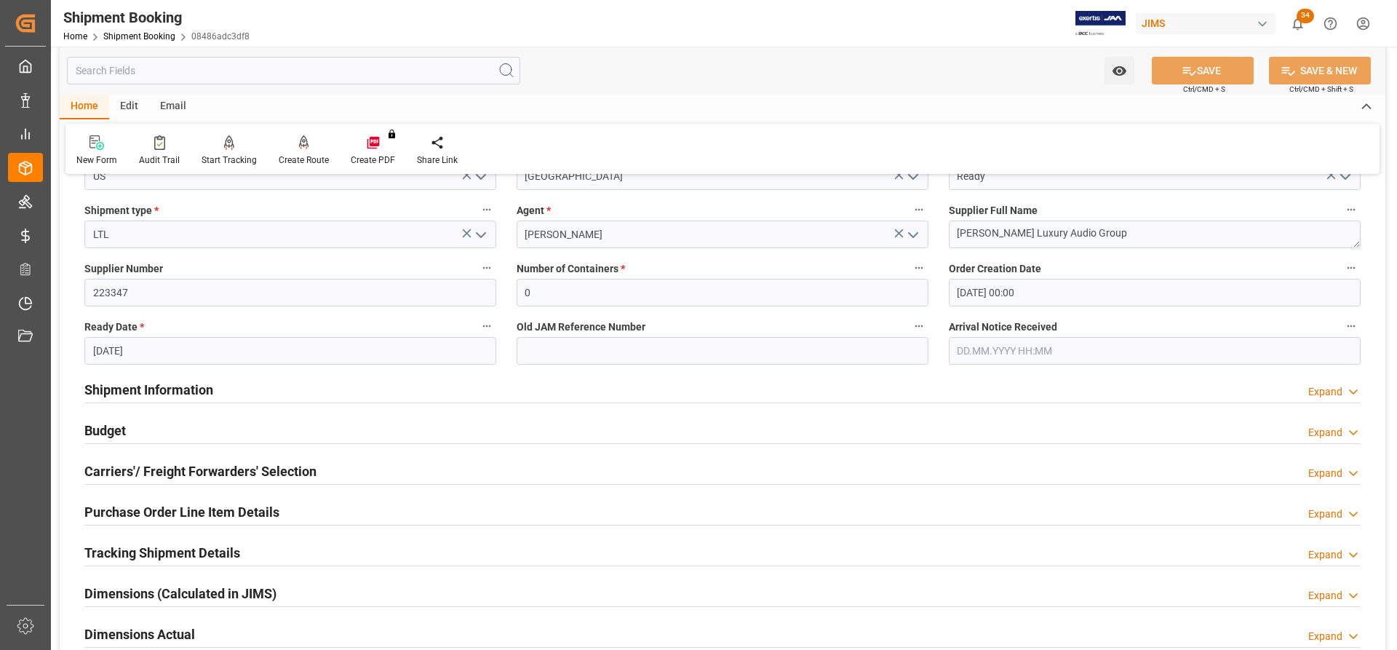
click at [201, 466] on h2 "Carriers'/ Freight Forwarders' Selection" at bounding box center [200, 471] width 232 height 20
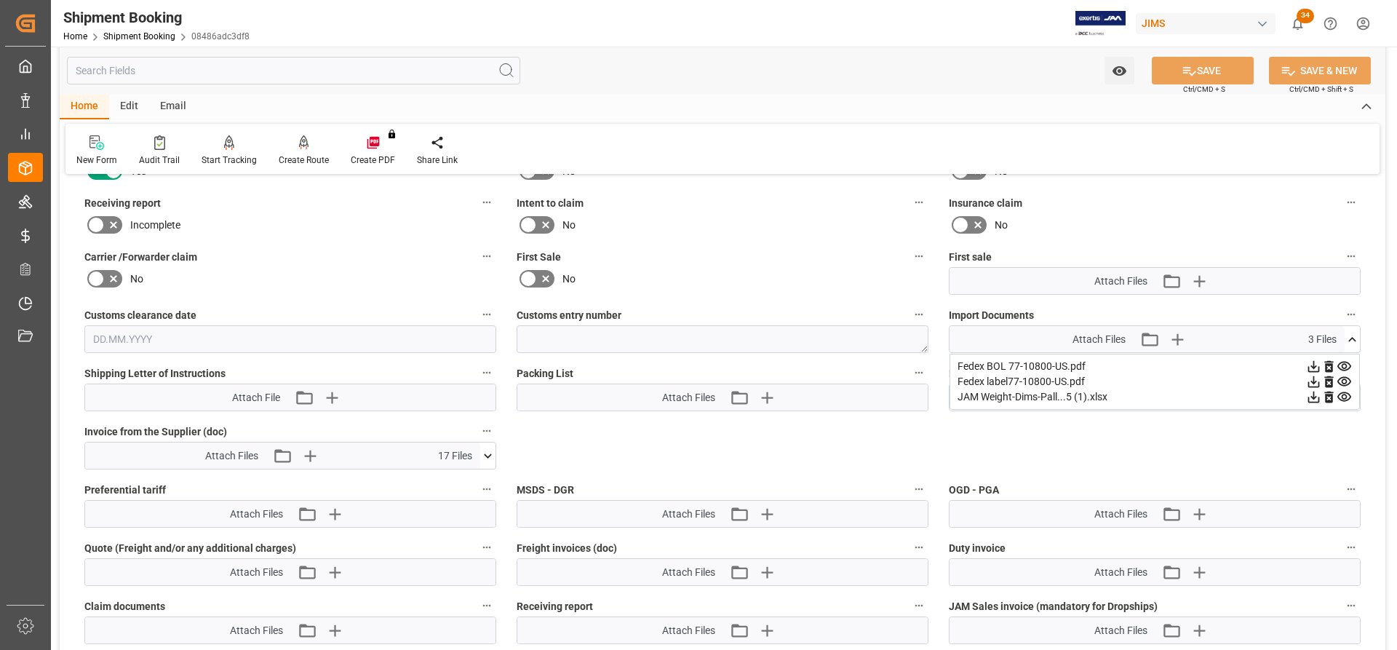
scroll to position [1309, 0]
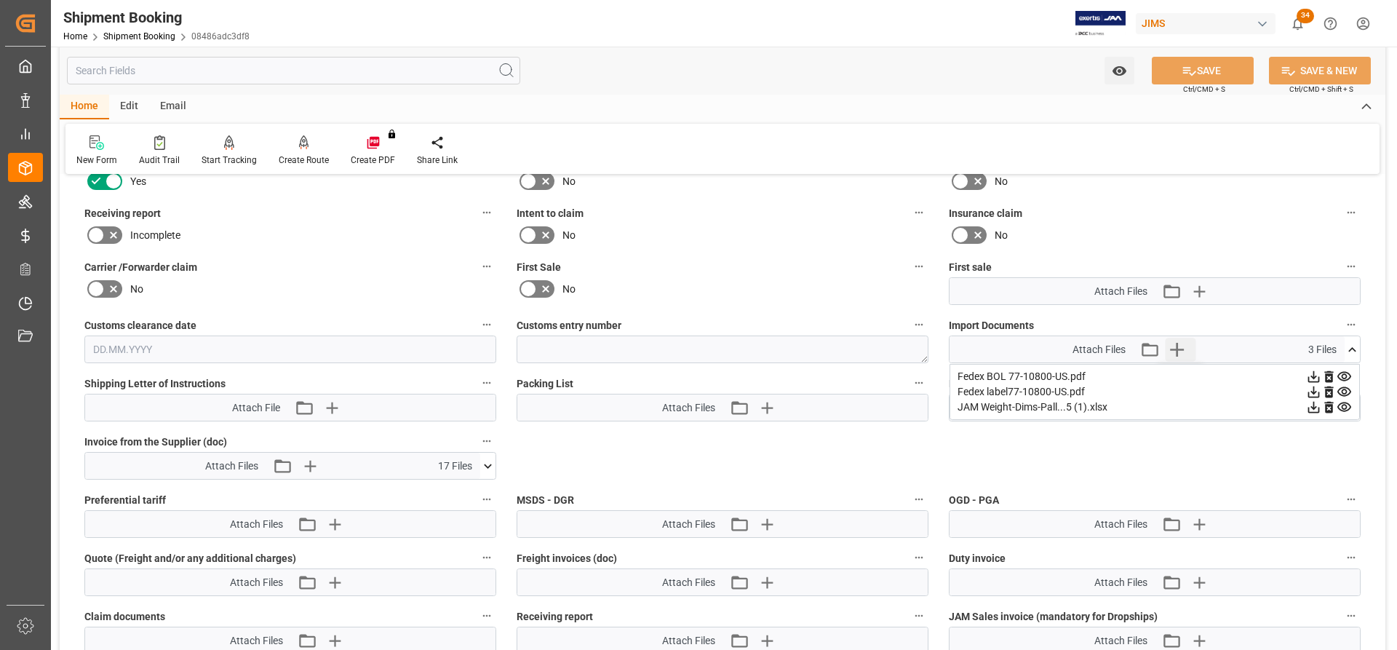
click at [1173, 350] on icon "button" at bounding box center [1176, 349] width 23 height 23
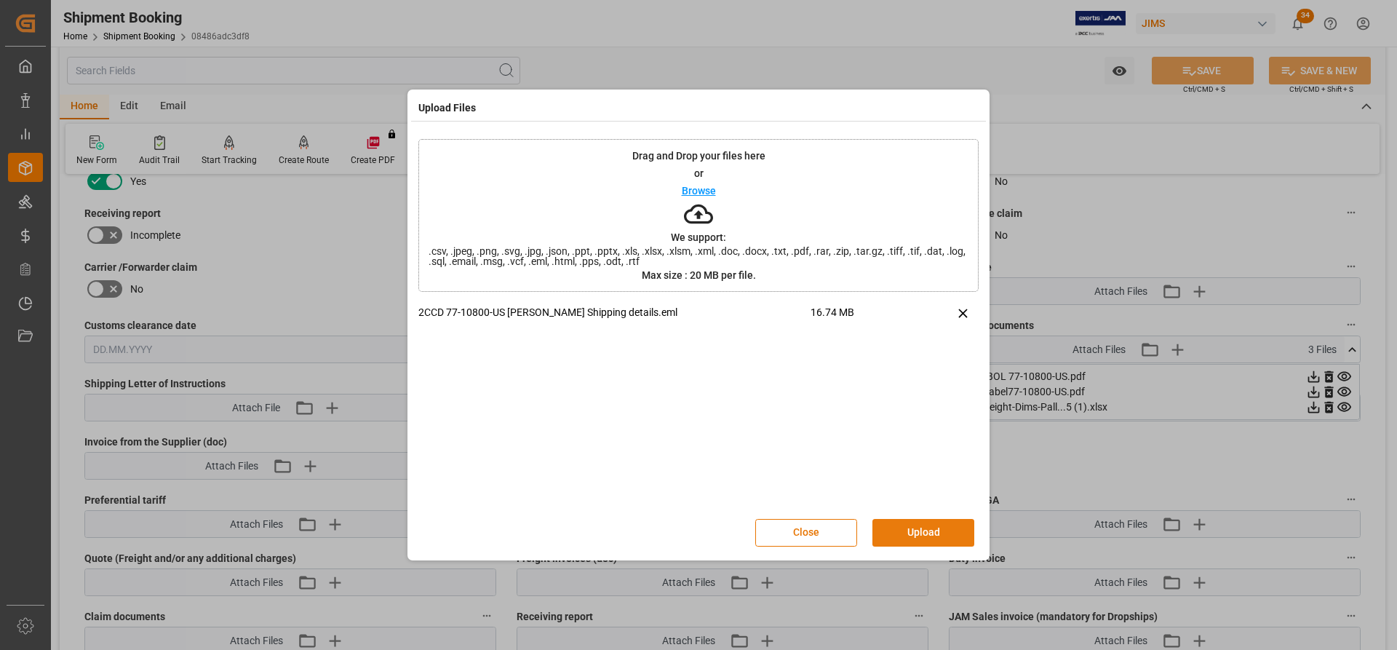
click at [914, 527] on button "Upload" at bounding box center [923, 533] width 102 height 28
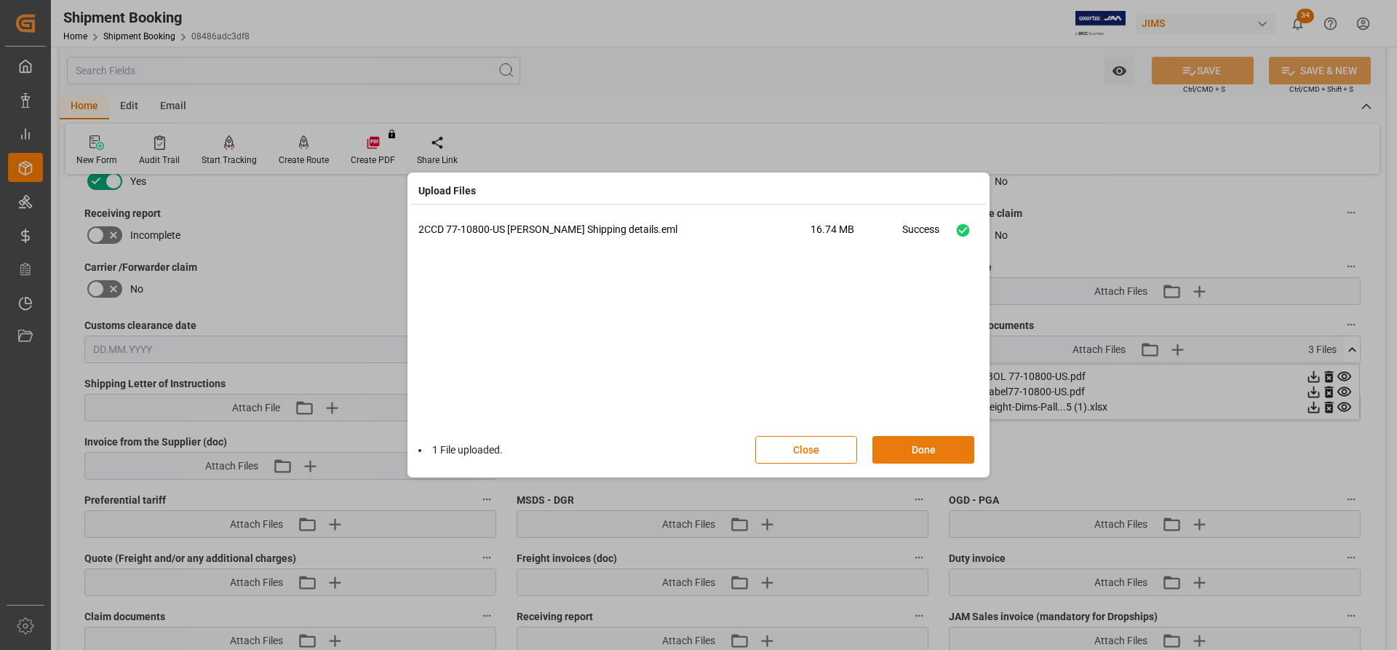
click at [922, 447] on button "Done" at bounding box center [923, 450] width 102 height 28
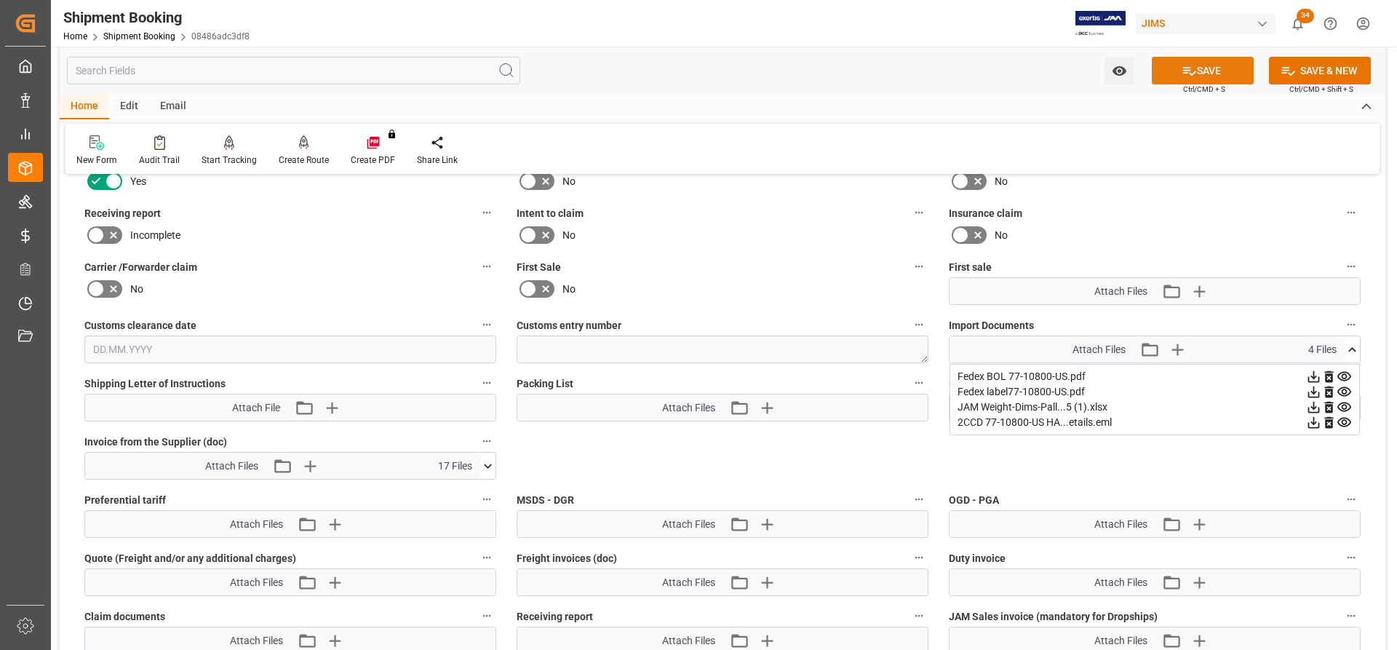
click at [1197, 71] on button "SAVE" at bounding box center [1203, 71] width 102 height 28
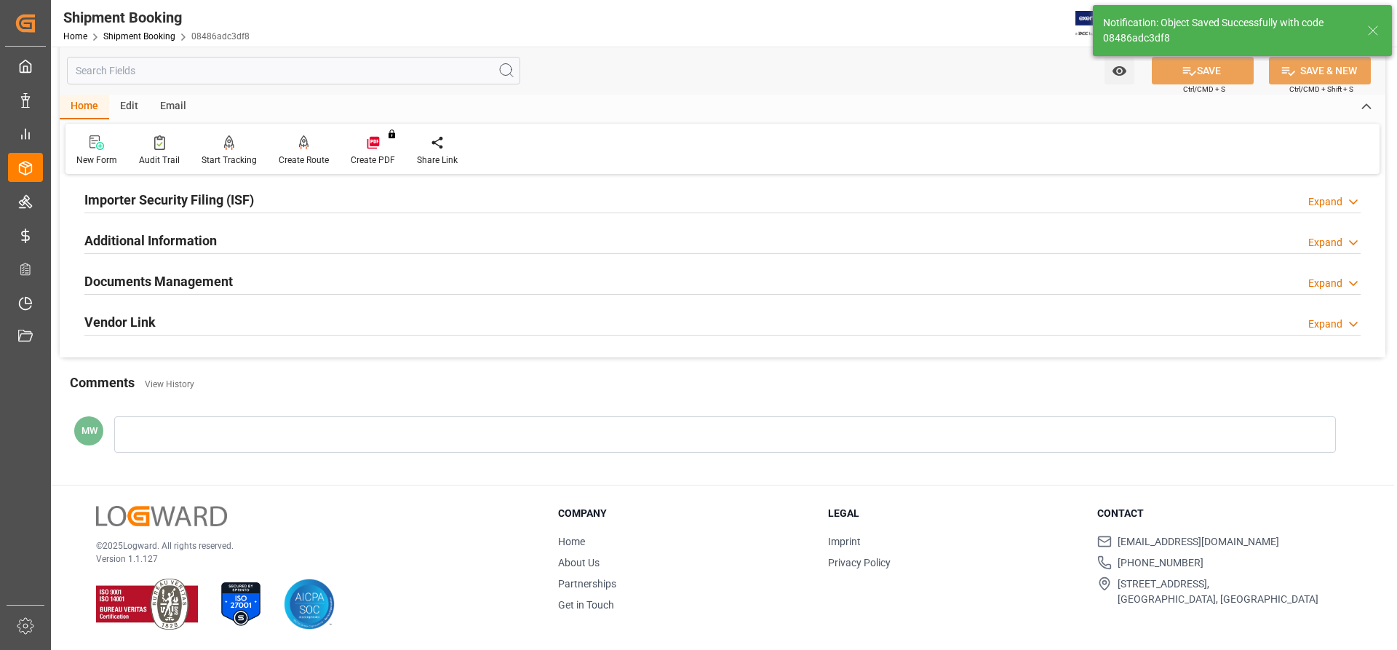
scroll to position [442, 0]
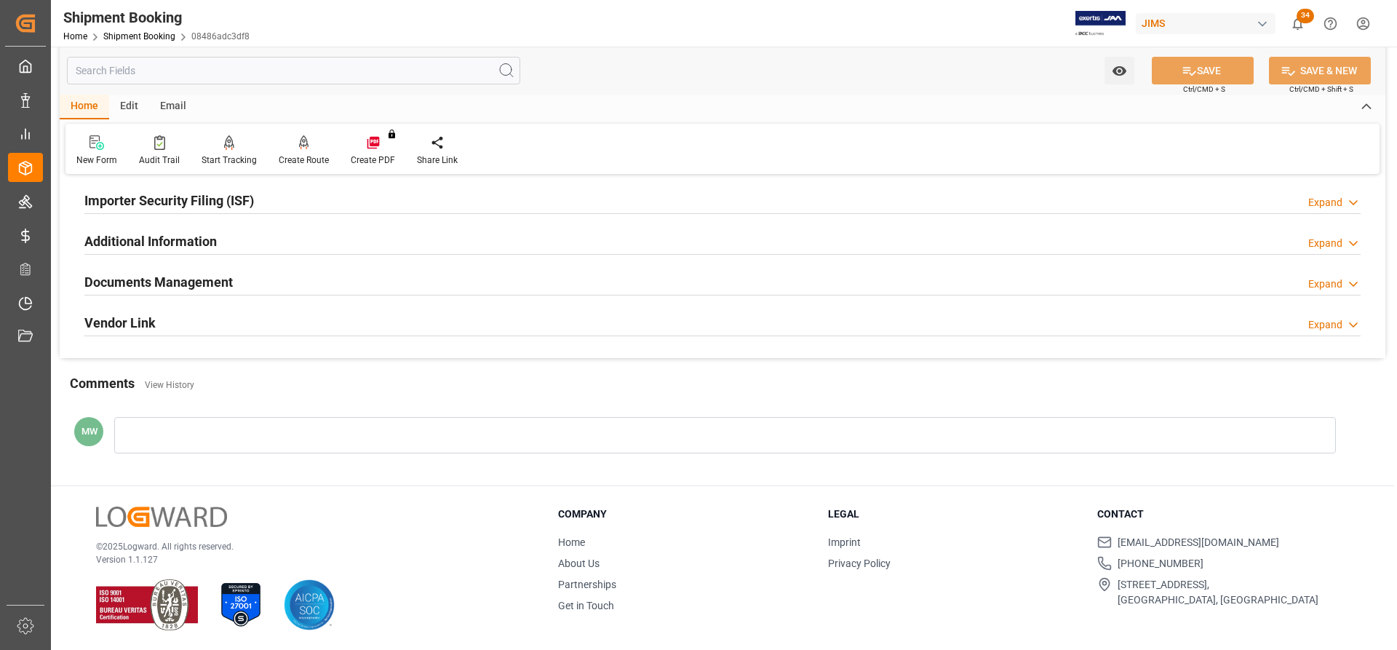
click at [167, 283] on h2 "Documents Management" at bounding box center [158, 282] width 148 height 20
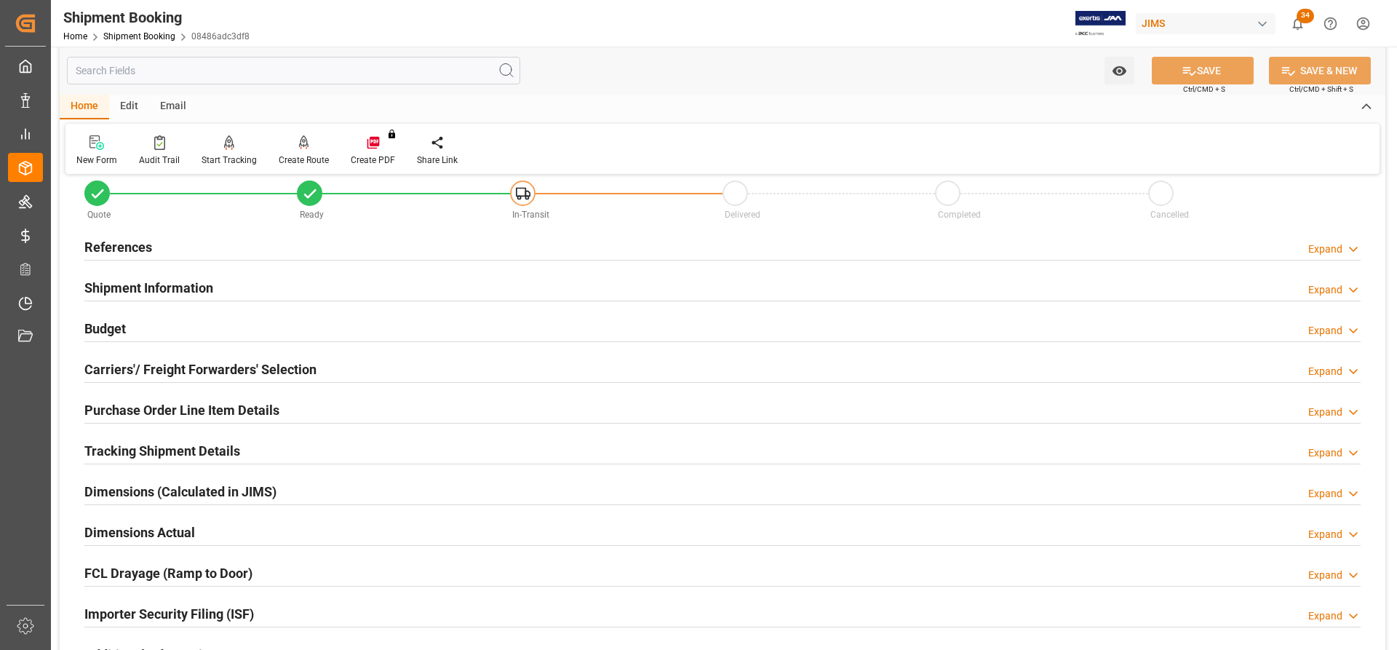
scroll to position [0, 0]
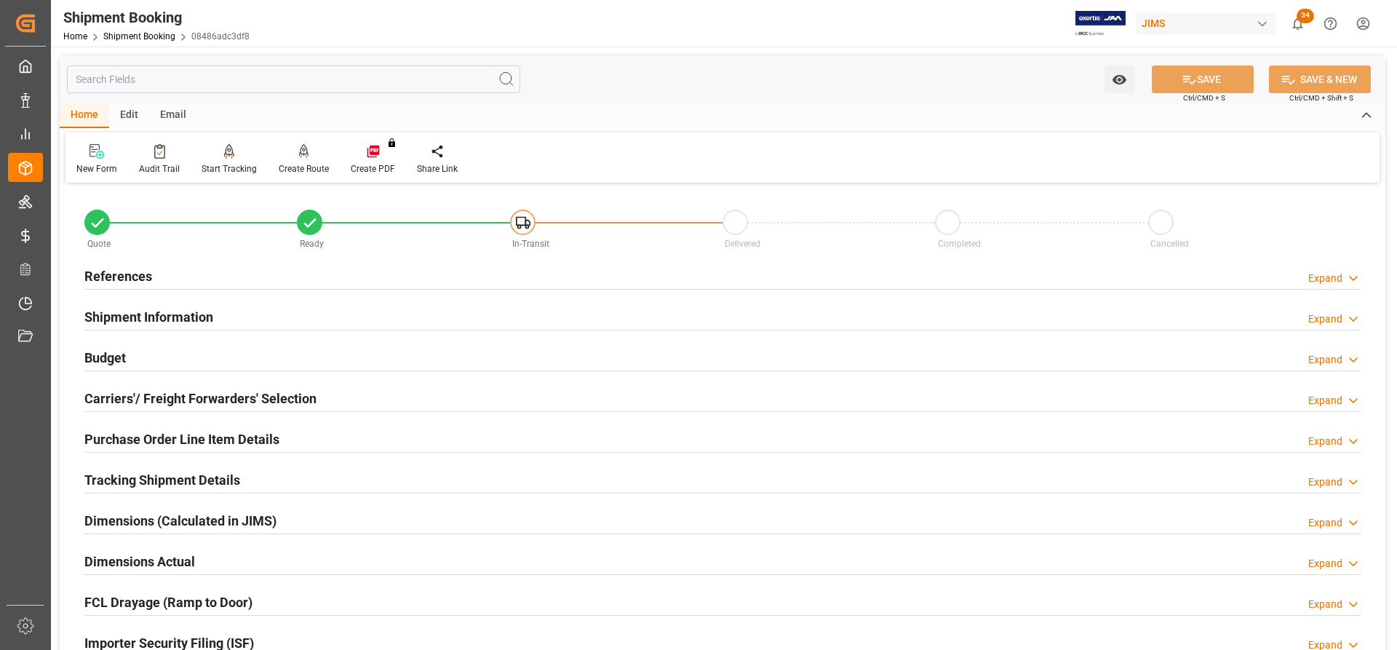
click at [145, 482] on h2 "Tracking Shipment Details" at bounding box center [162, 480] width 156 height 20
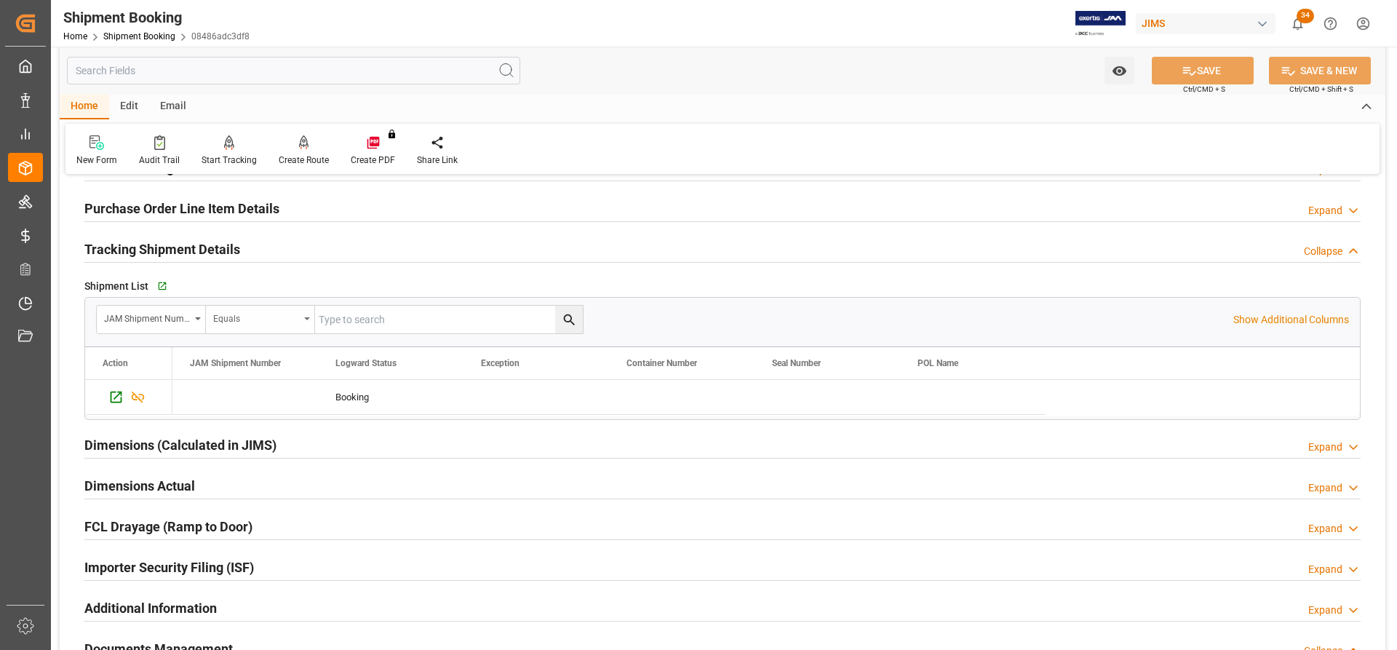
scroll to position [145, 0]
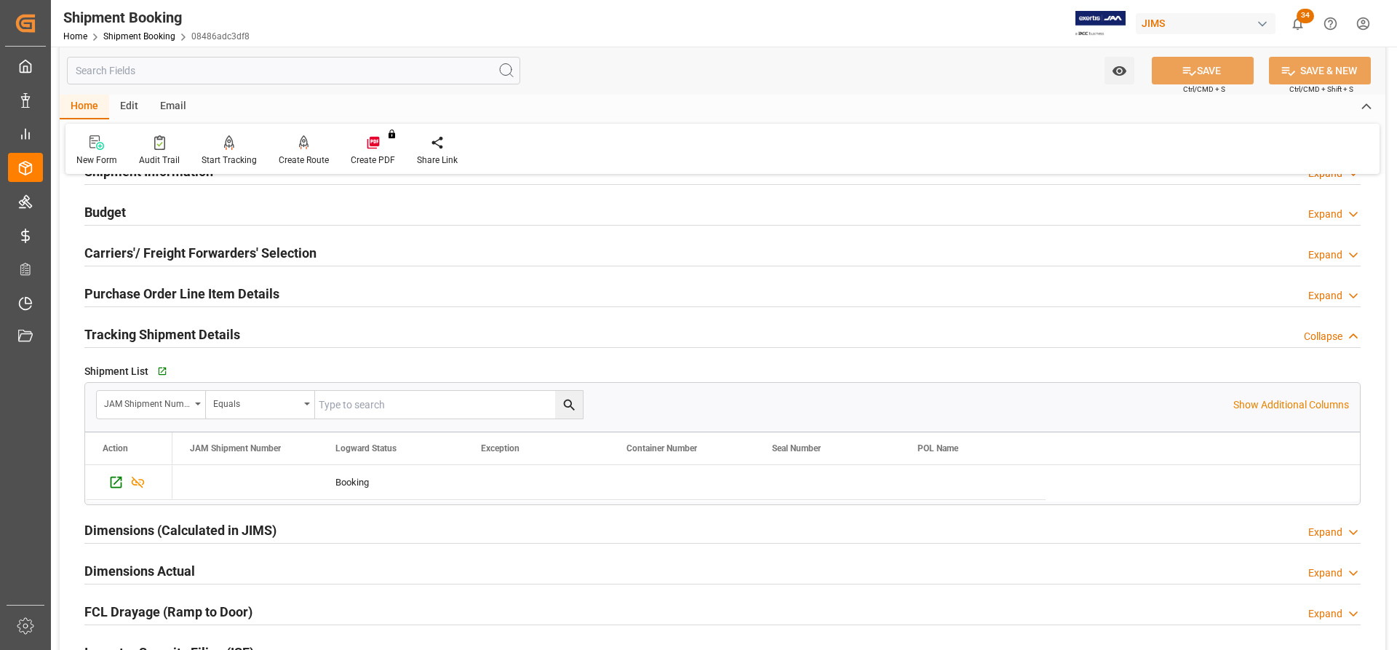
click at [155, 336] on h2 "Tracking Shipment Details" at bounding box center [162, 334] width 156 height 20
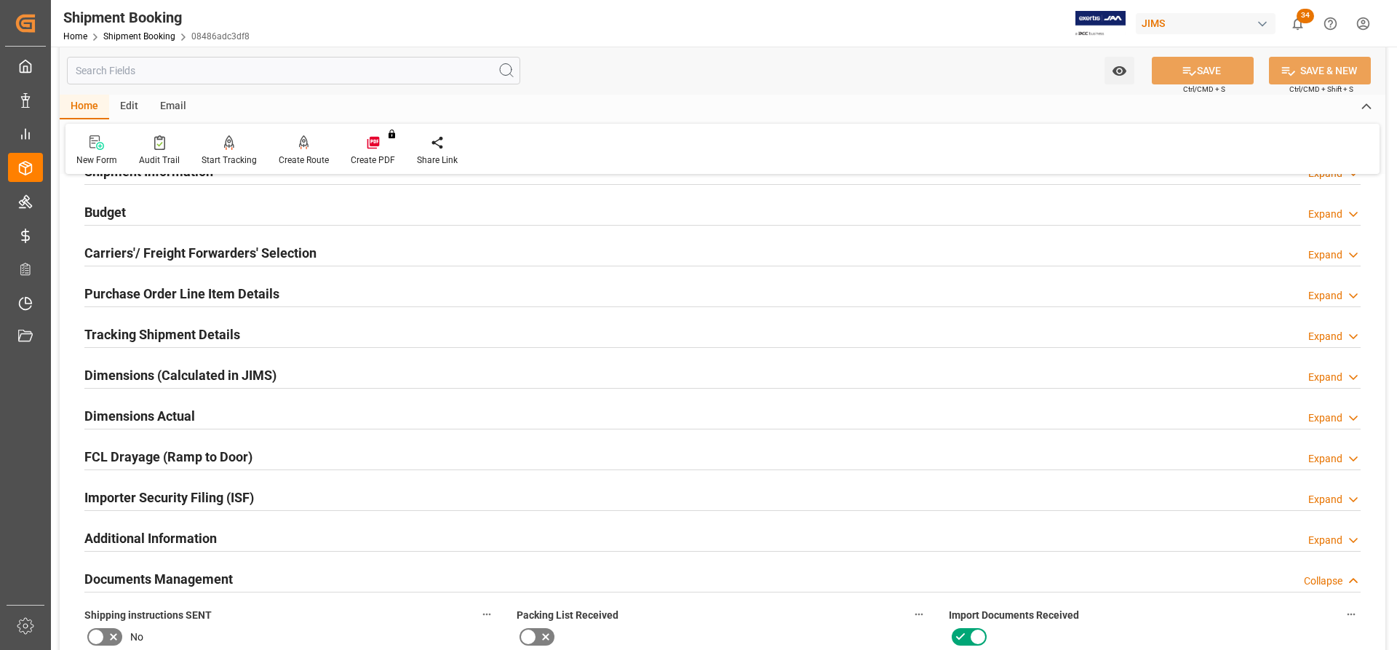
click at [151, 582] on h2 "Documents Management" at bounding box center [158, 579] width 148 height 20
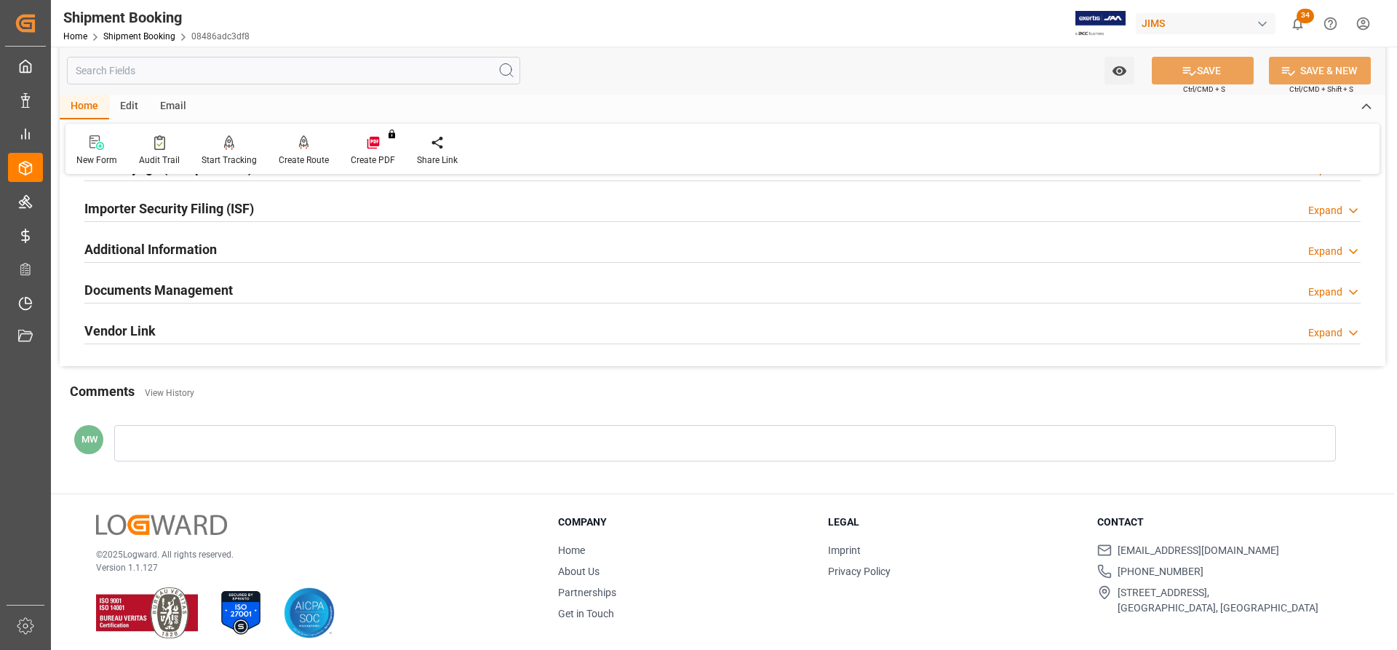
scroll to position [442, 0]
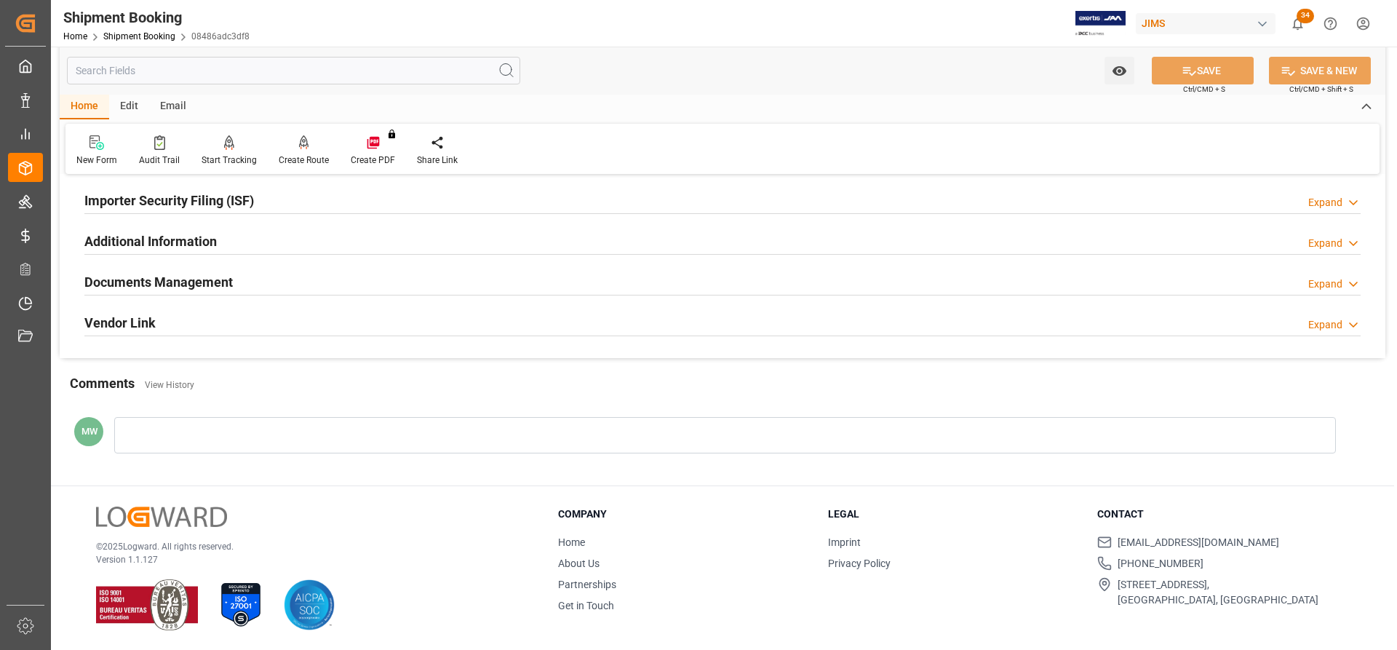
click at [142, 286] on h2 "Documents Management" at bounding box center [158, 282] width 148 height 20
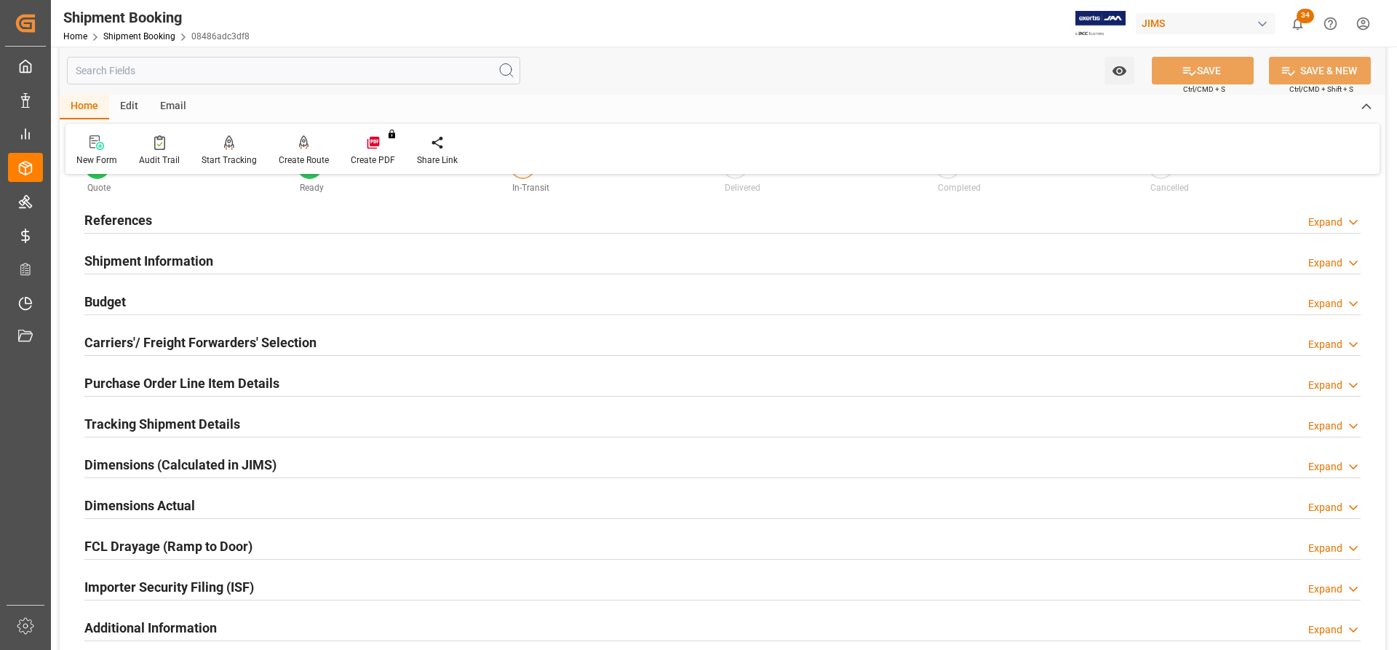
scroll to position [0, 0]
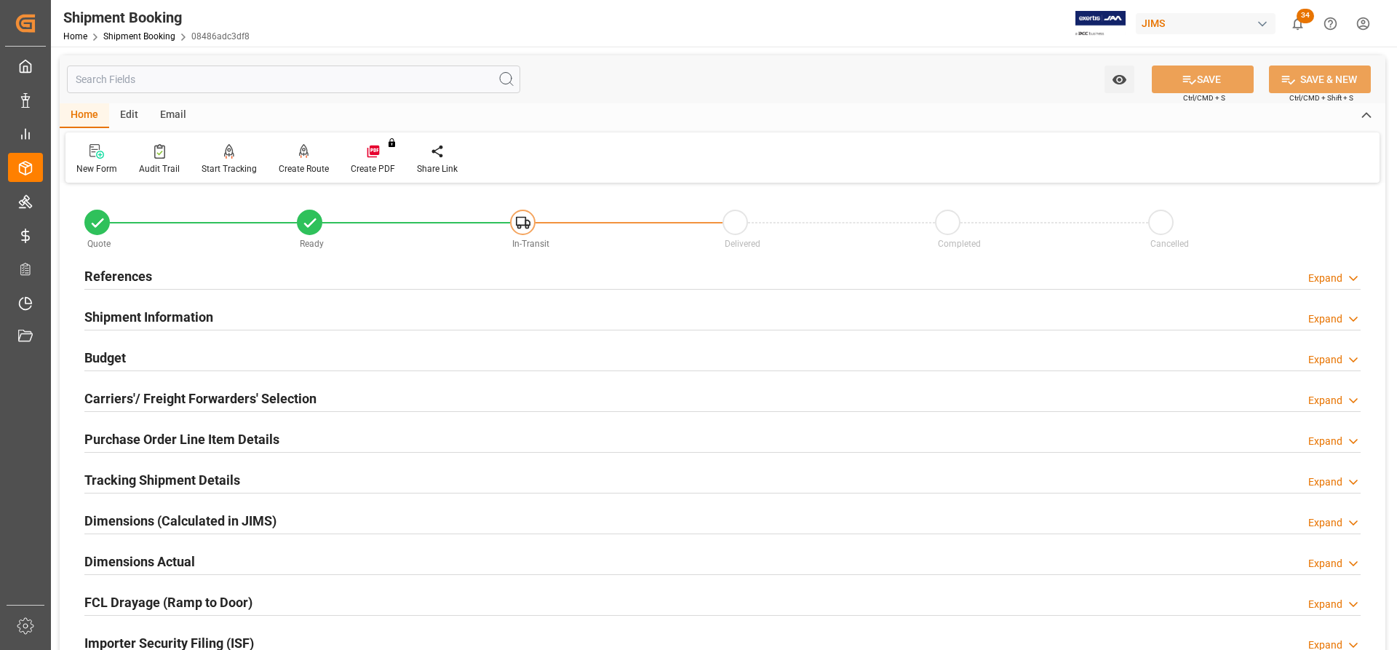
click at [108, 479] on h2 "Tracking Shipment Details" at bounding box center [162, 480] width 156 height 20
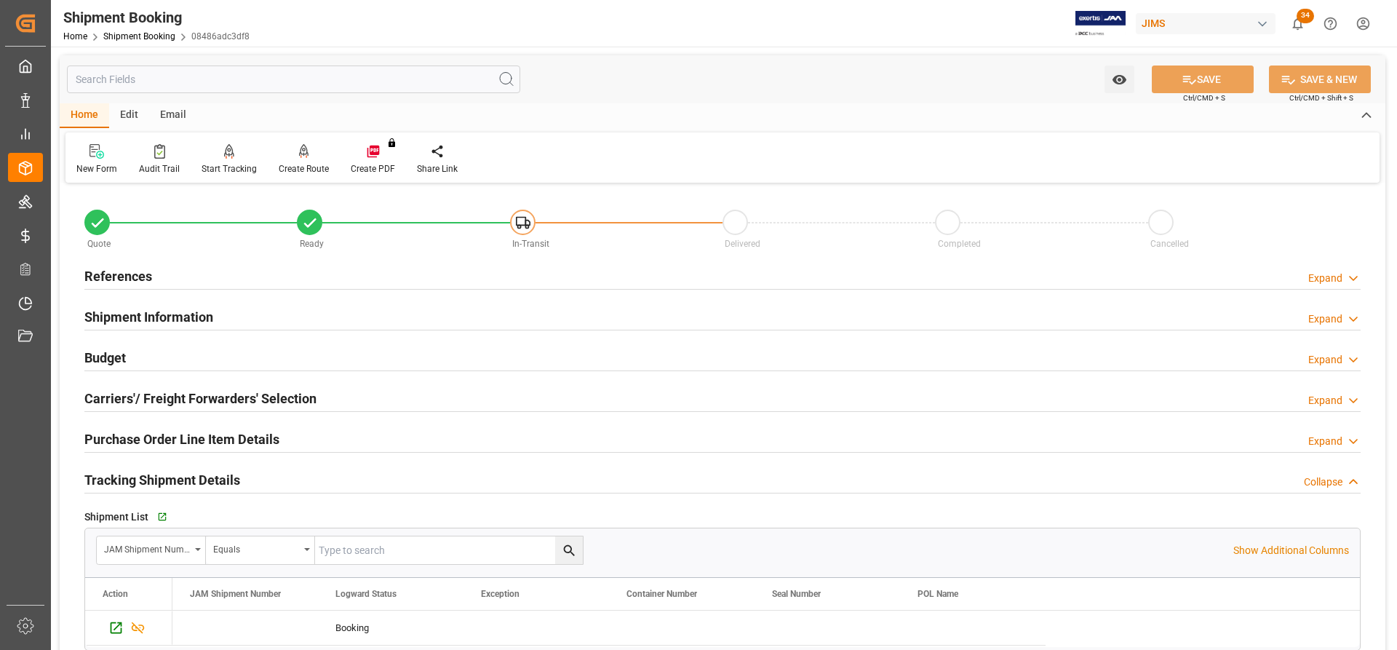
click at [111, 271] on h2 "References" at bounding box center [118, 276] width 68 height 20
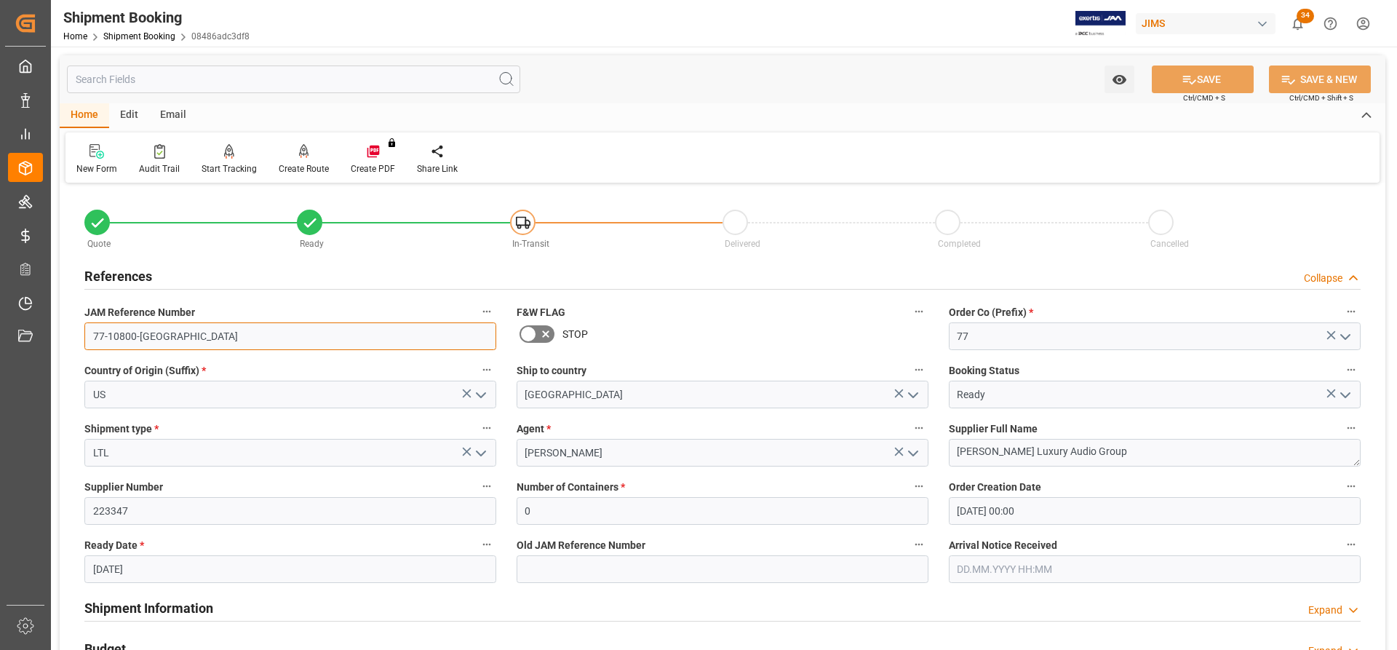
drag, startPoint x: 158, startPoint y: 339, endPoint x: 94, endPoint y: 329, distance: 64.8
click at [94, 329] on input "77-10800-US" at bounding box center [290, 336] width 412 height 28
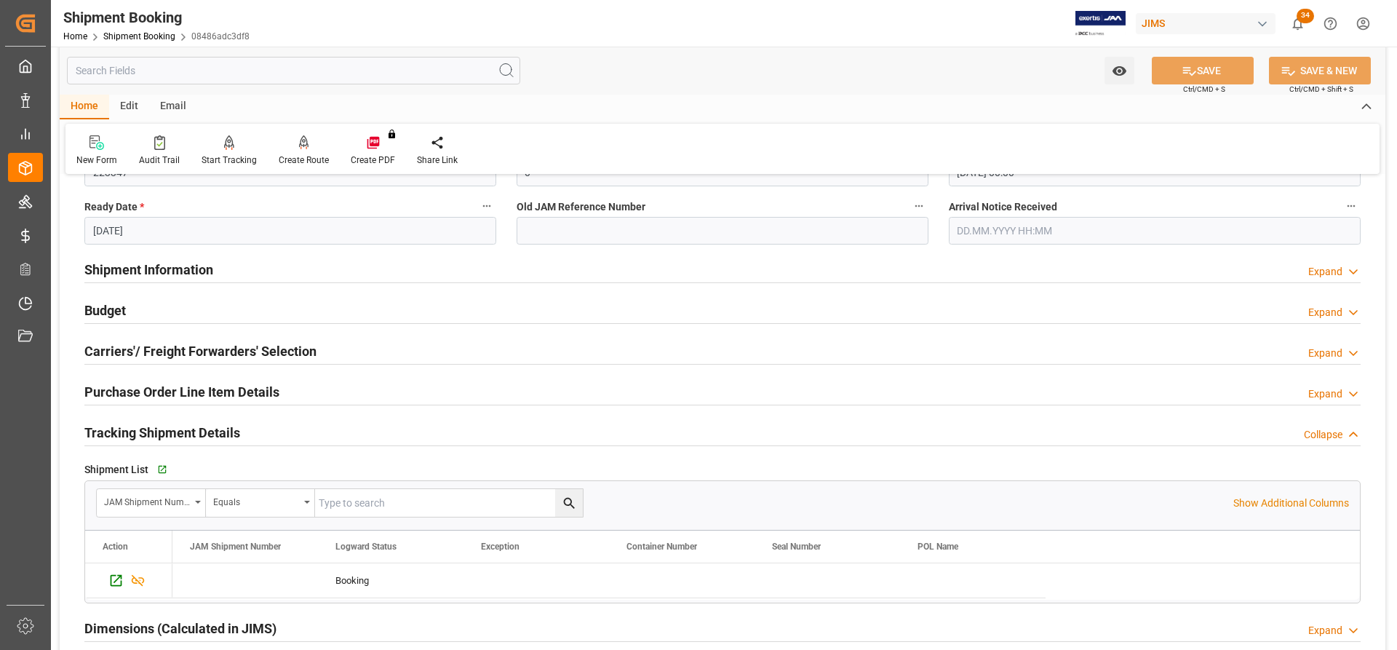
scroll to position [364, 0]
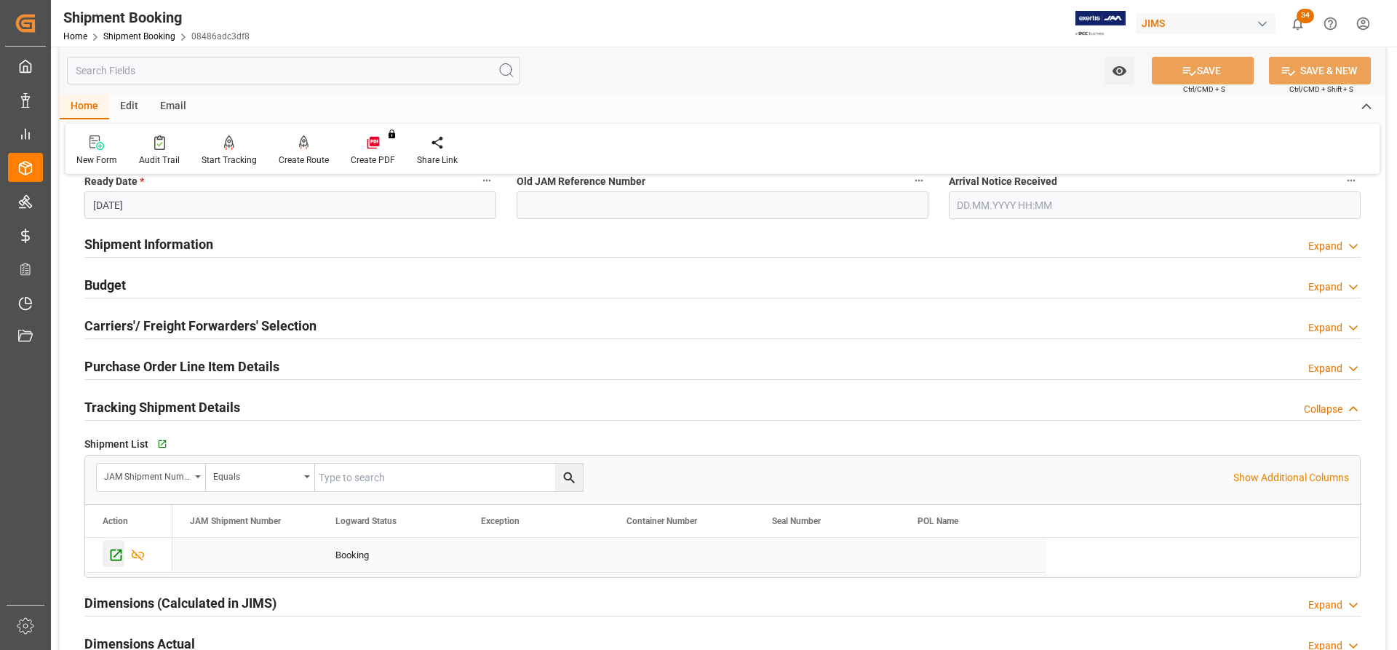
click at [117, 559] on icon "Press SPACE to select this row." at bounding box center [117, 555] width 12 height 12
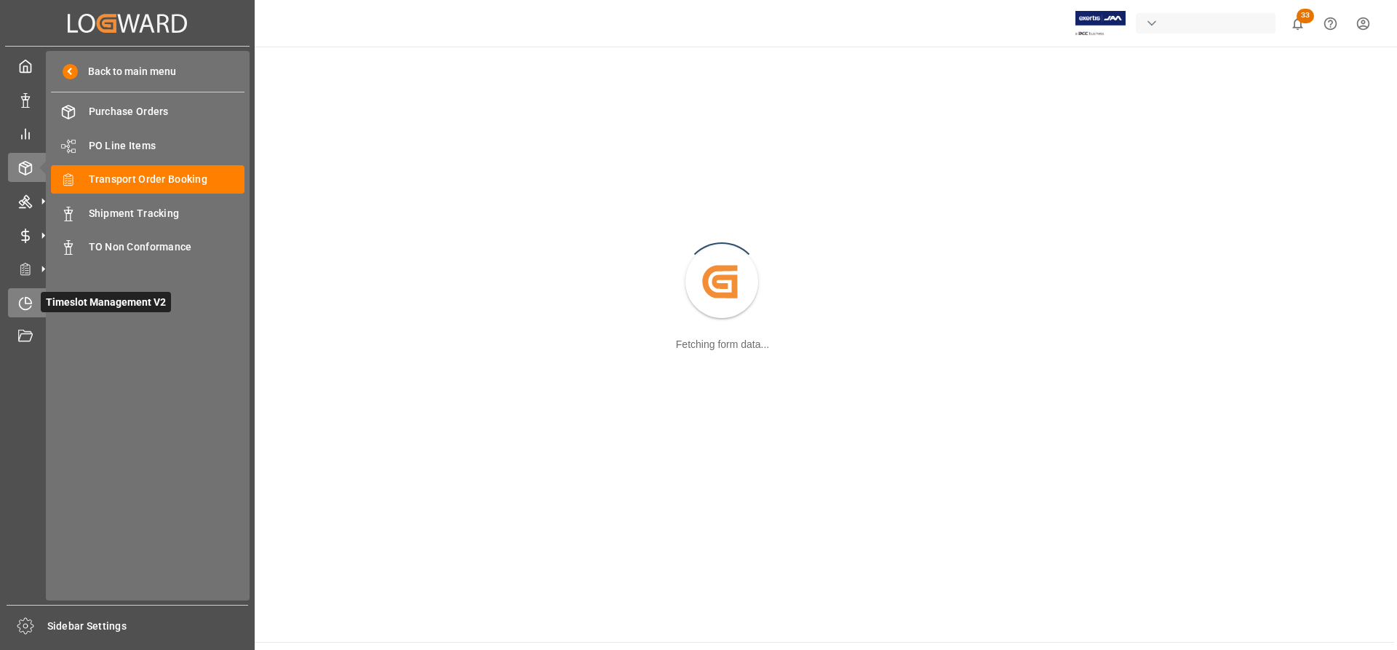
click at [27, 299] on icon at bounding box center [25, 303] width 15 height 15
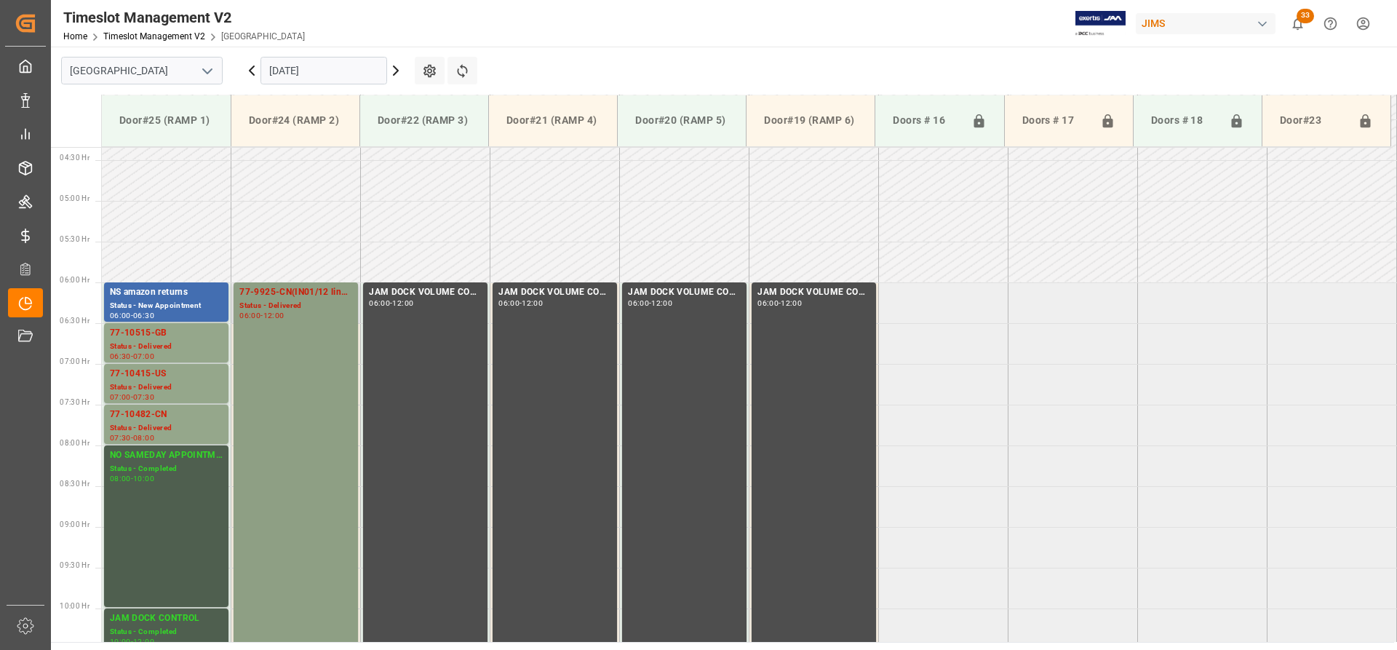
scroll to position [361, 0]
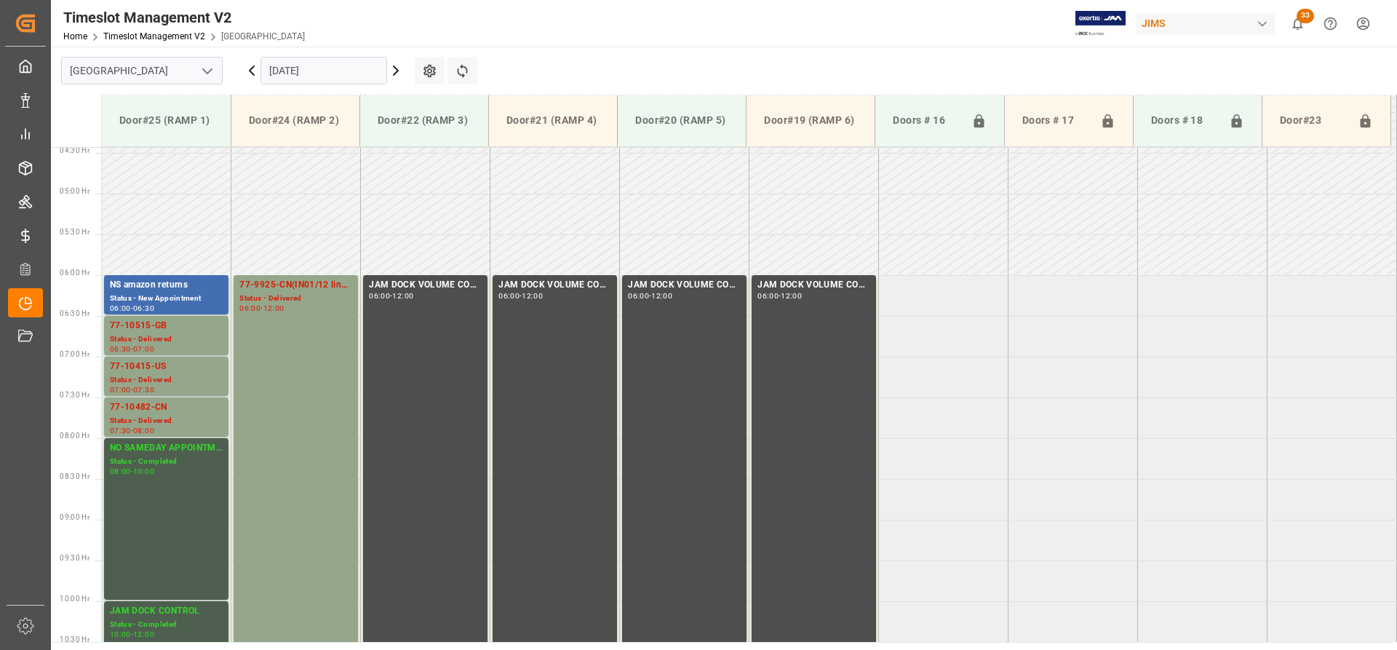
click at [394, 71] on icon at bounding box center [395, 70] width 17 height 17
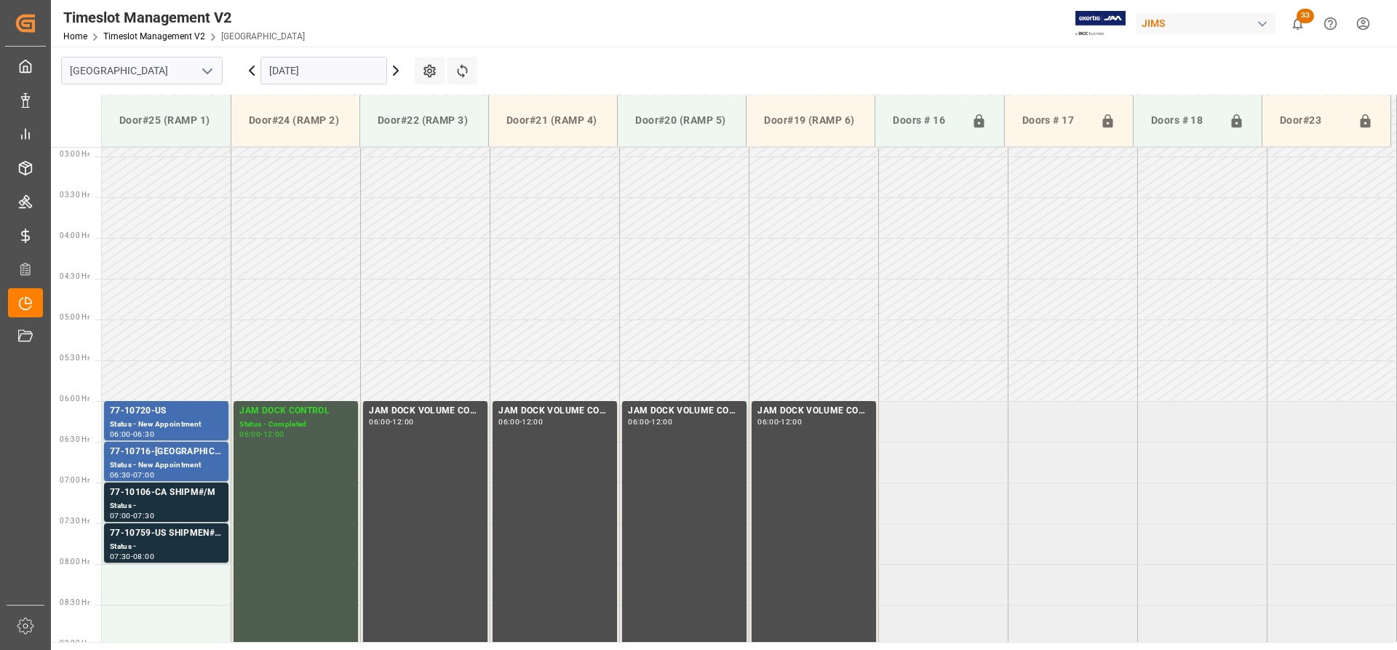
scroll to position [215, 0]
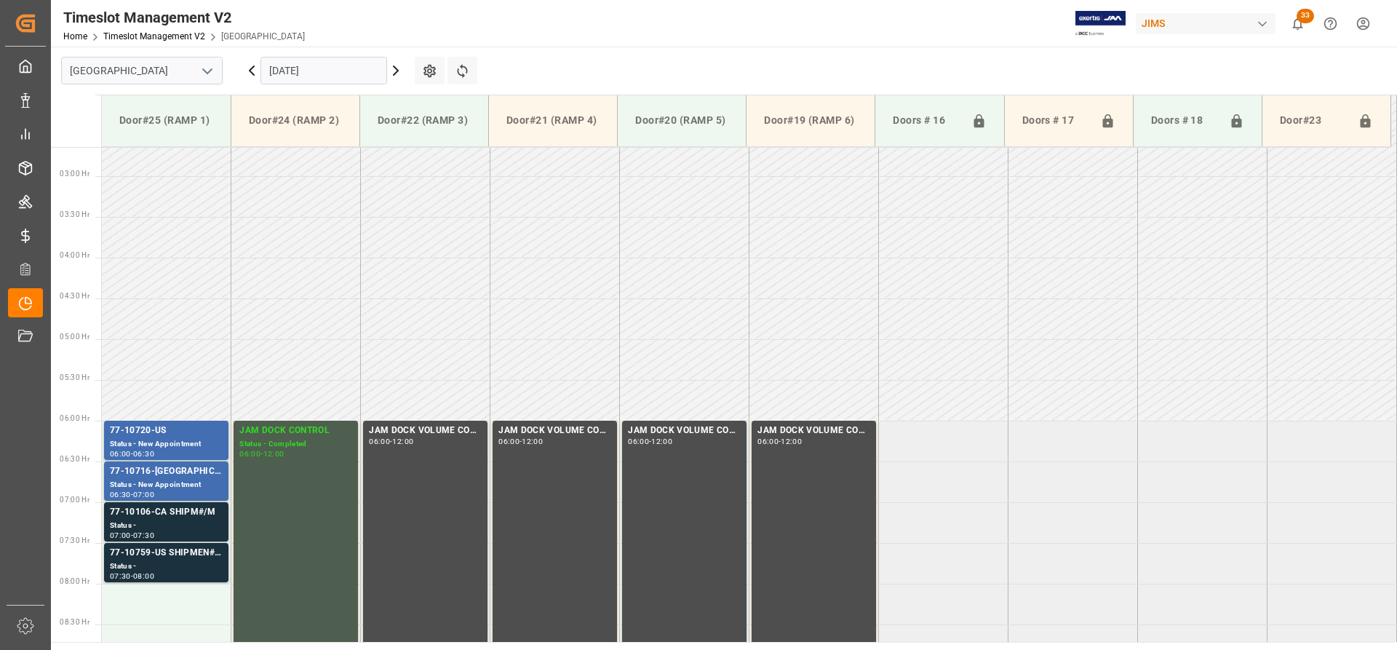
click at [396, 71] on icon at bounding box center [396, 70] width 4 height 9
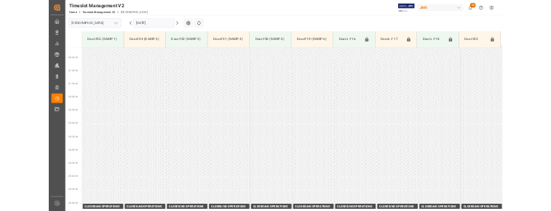
scroll to position [0, 0]
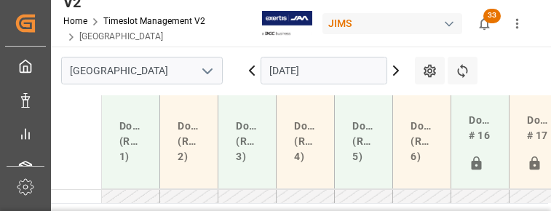
click at [396, 72] on icon at bounding box center [396, 70] width 4 height 9
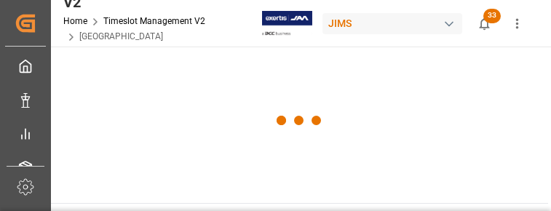
click at [396, 72] on div at bounding box center [299, 121] width 497 height 148
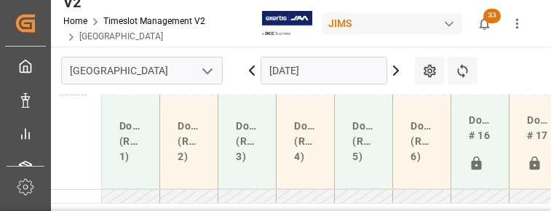
scroll to position [455, 0]
click at [396, 72] on icon at bounding box center [396, 70] width 4 height 9
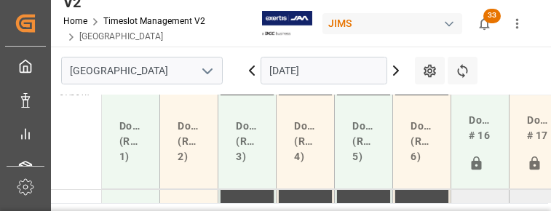
click at [396, 72] on icon at bounding box center [396, 70] width 4 height 9
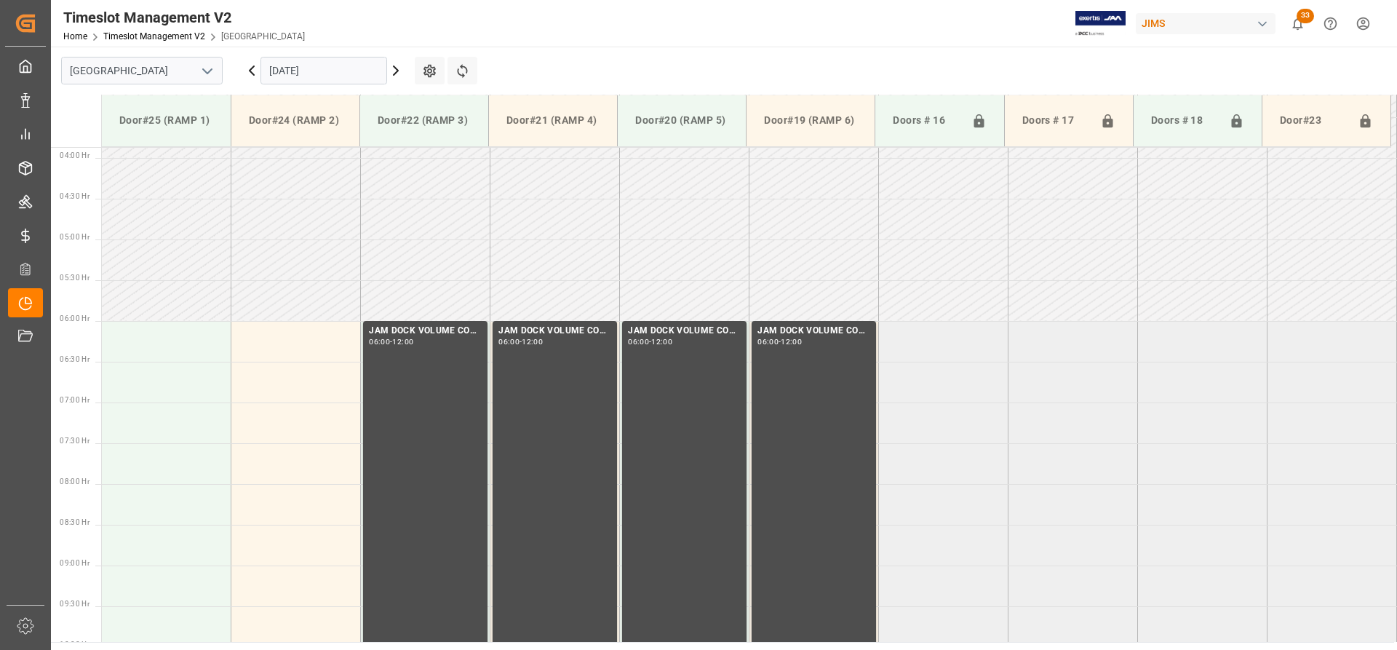
scroll to position [218, 0]
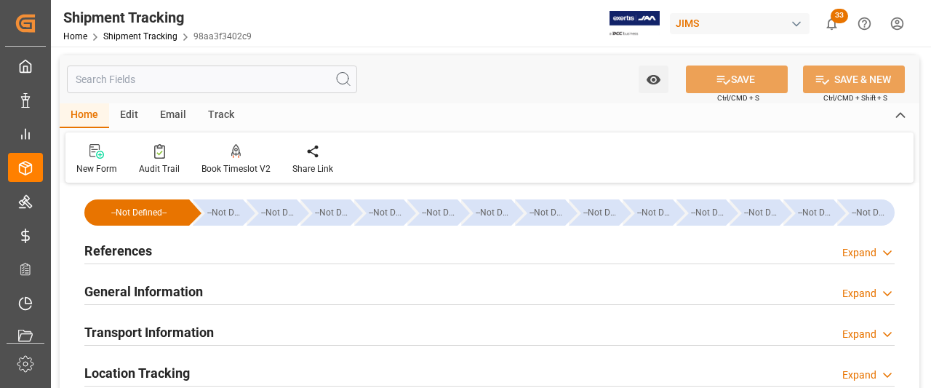
click at [124, 257] on h2 "References" at bounding box center [118, 251] width 68 height 20
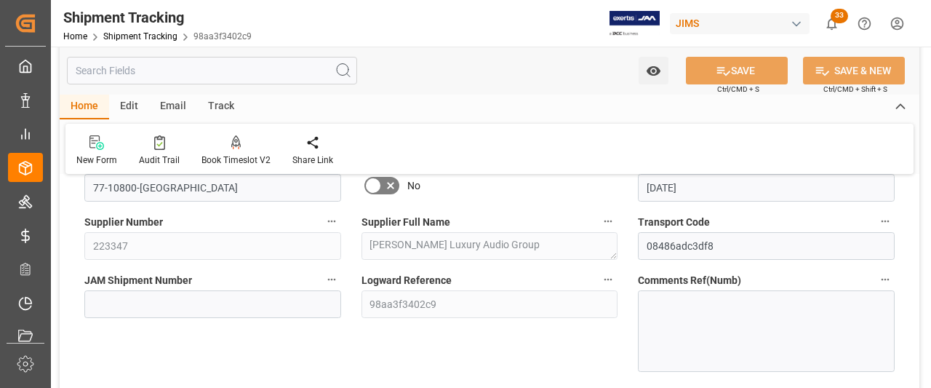
scroll to position [145, 0]
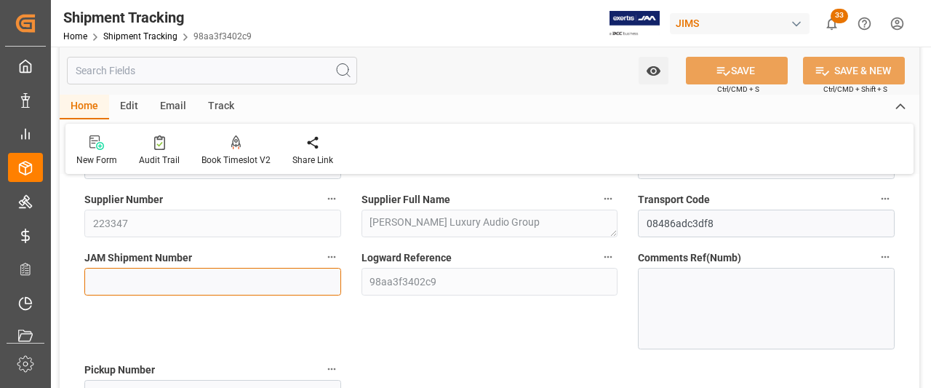
click at [97, 284] on input at bounding box center [212, 282] width 257 height 28
paste input "72874"
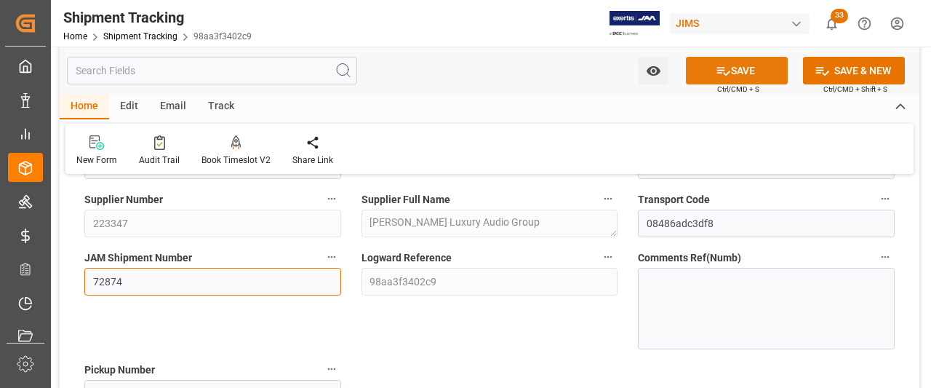
type input "72874"
click at [745, 72] on button "SAVE" at bounding box center [737, 71] width 102 height 28
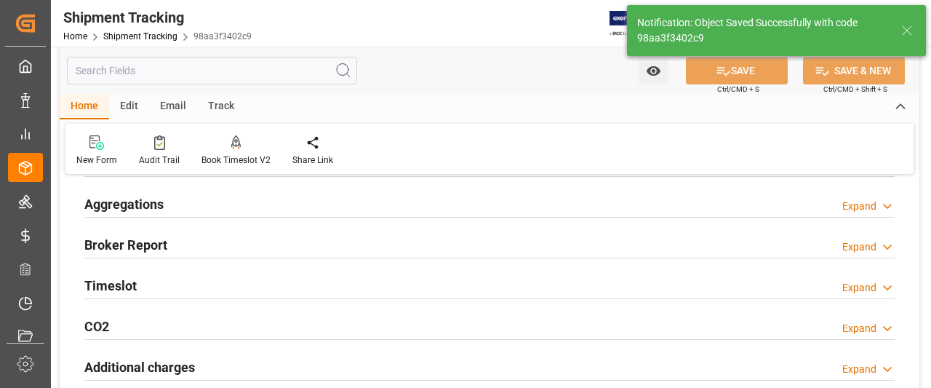
scroll to position [4, 0]
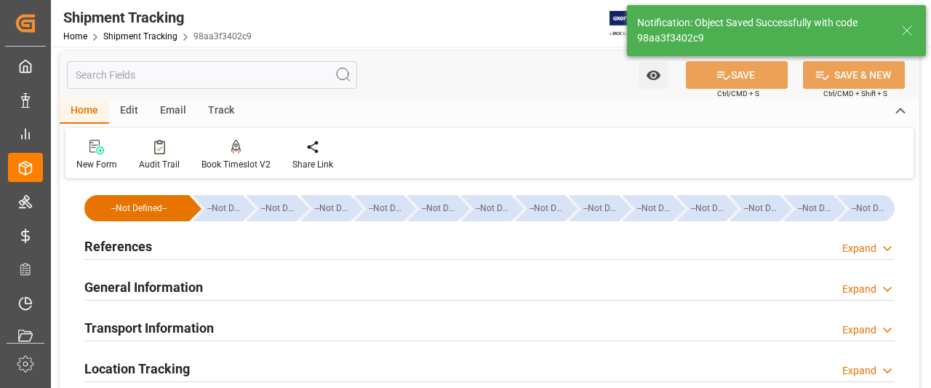
click at [162, 287] on h2 "General Information" at bounding box center [143, 287] width 119 height 20
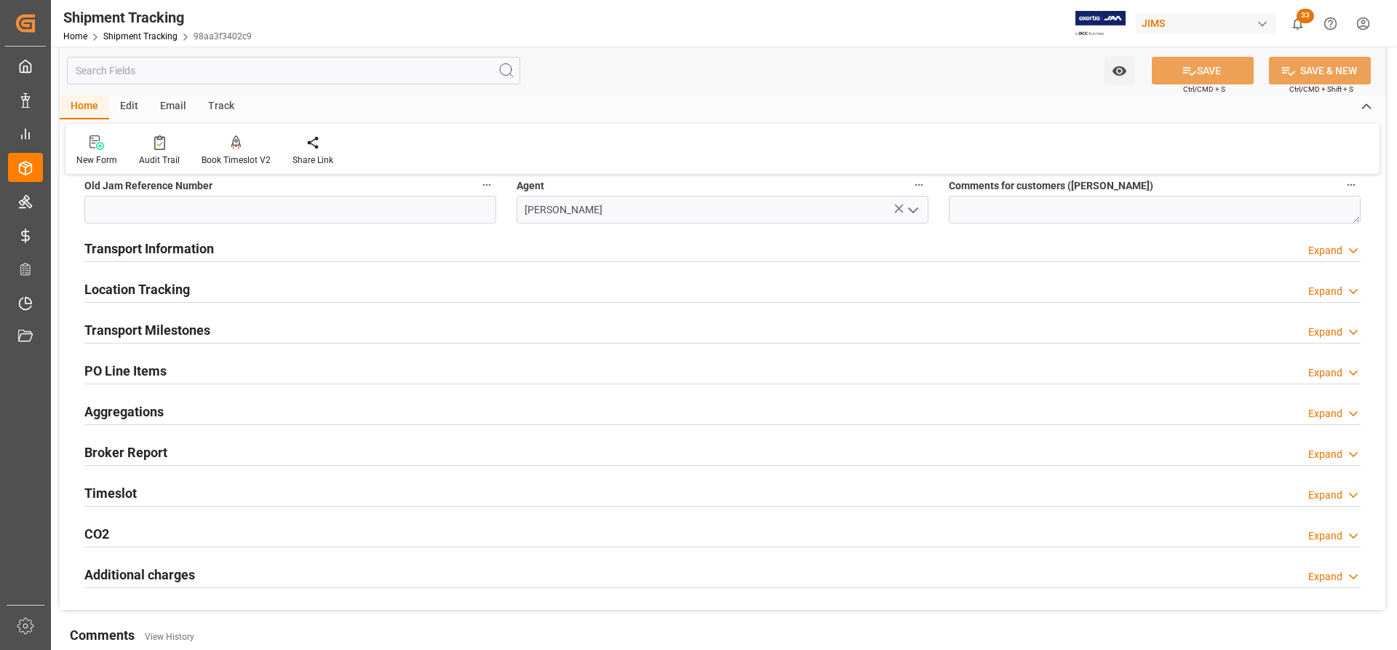
scroll to position [223, 0]
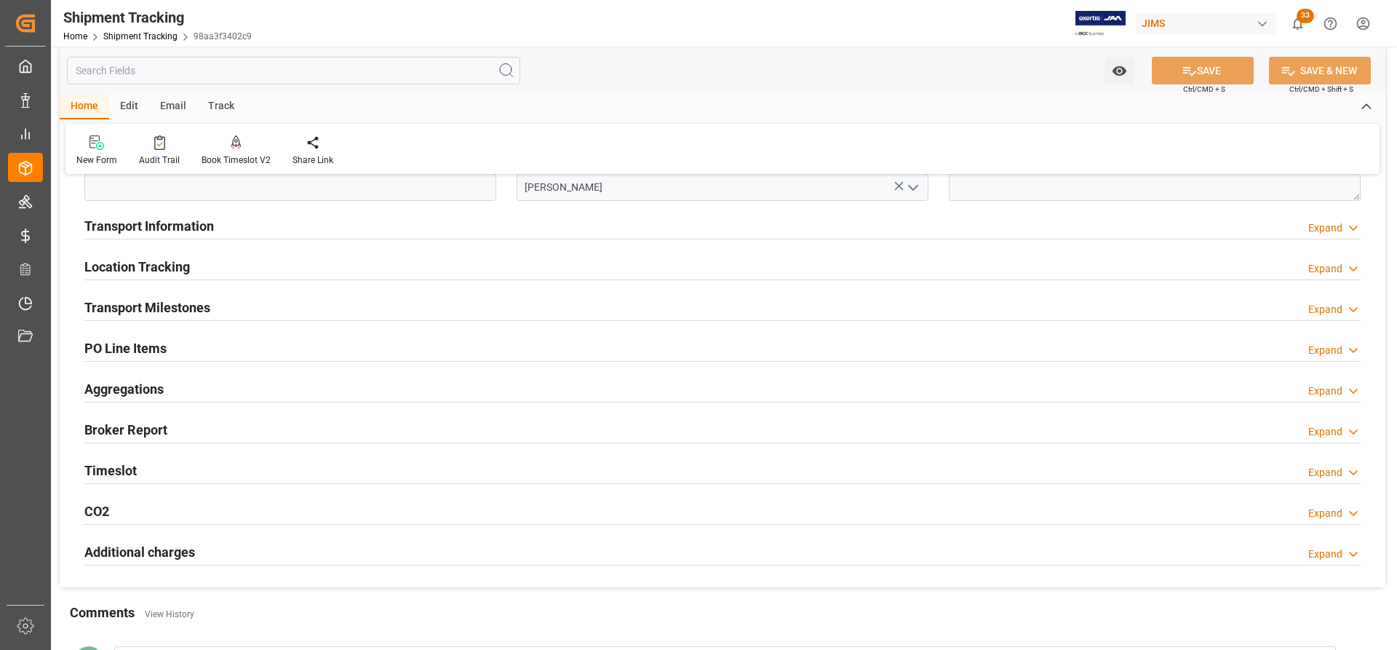
click at [142, 311] on h2 "Transport Milestones" at bounding box center [147, 308] width 126 height 20
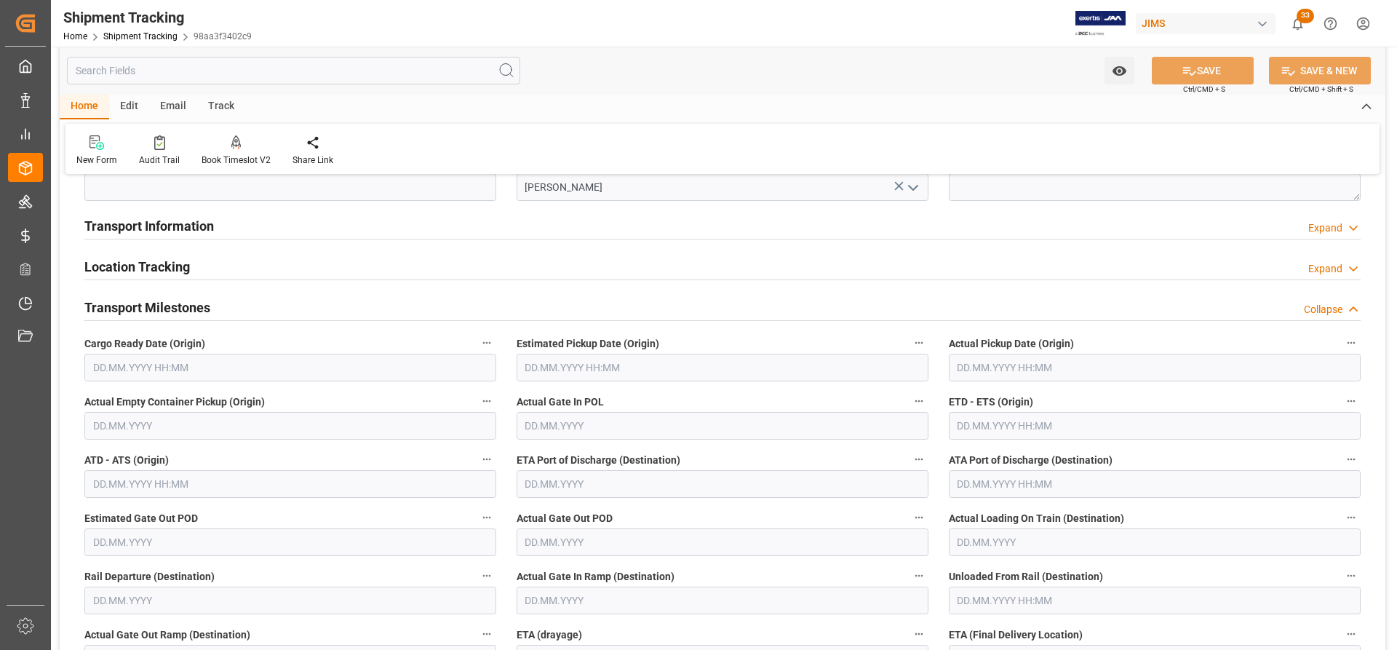
click at [186, 371] on input "text" at bounding box center [290, 368] width 412 height 28
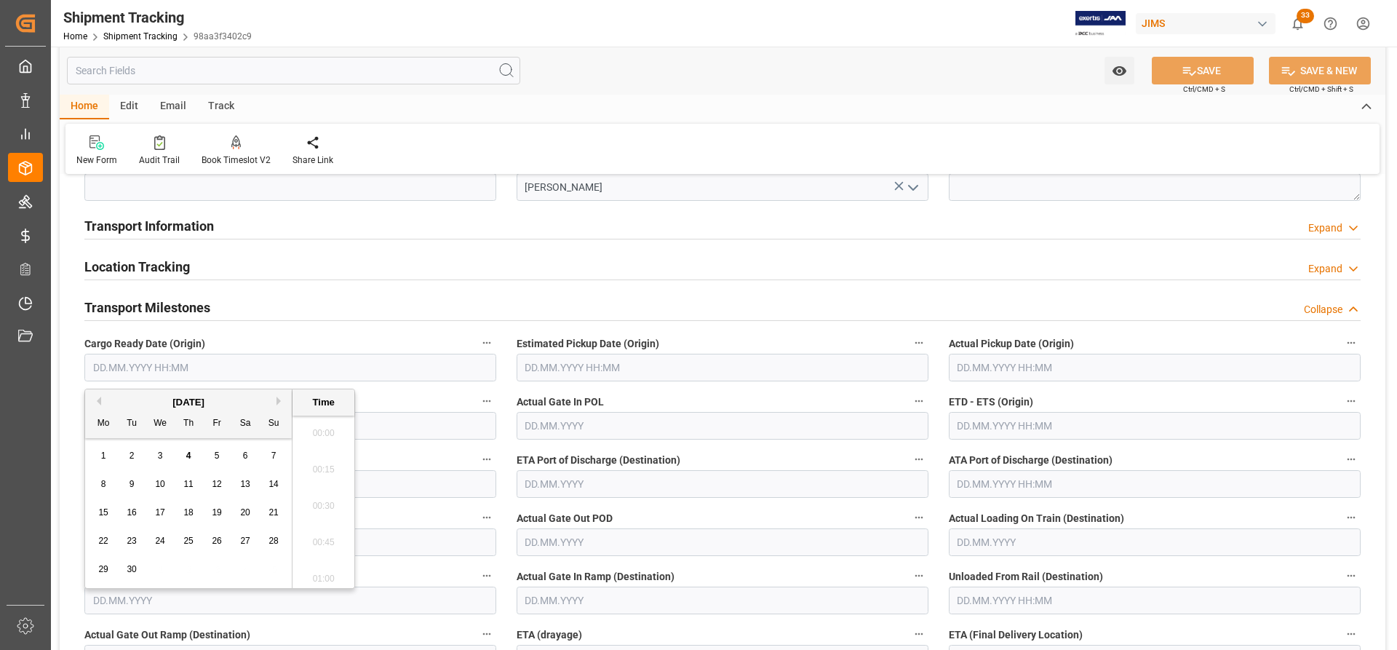
scroll to position [1460, 0]
click at [97, 403] on button "Previous Month" at bounding box center [96, 400] width 9 height 9
click at [279, 398] on button "Next Month" at bounding box center [280, 400] width 9 height 9
click at [163, 454] on div "3" at bounding box center [160, 455] width 18 height 17
type input "03.09.2025 00:00"
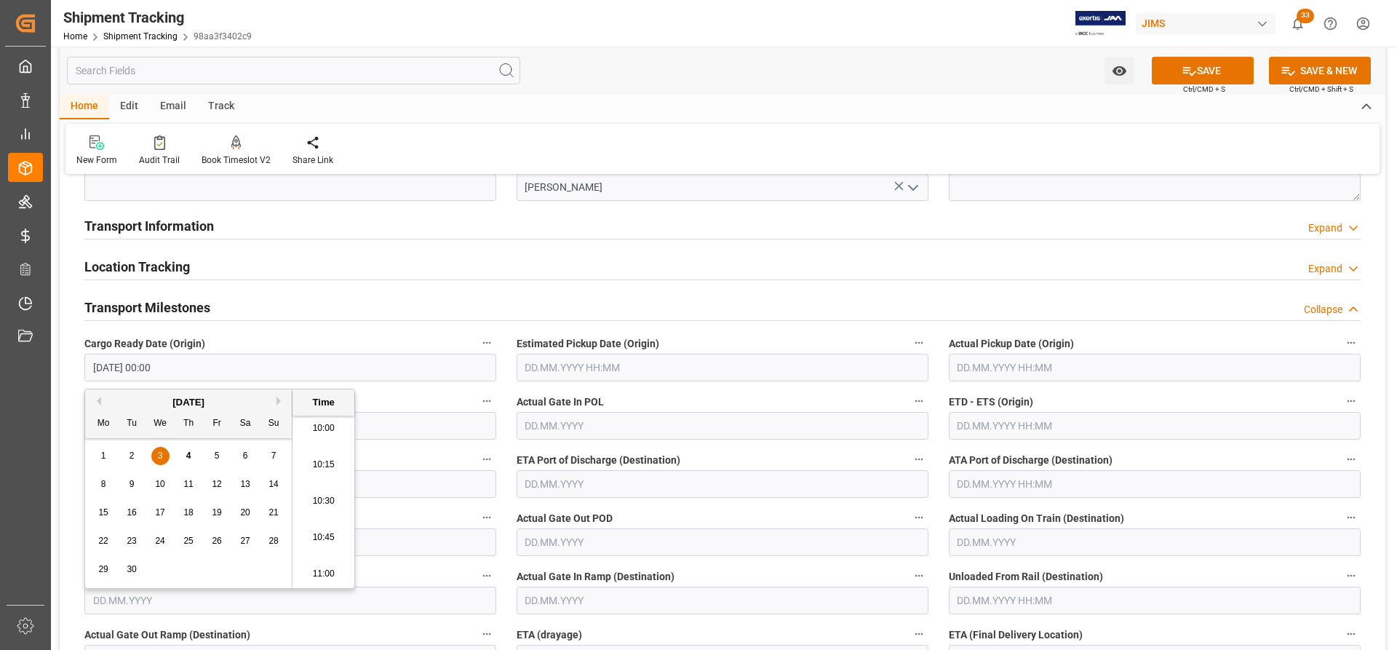
click at [1042, 367] on input "text" at bounding box center [1155, 368] width 412 height 28
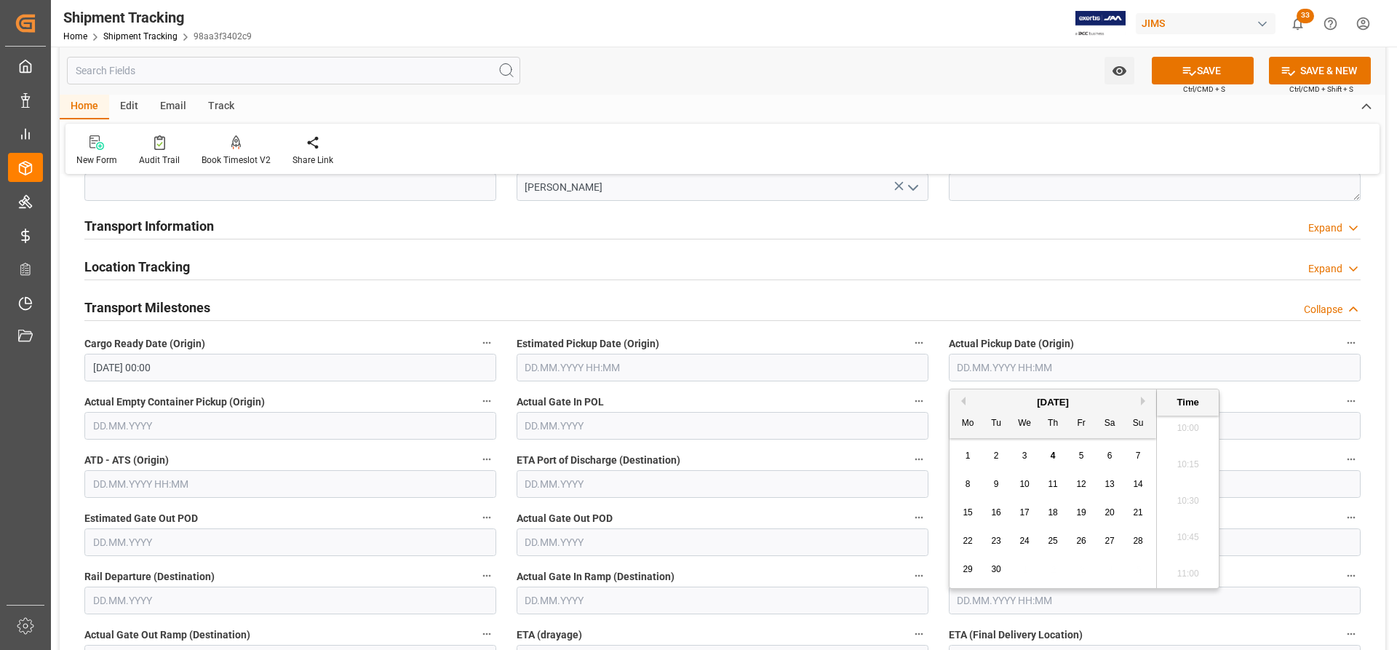
click at [1022, 458] on span "3" at bounding box center [1024, 455] width 5 height 10
type input "03.09.2025 00:00"
click at [866, 512] on label "Actual Gate Out POD" at bounding box center [723, 518] width 412 height 20
click at [909, 512] on button "Actual Gate Out POD" at bounding box center [918, 517] width 19 height 19
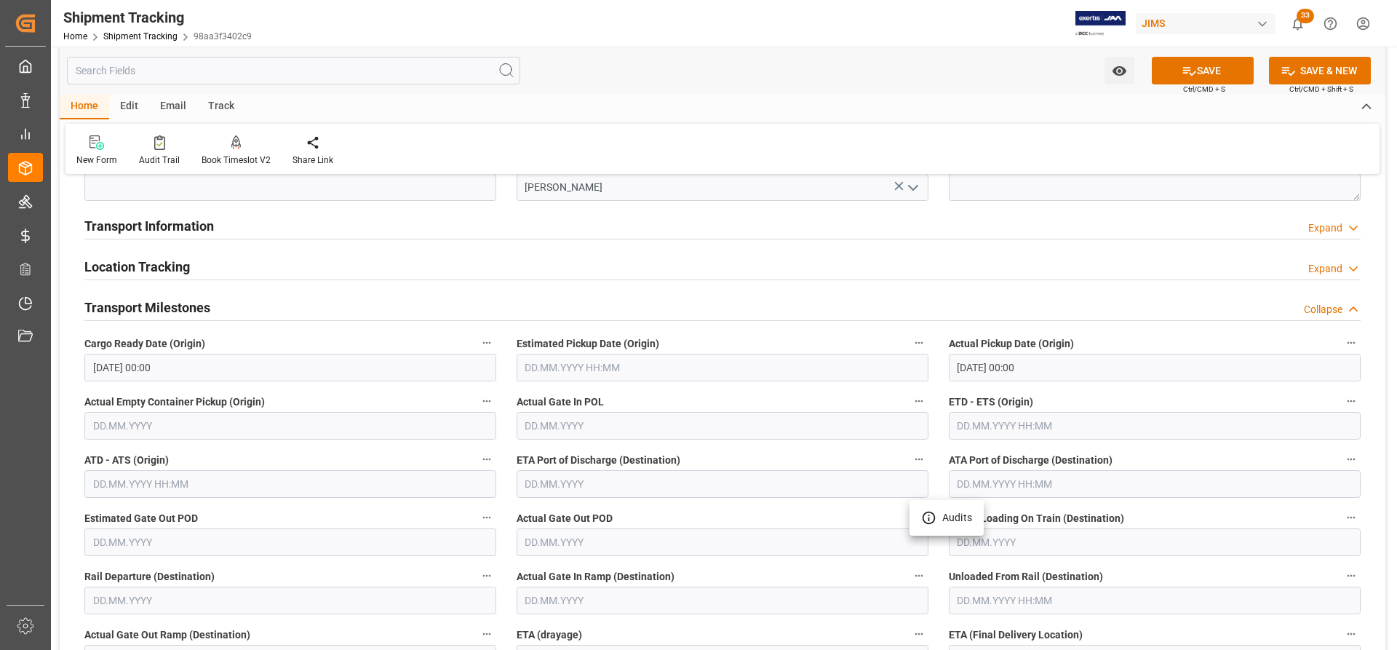
click at [968, 428] on div at bounding box center [698, 325] width 1397 height 650
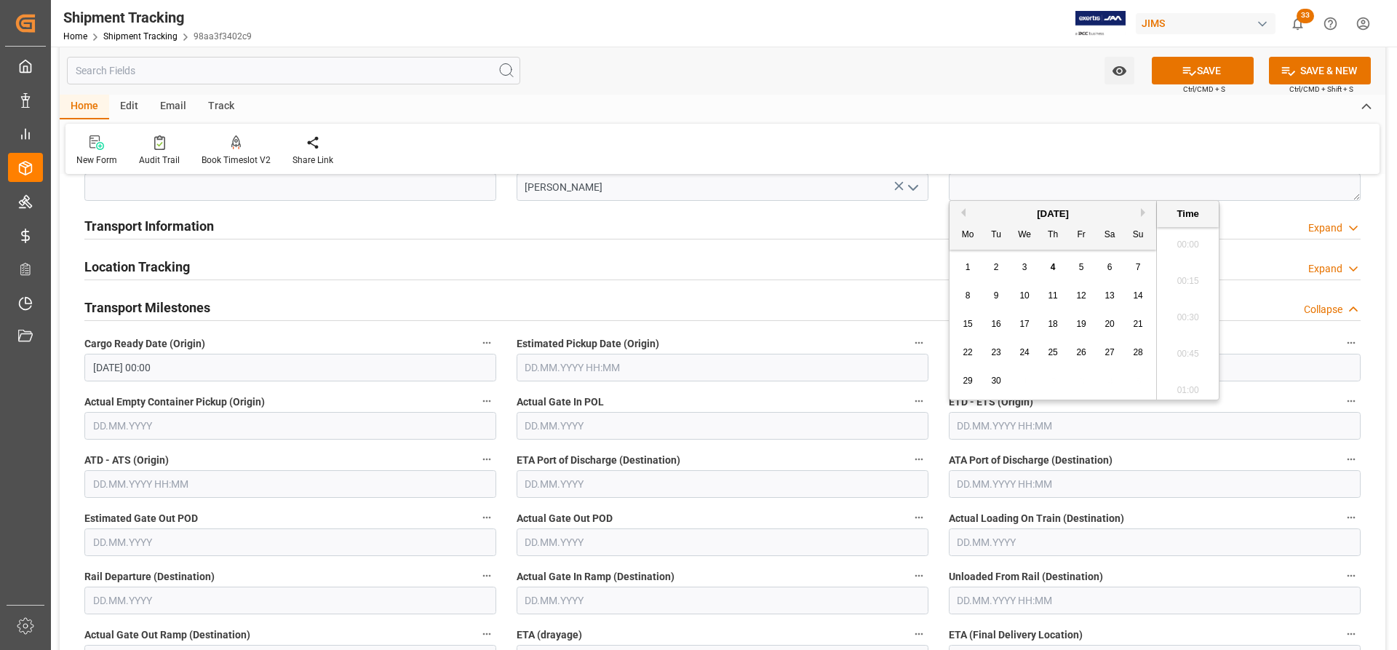
click at [972, 422] on input "text" at bounding box center [1155, 426] width 412 height 28
click at [1029, 272] on div "3" at bounding box center [1025, 267] width 18 height 17
type input "03.09.2025 00:00"
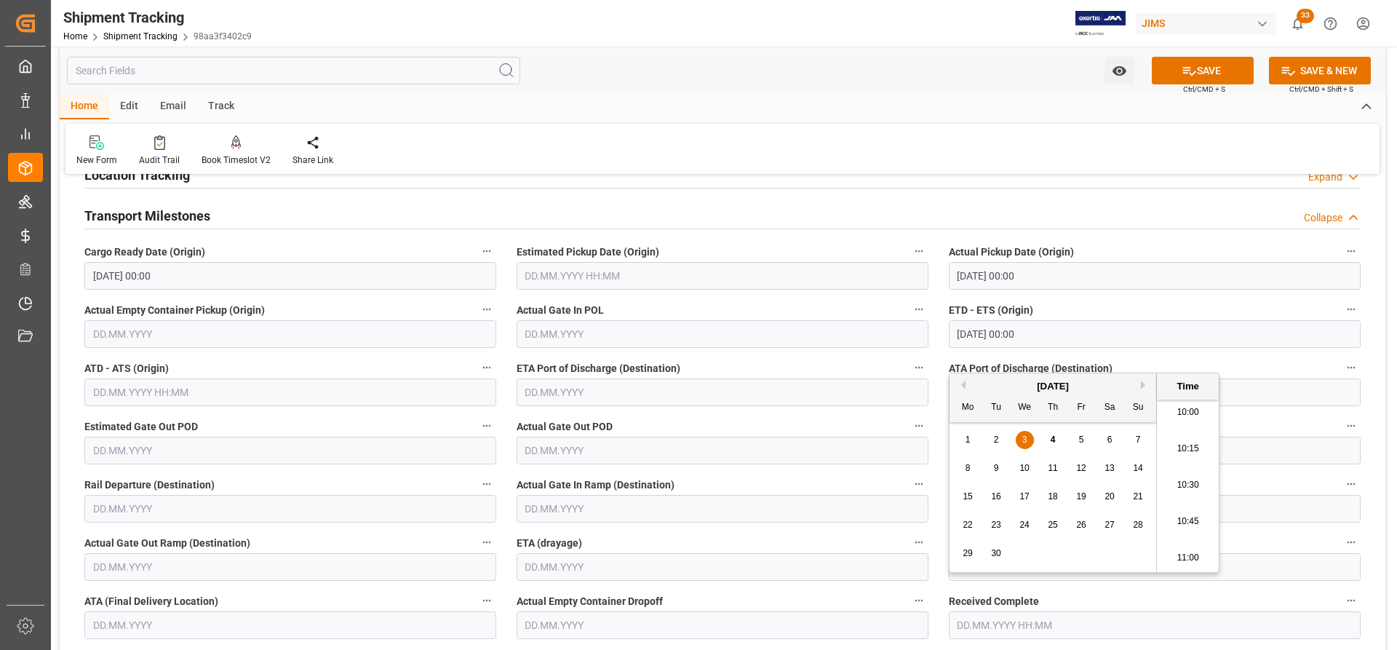
scroll to position [368, 0]
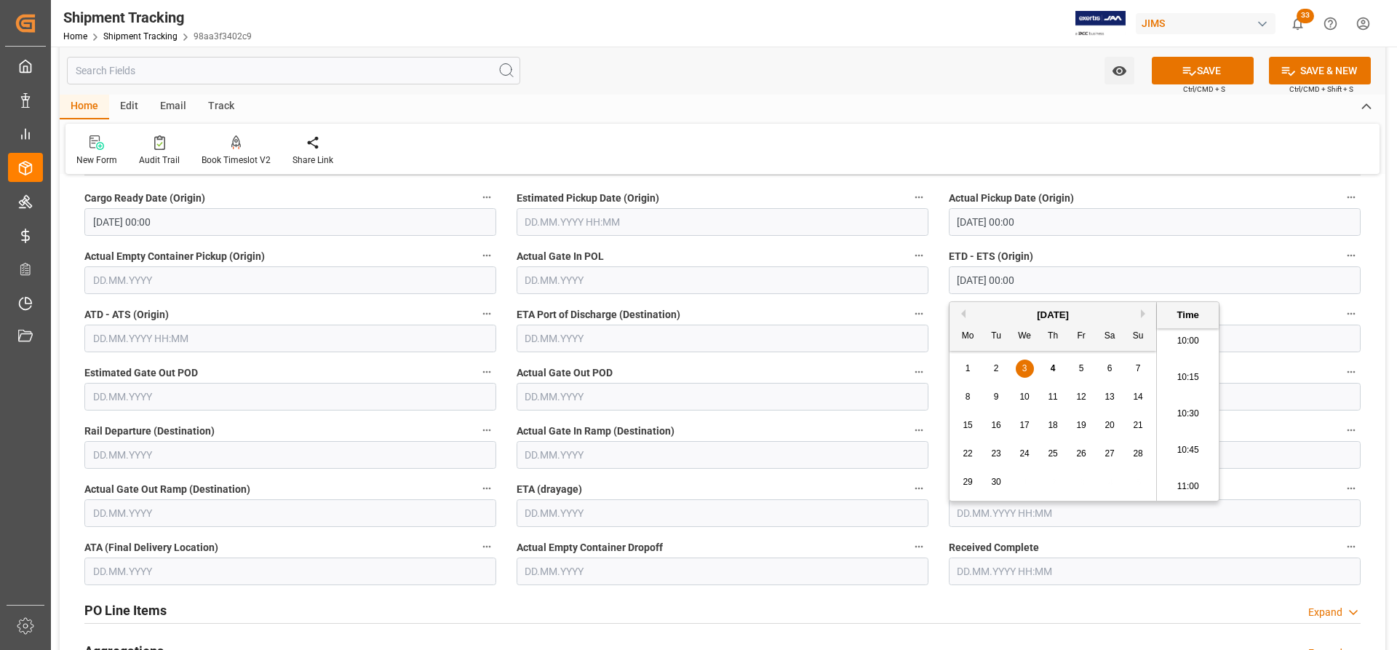
click at [98, 339] on input "text" at bounding box center [290, 338] width 412 height 28
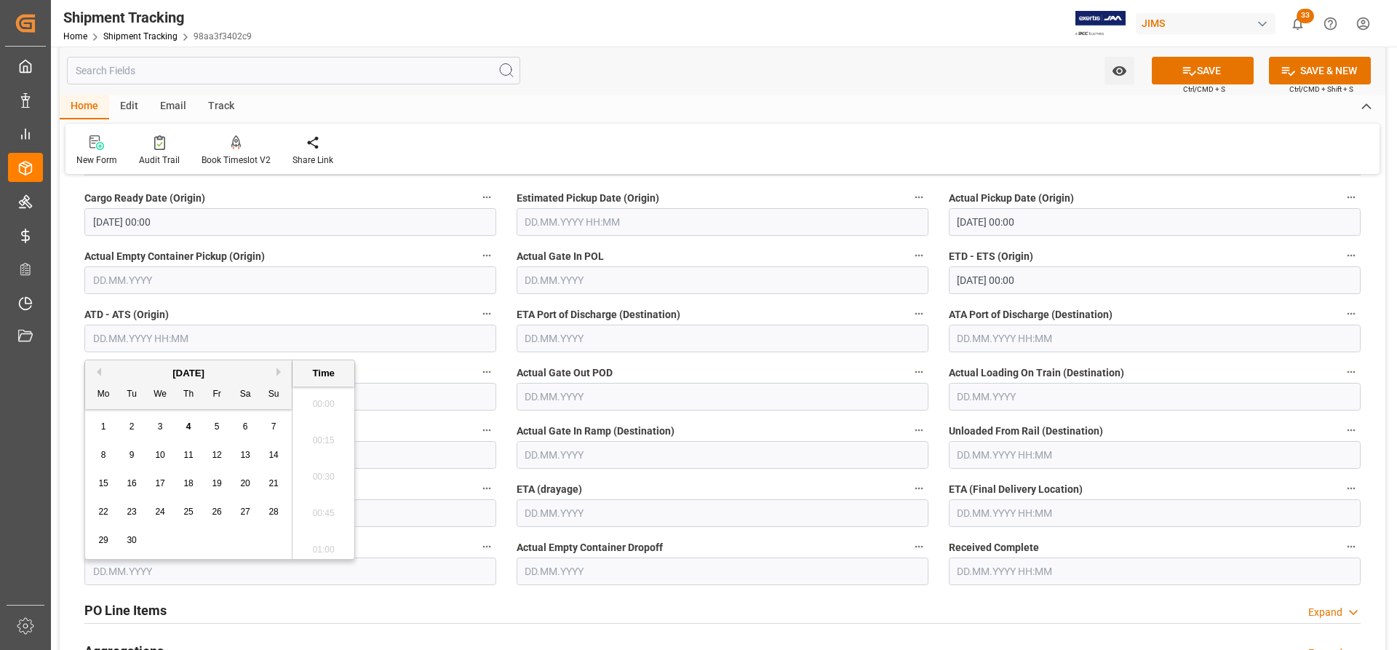
scroll to position [1460, 0]
click at [163, 428] on div "3" at bounding box center [160, 426] width 18 height 17
type input "03.09.2025 00:00"
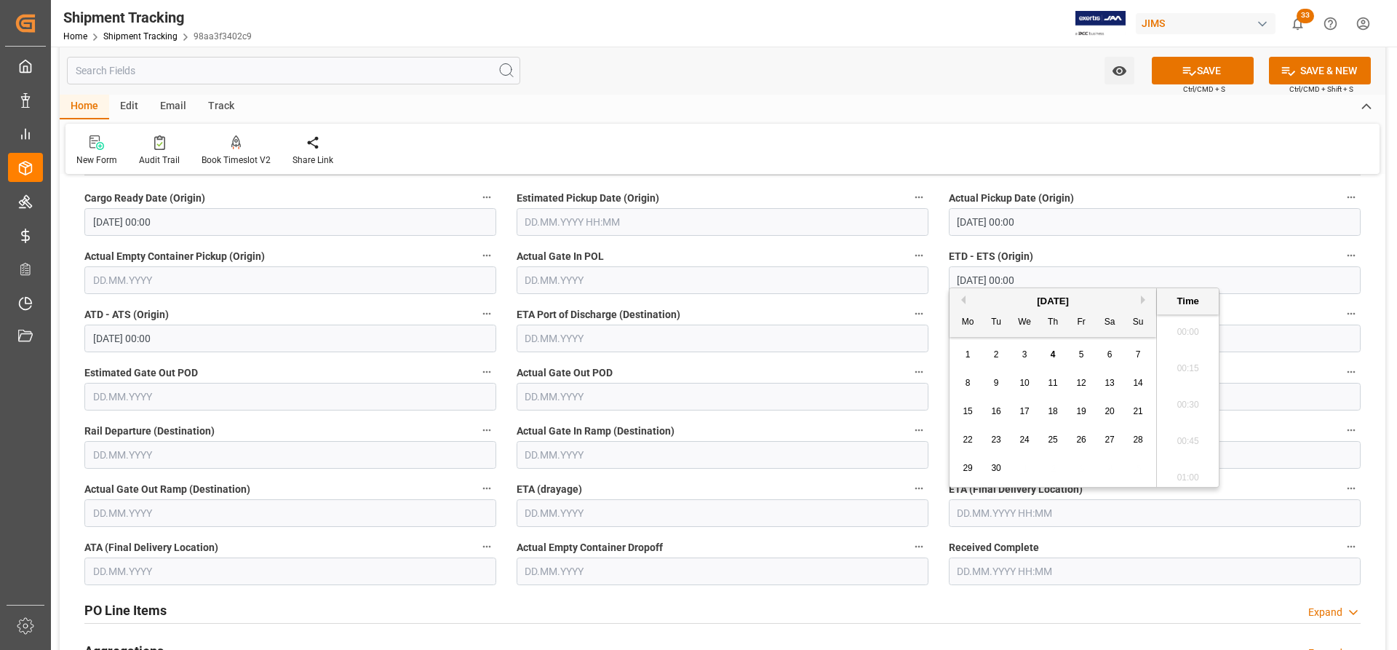
click at [977, 506] on input "text" at bounding box center [1155, 513] width 412 height 28
click at [997, 382] on span "9" at bounding box center [996, 383] width 5 height 10
type input "09.09.2025 00:00"
click at [1230, 66] on button "SAVE" at bounding box center [1203, 71] width 102 height 28
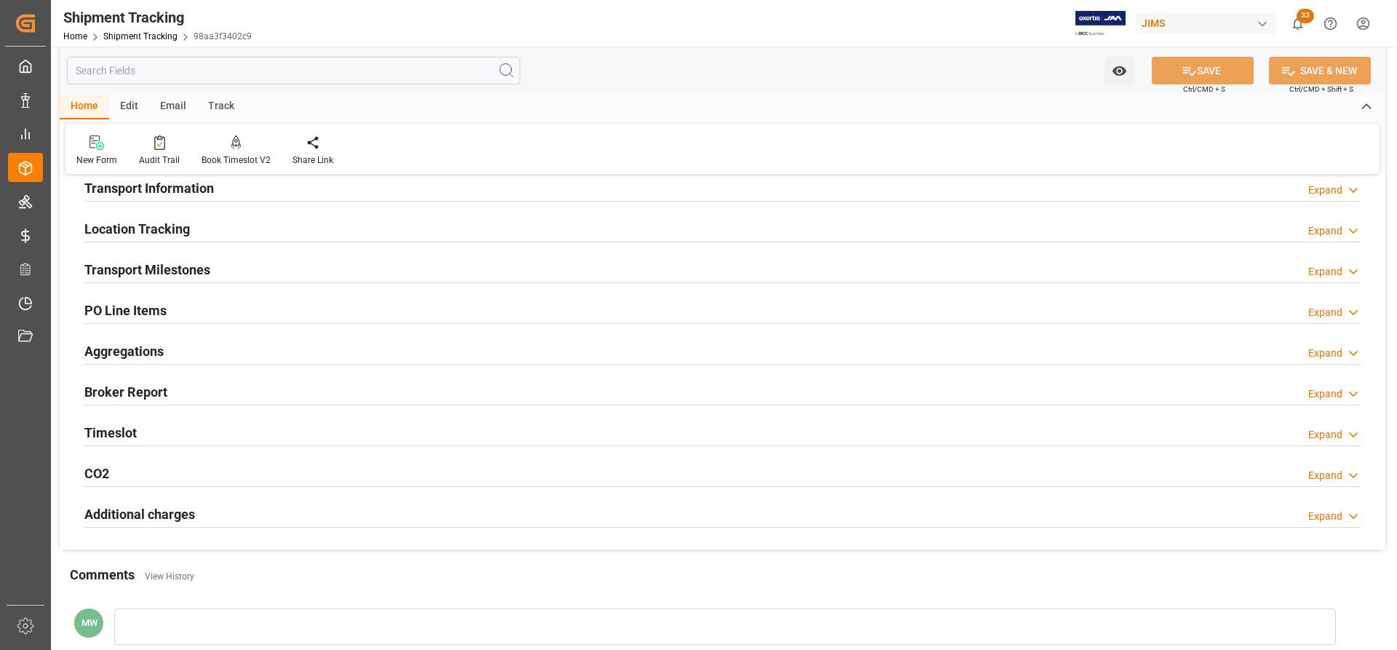
scroll to position [218, 0]
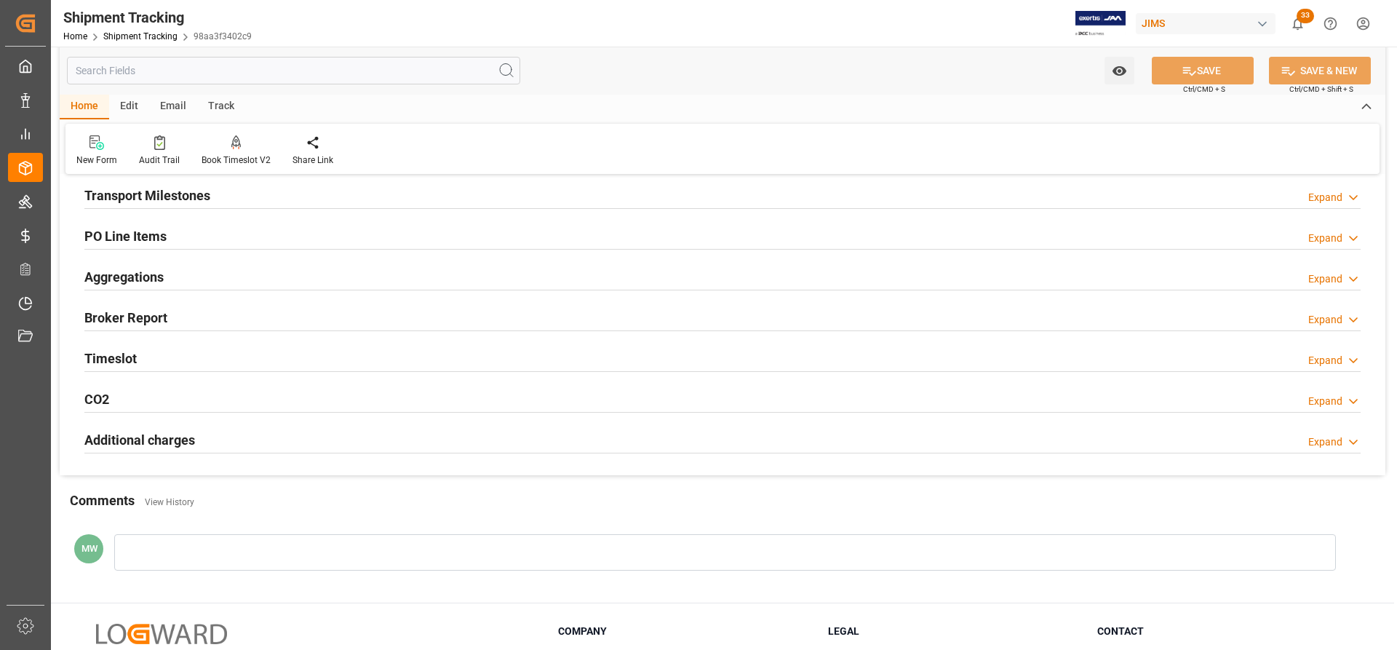
click at [153, 556] on div at bounding box center [724, 552] width 1221 height 36
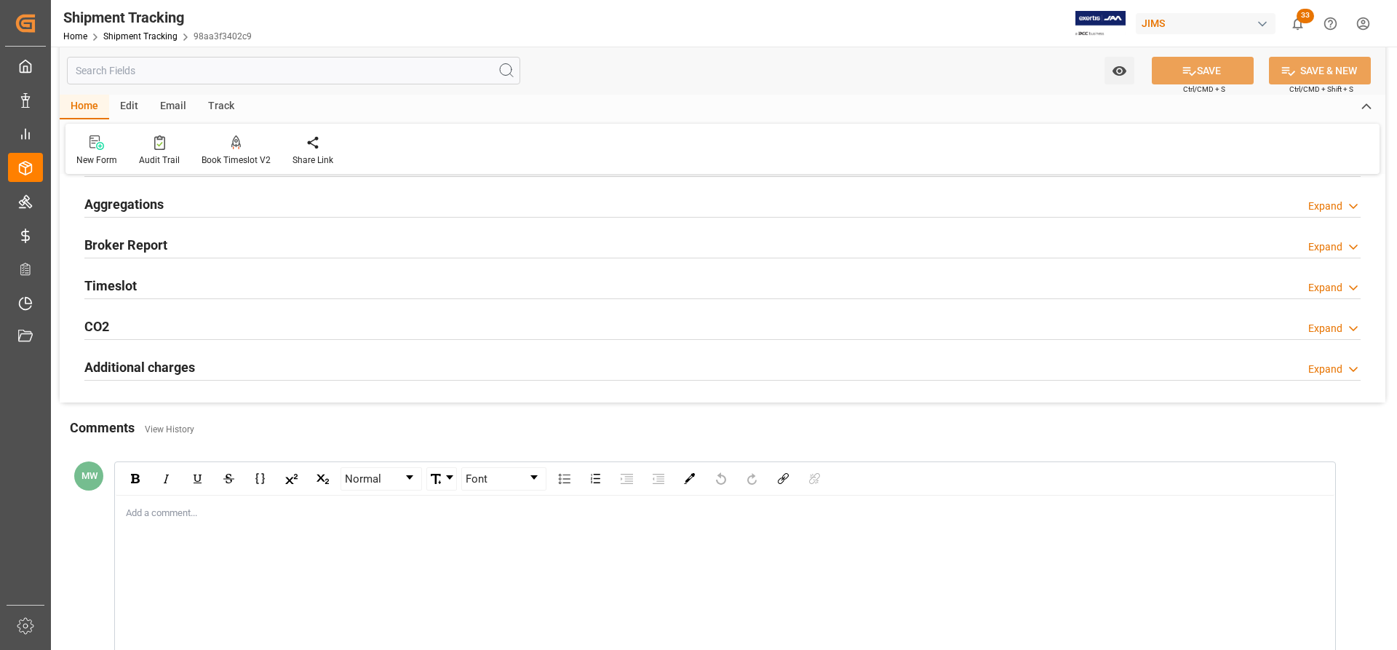
scroll to position [364, 0]
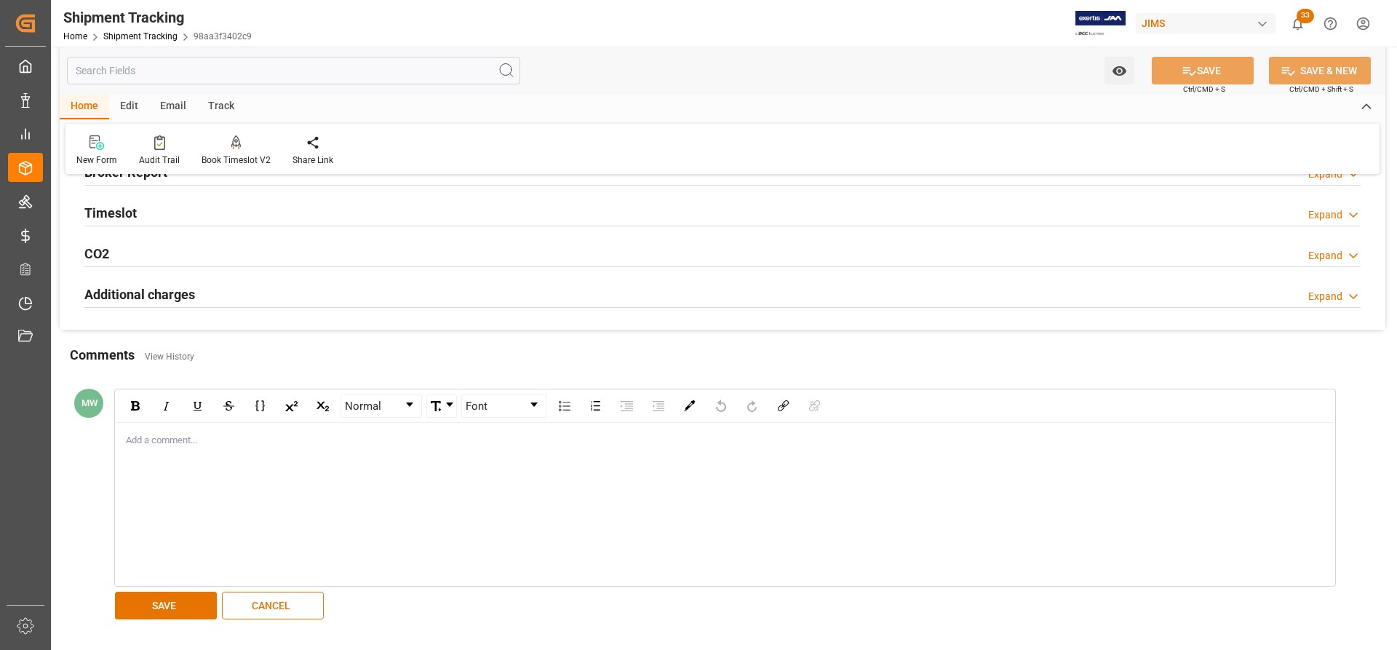
click at [171, 439] on div "rdw-editor" at bounding box center [725, 440] width 1197 height 15
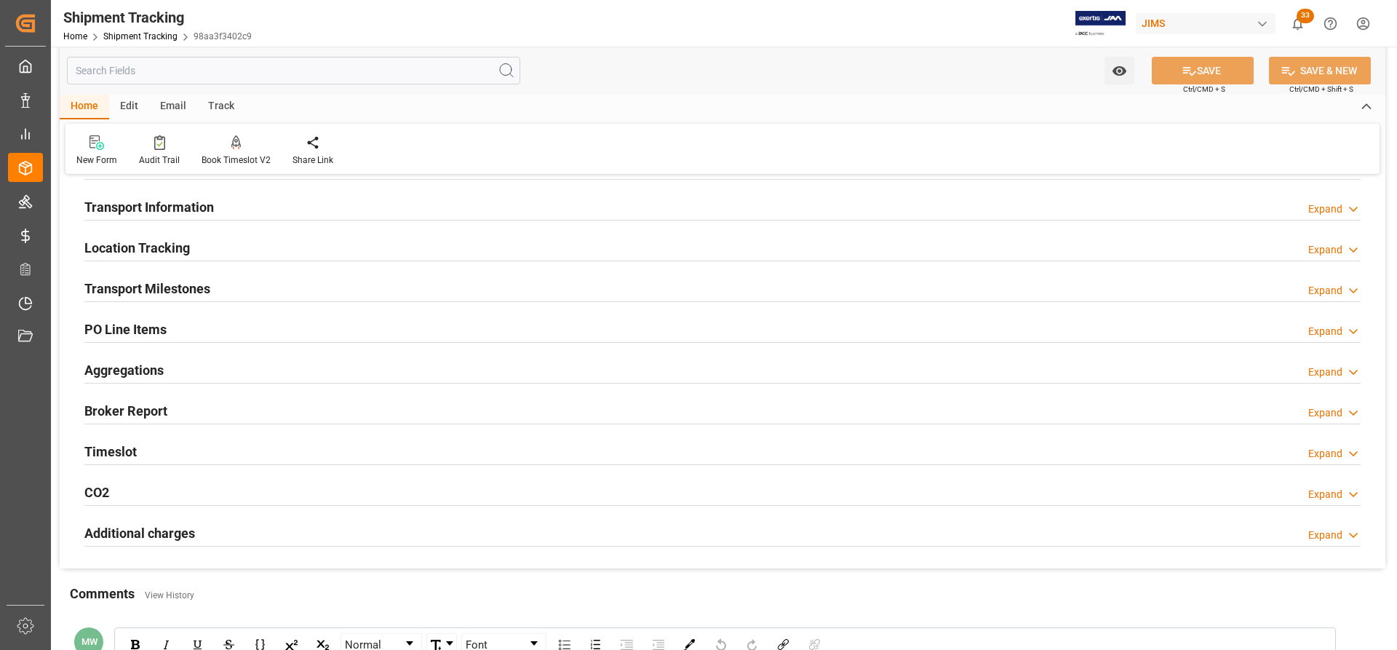
scroll to position [73, 0]
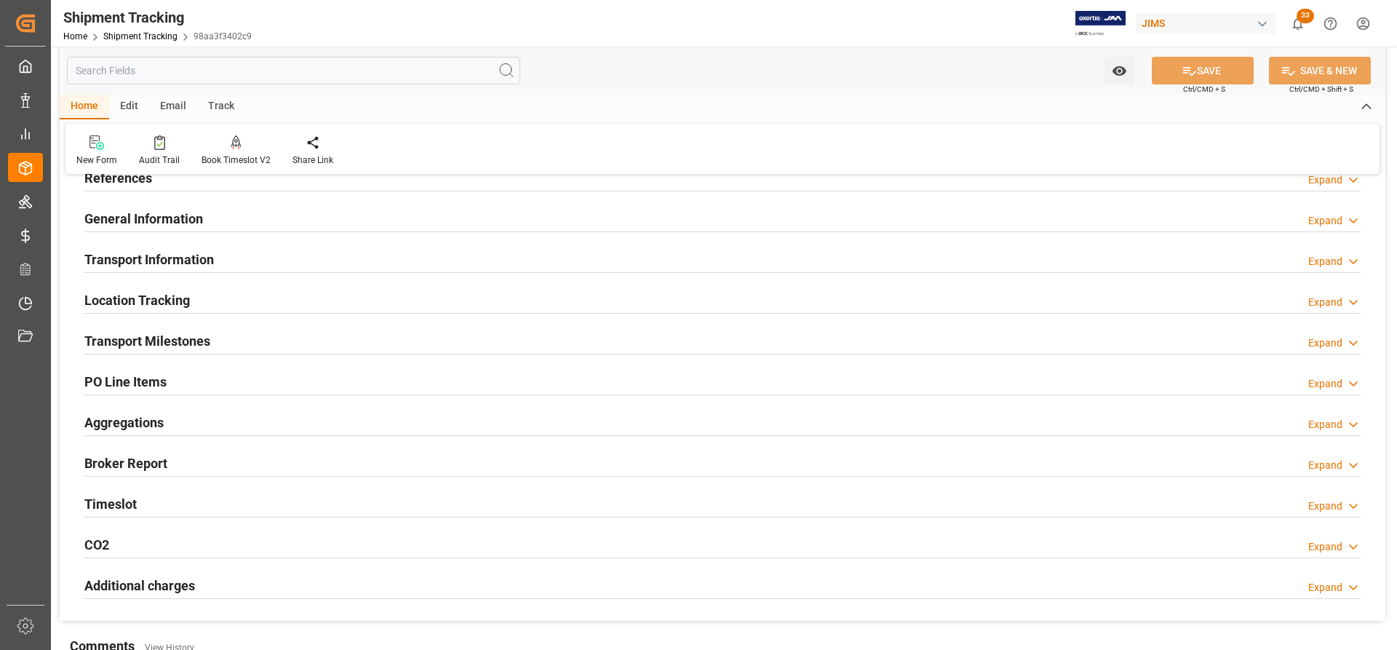
click at [143, 341] on h2 "Transport Milestones" at bounding box center [147, 341] width 126 height 20
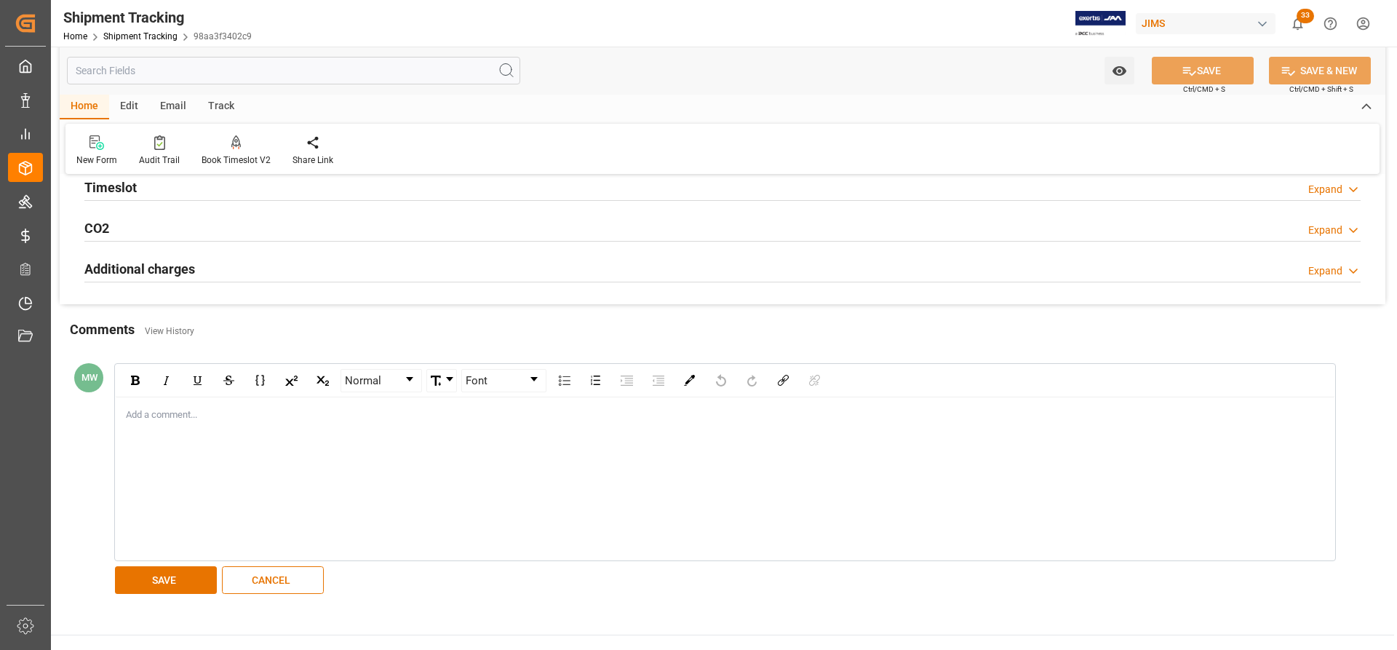
scroll to position [800, 0]
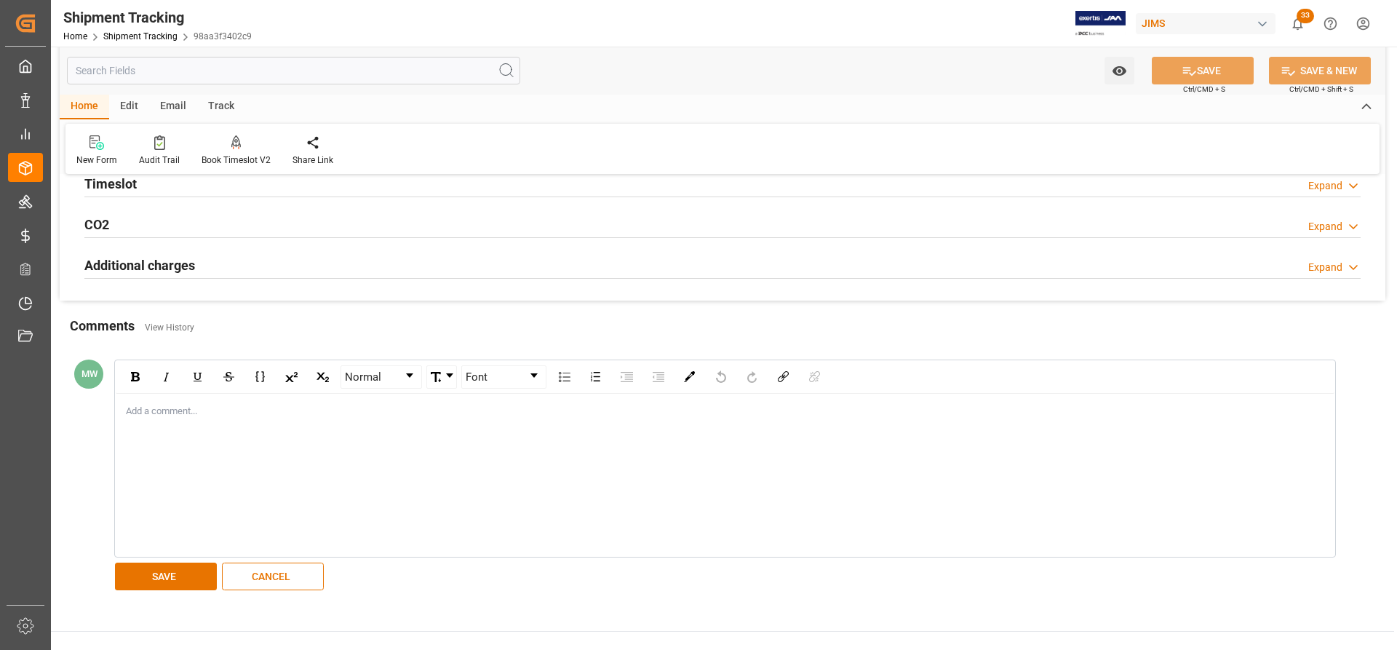
click at [155, 406] on div "rdw-editor" at bounding box center [725, 411] width 1197 height 15
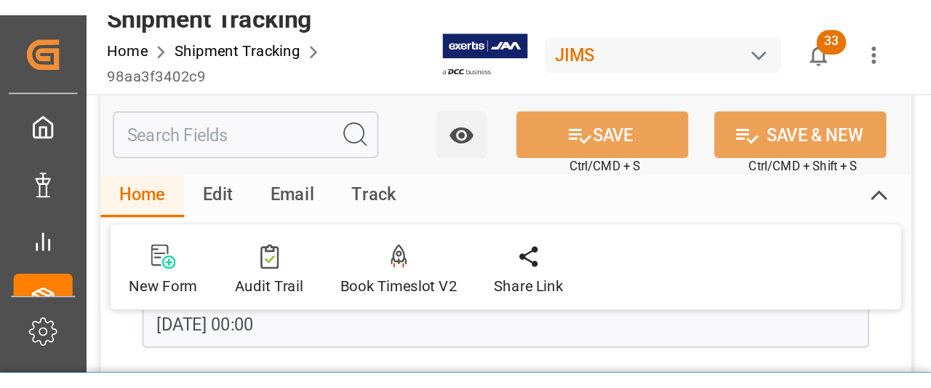
scroll to position [291, 0]
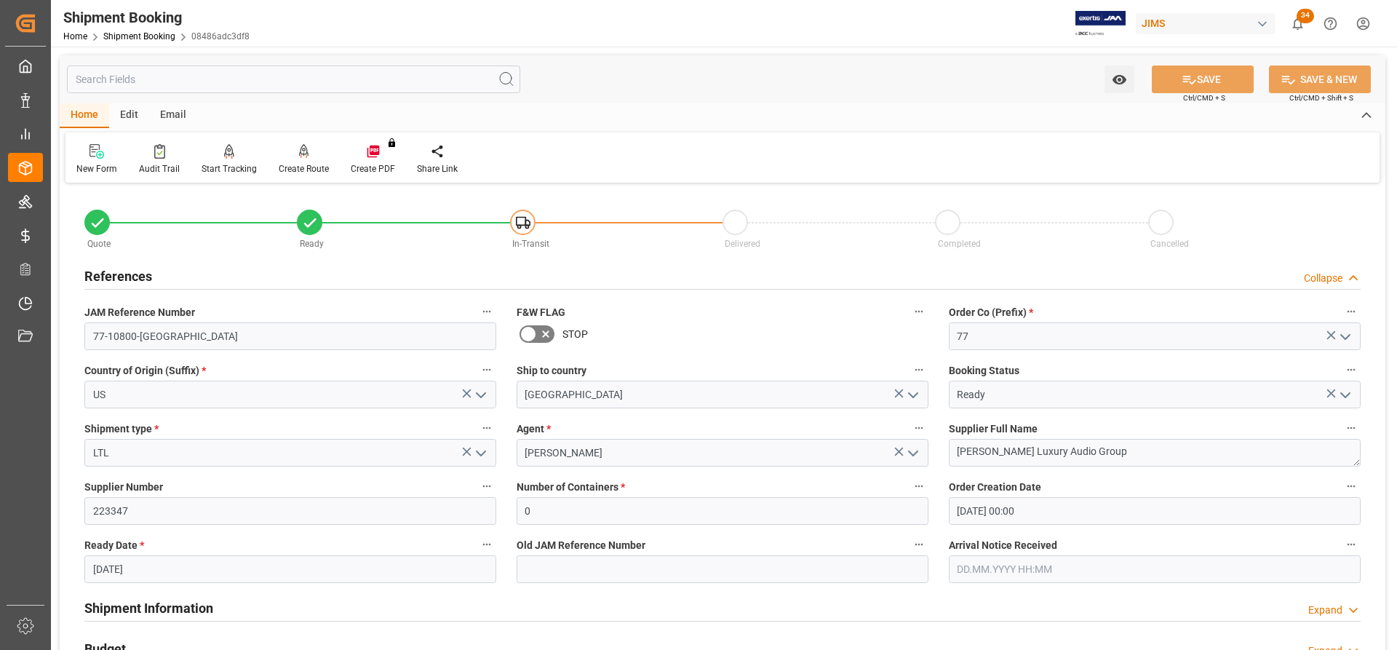
scroll to position [364, 0]
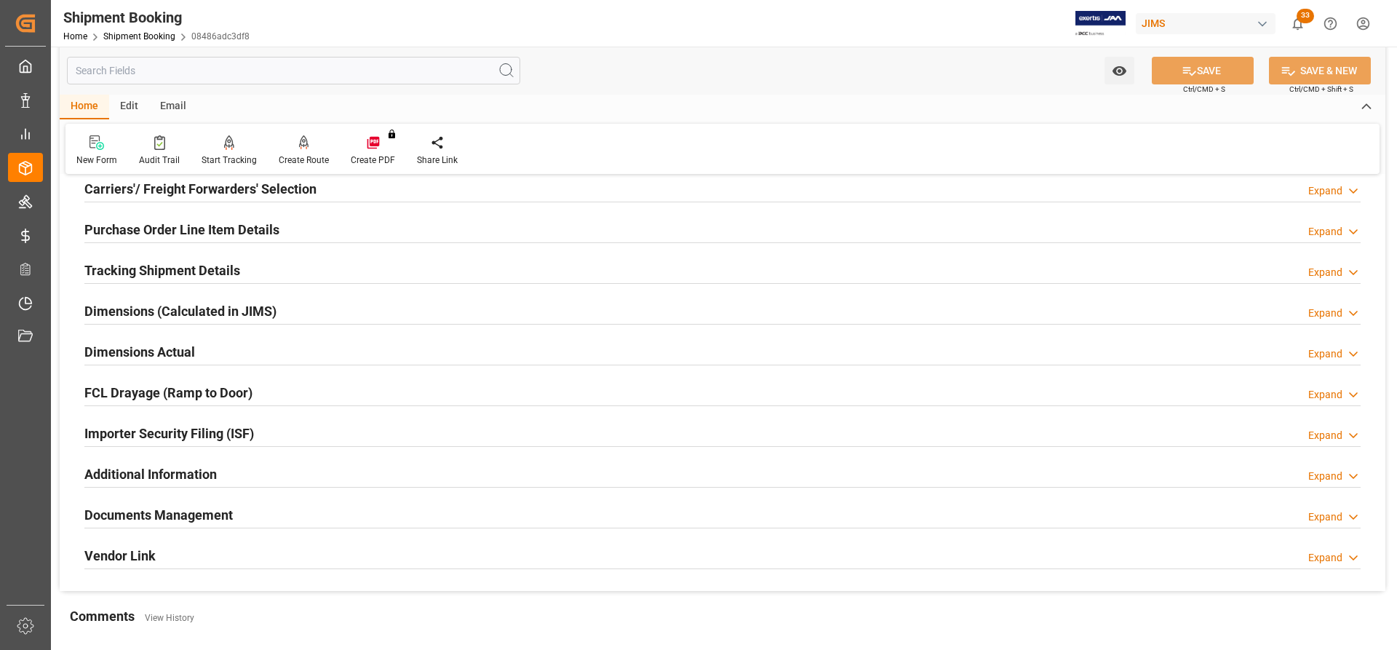
scroll to position [291, 0]
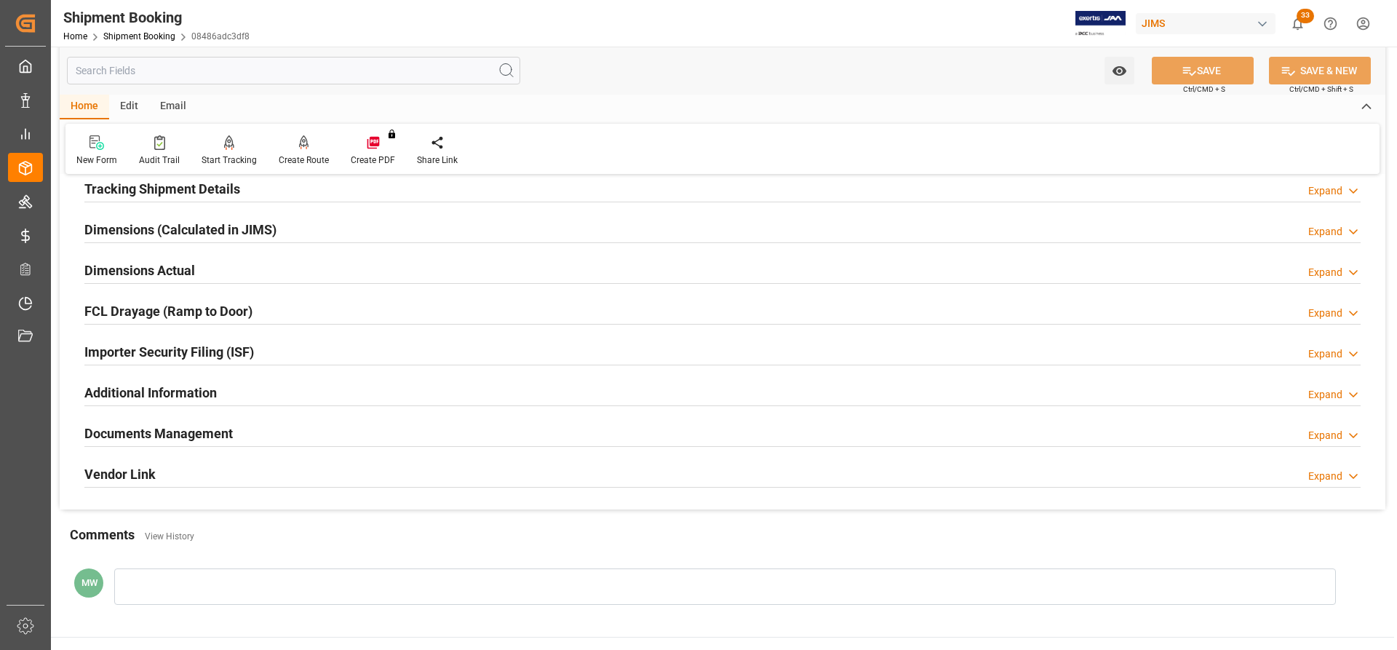
click at [159, 436] on h2 "Documents Management" at bounding box center [158, 433] width 148 height 20
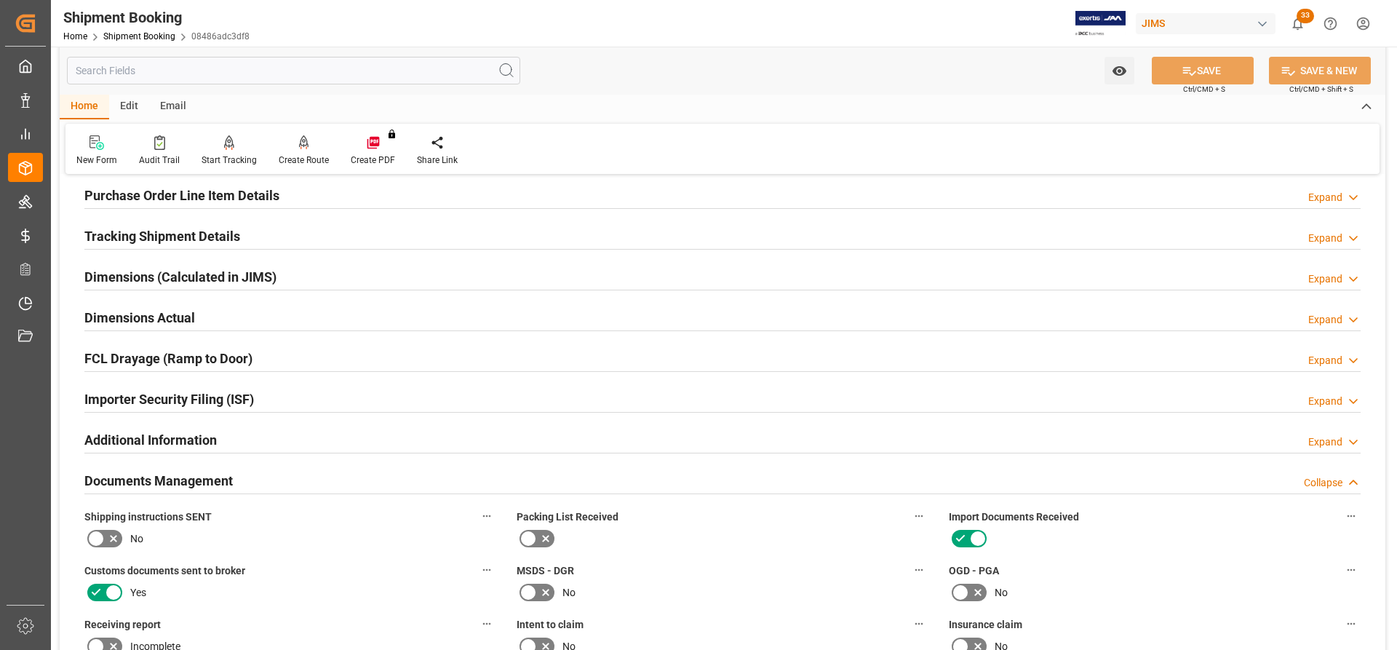
scroll to position [218, 0]
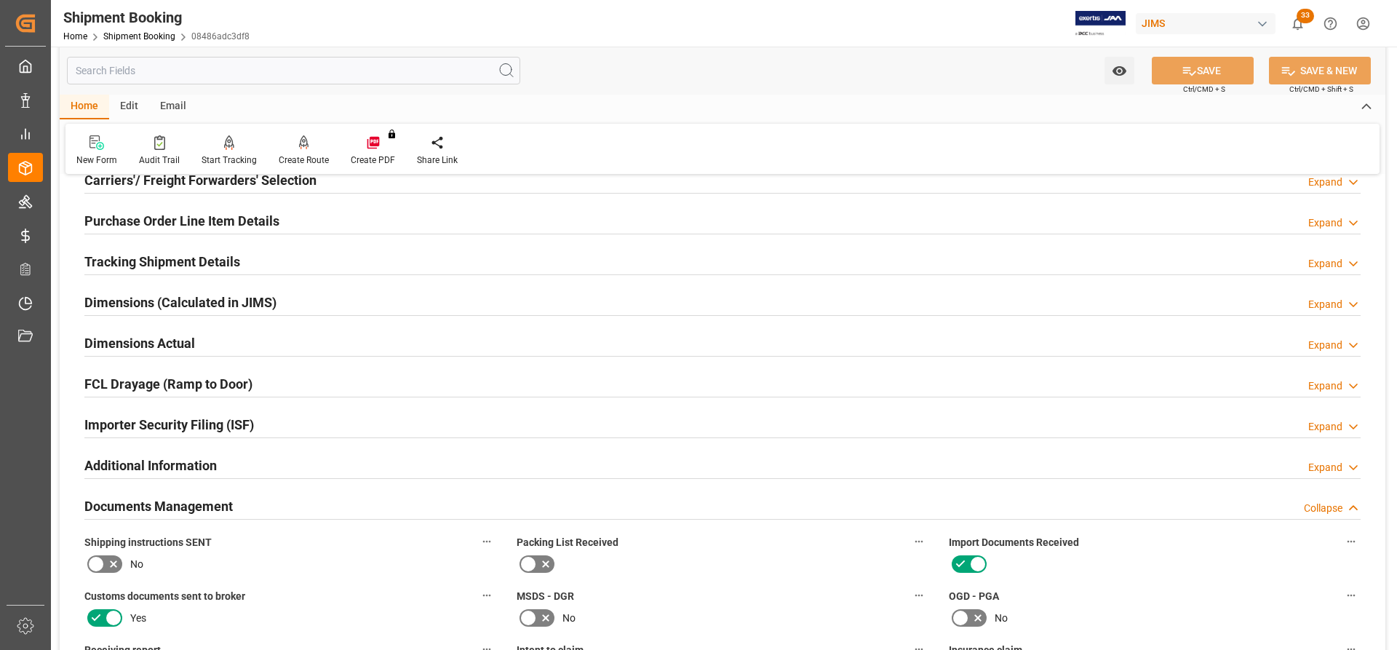
click at [117, 341] on h2 "Dimensions Actual" at bounding box center [139, 343] width 111 height 20
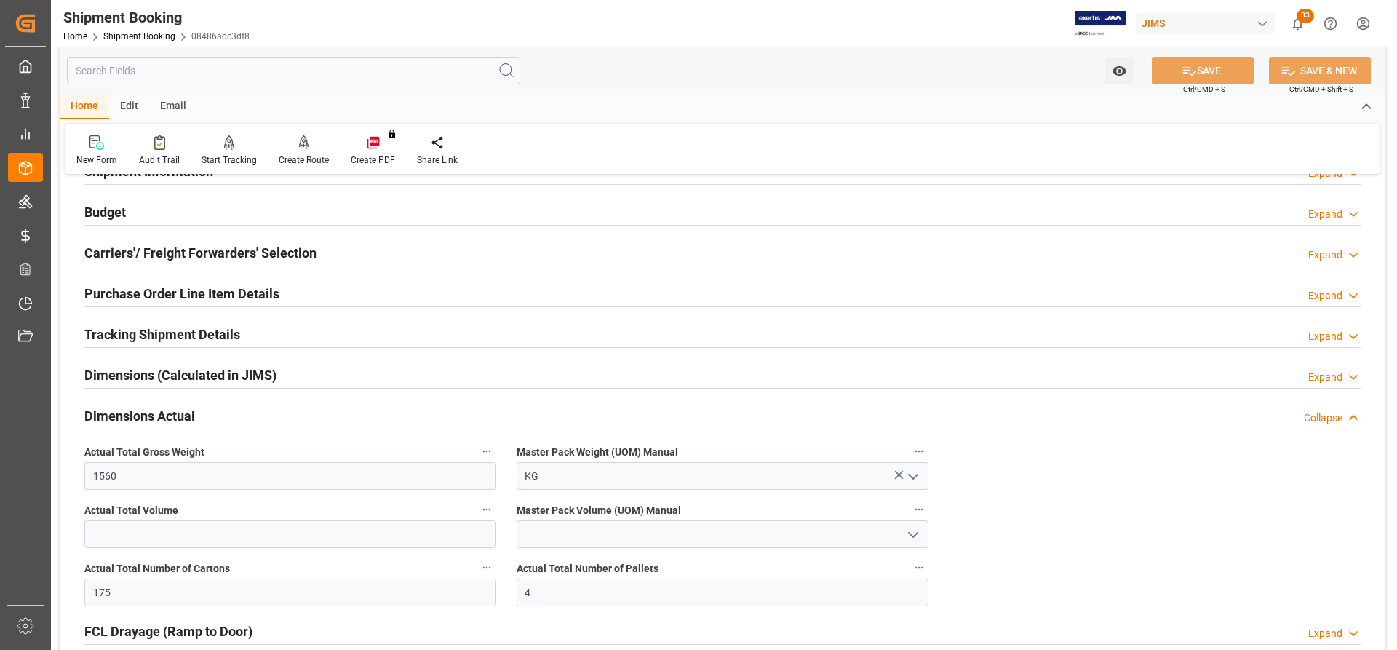
scroll to position [73, 0]
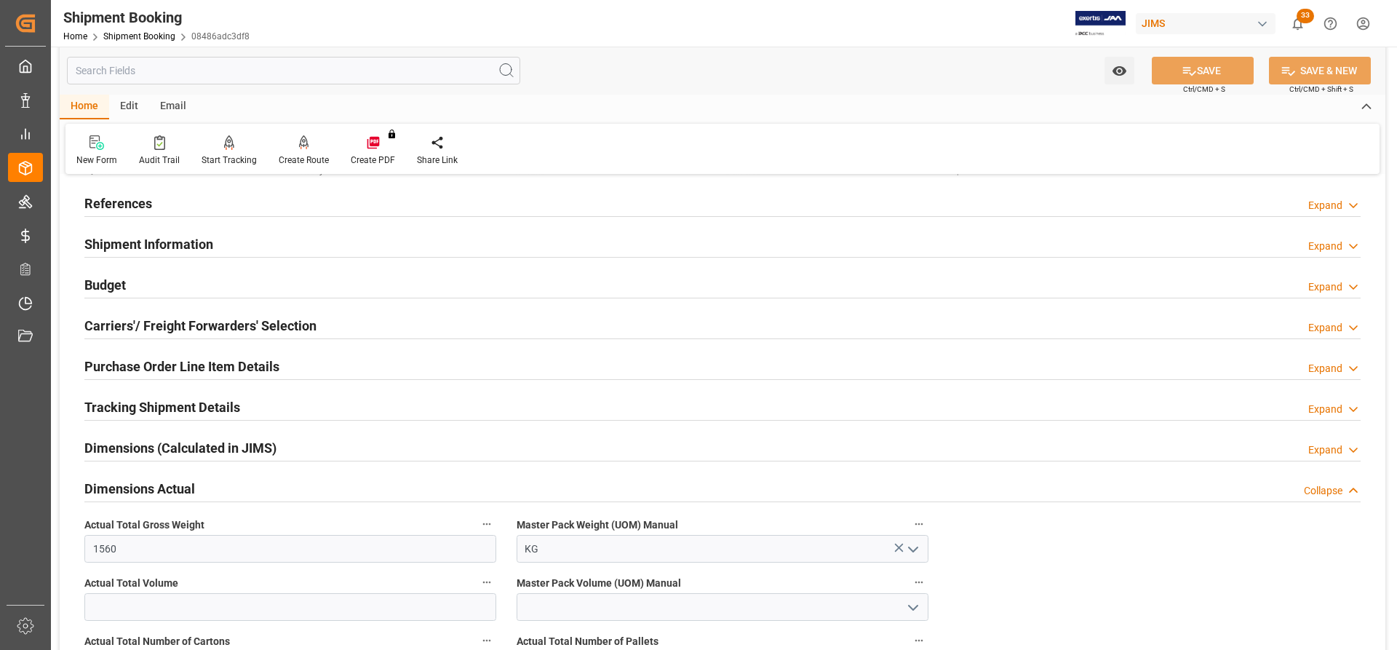
click at [129, 323] on h2 "Carriers'/ Freight Forwarders' Selection" at bounding box center [200, 326] width 232 height 20
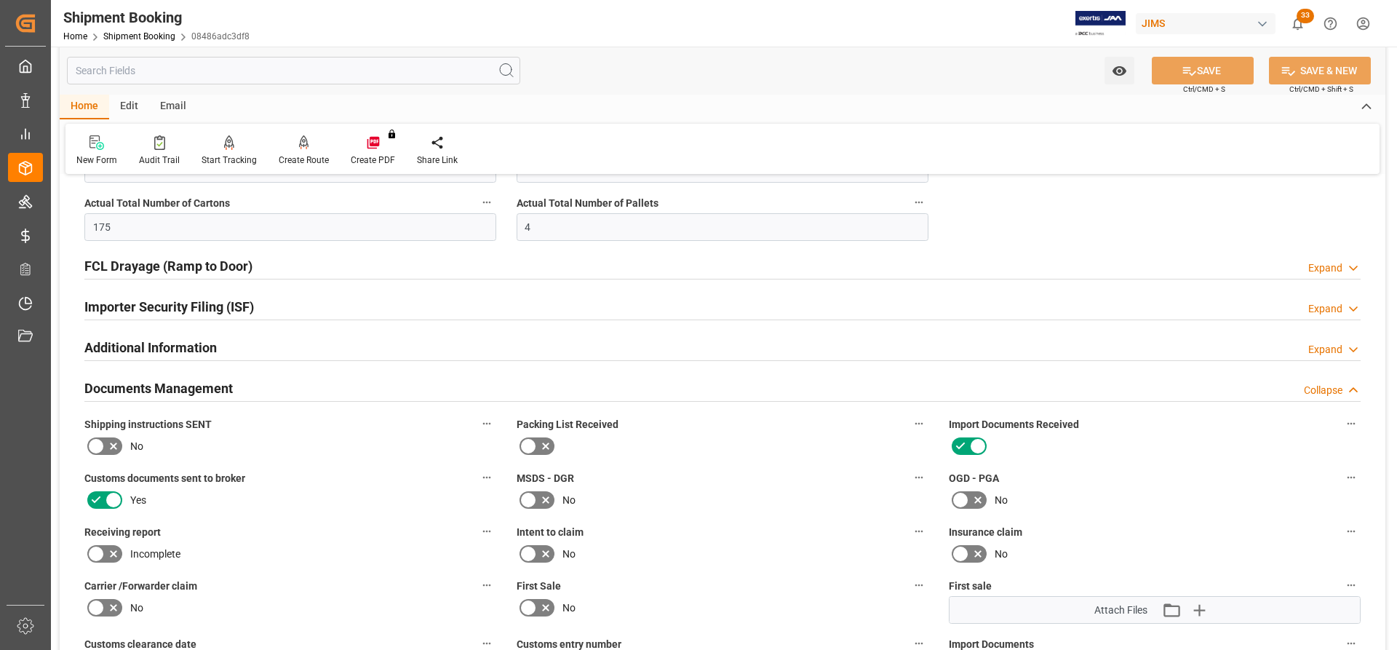
scroll to position [873, 0]
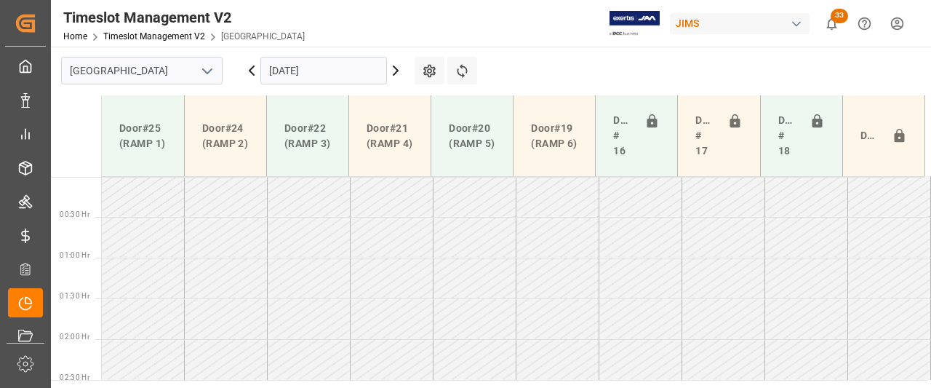
scroll to position [218, 0]
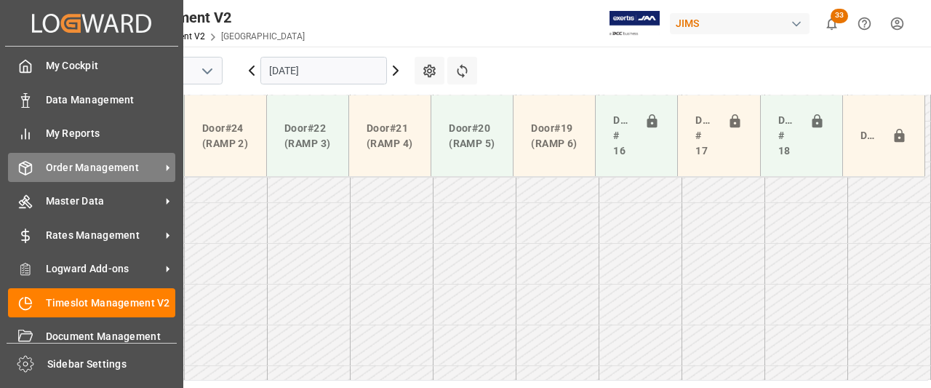
click at [99, 167] on span "Order Management" at bounding box center [103, 167] width 115 height 15
click at [86, 167] on span "Order Management" at bounding box center [103, 167] width 115 height 15
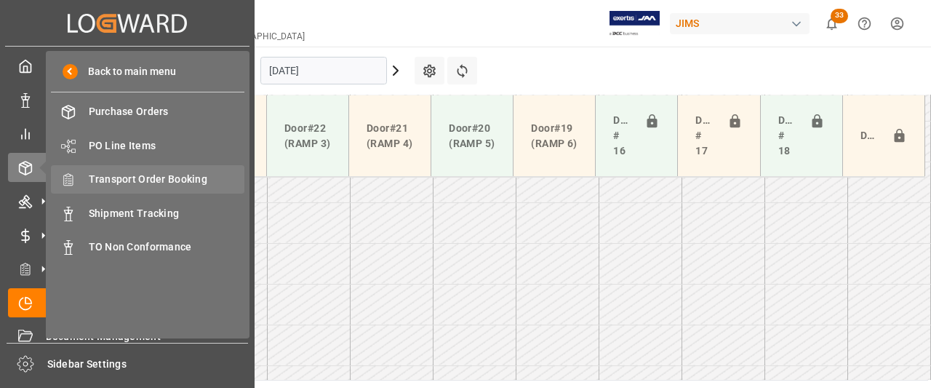
click at [135, 178] on span "Transport Order Booking" at bounding box center [167, 179] width 156 height 15
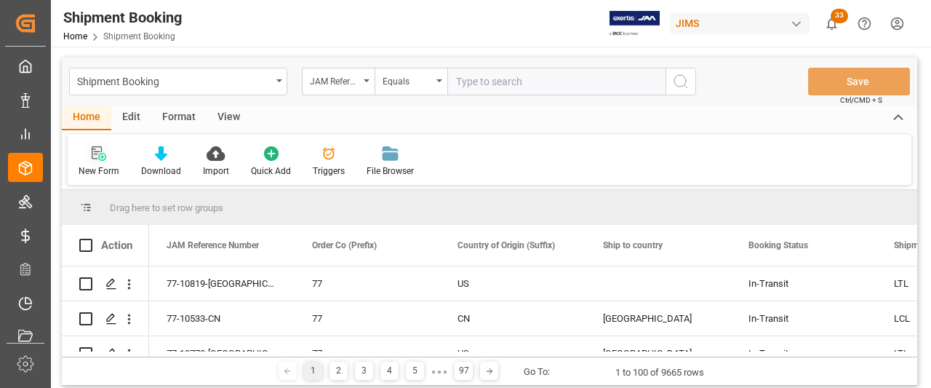
click at [98, 161] on div "New Form" at bounding box center [99, 161] width 63 height 32
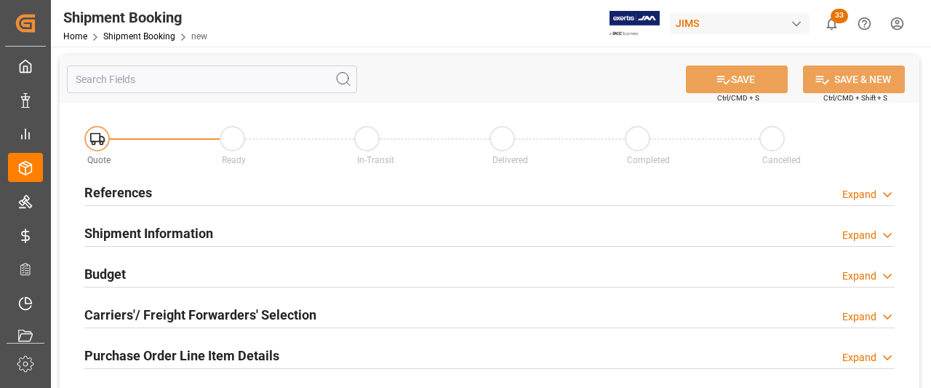
click at [122, 192] on h2 "References" at bounding box center [118, 193] width 68 height 20
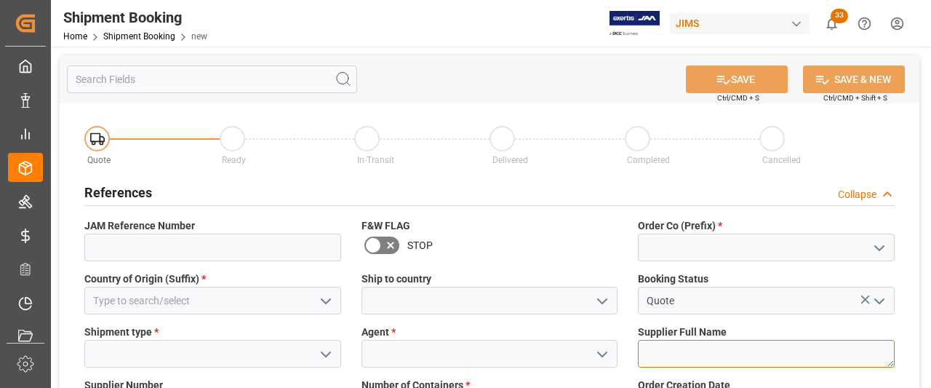
click at [682, 356] on textarea at bounding box center [766, 354] width 257 height 28
paste textarea "862646"
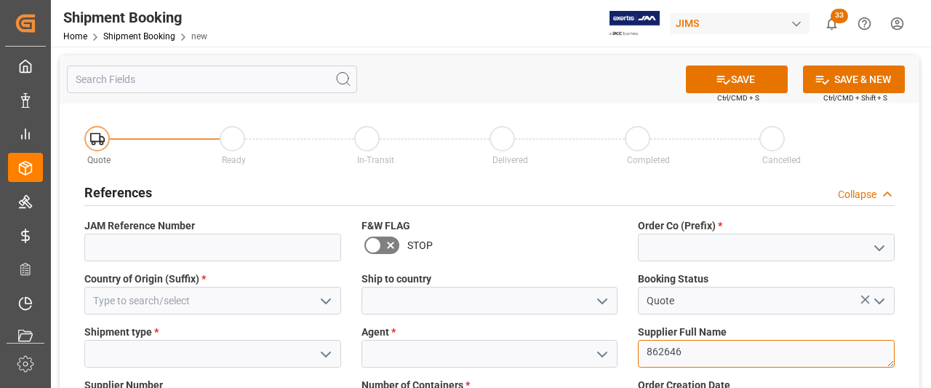
type textarea "862646"
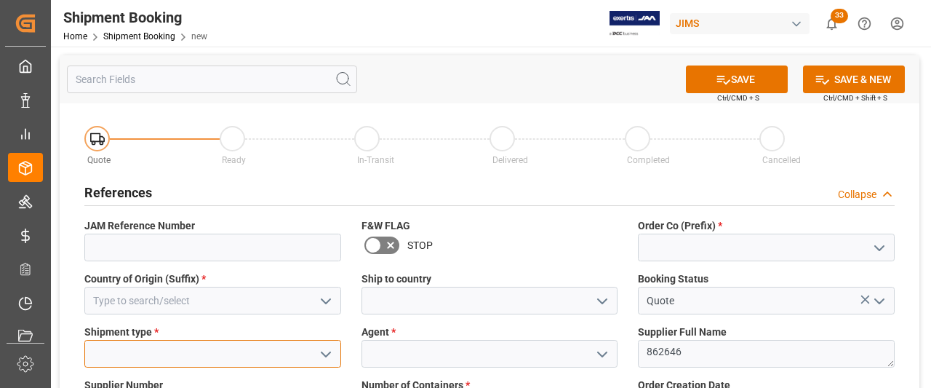
click at [121, 357] on input at bounding box center [212, 354] width 257 height 28
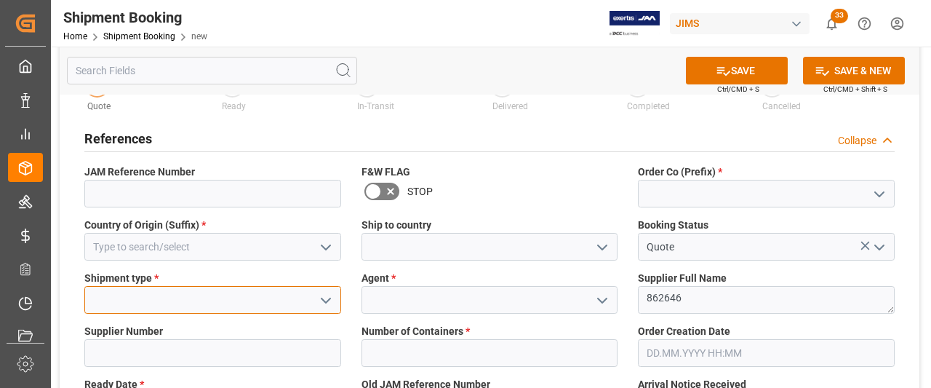
scroll to position [145, 0]
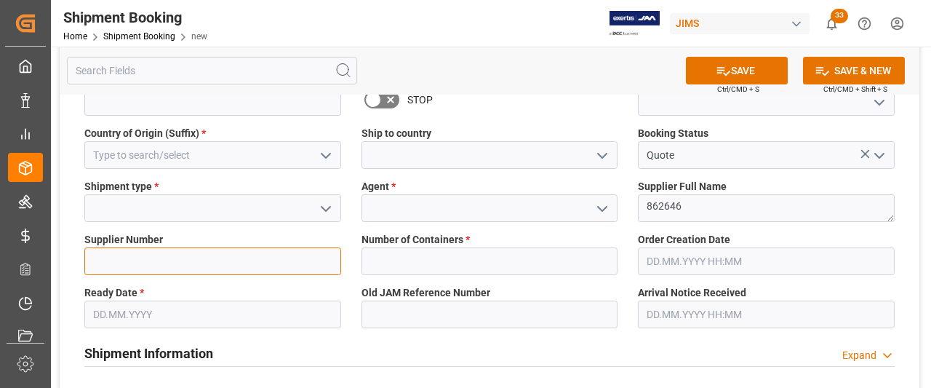
click at [123, 263] on div "Supplier Number" at bounding box center [212, 253] width 277 height 53
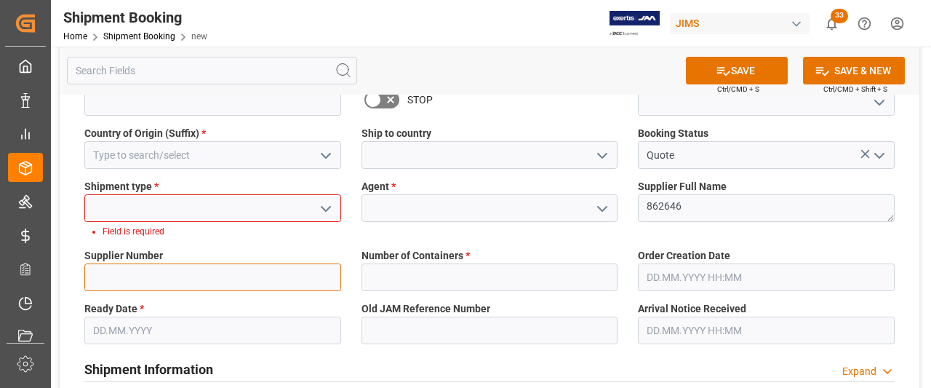
paste input "167260"
type input "167260"
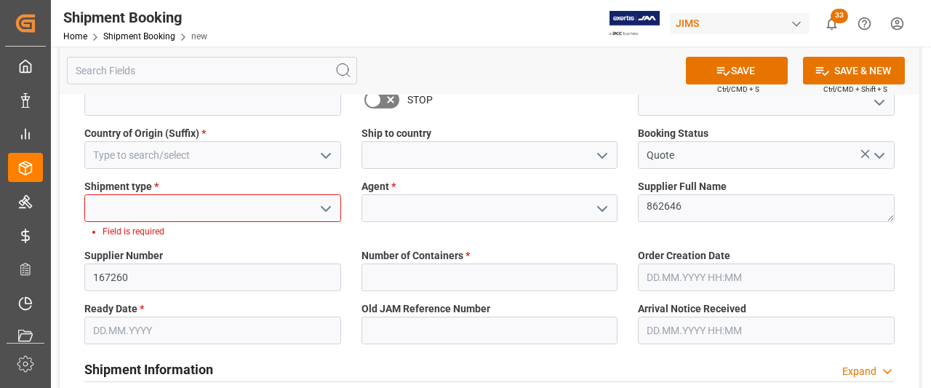
drag, startPoint x: 327, startPoint y: 200, endPoint x: 317, endPoint y: 207, distance: 12.5
click at [327, 203] on icon "open menu" at bounding box center [325, 208] width 17 height 17
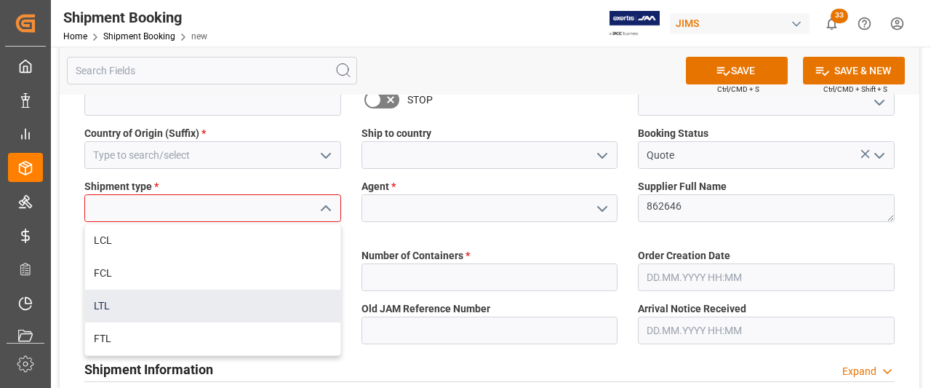
click at [110, 308] on div "LTL" at bounding box center [212, 306] width 255 height 33
type input "LTL"
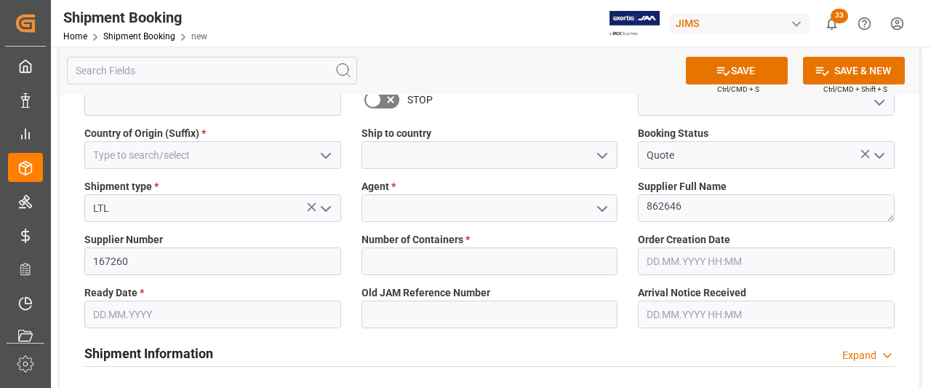
click at [605, 204] on icon "open menu" at bounding box center [602, 208] width 17 height 17
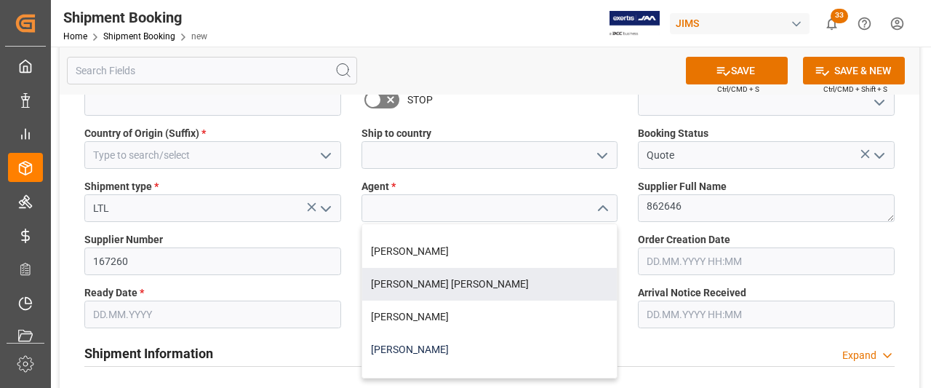
scroll to position [73, 0]
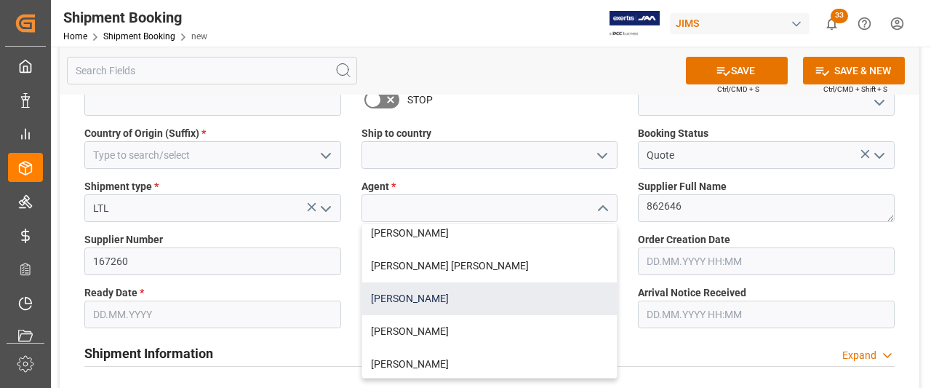
click at [419, 303] on div "[PERSON_NAME]" at bounding box center [489, 298] width 255 height 33
type input "[PERSON_NAME]"
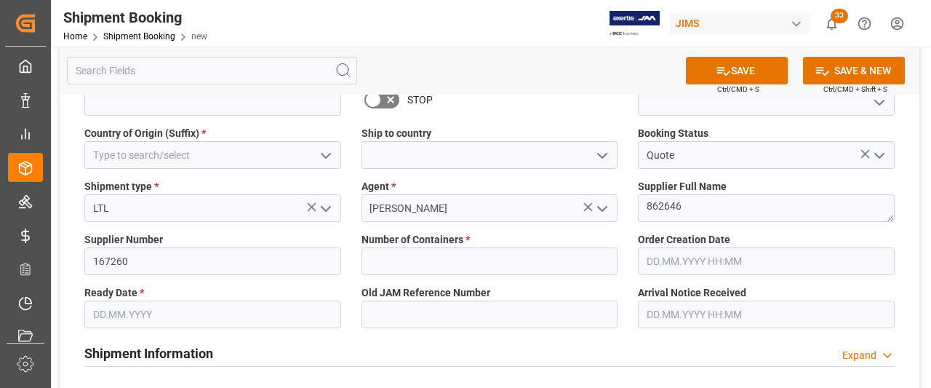
click at [705, 264] on input "text" at bounding box center [766, 261] width 257 height 28
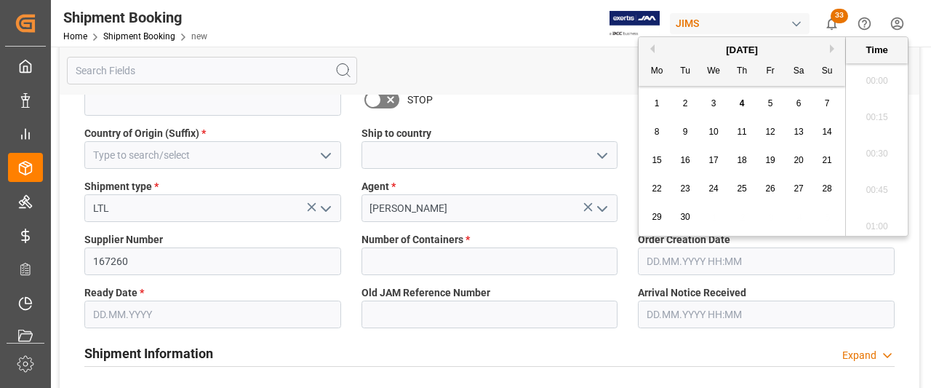
scroll to position [1496, 0]
click at [743, 106] on span "4" at bounding box center [742, 103] width 5 height 10
type input "[DATE] 00:00"
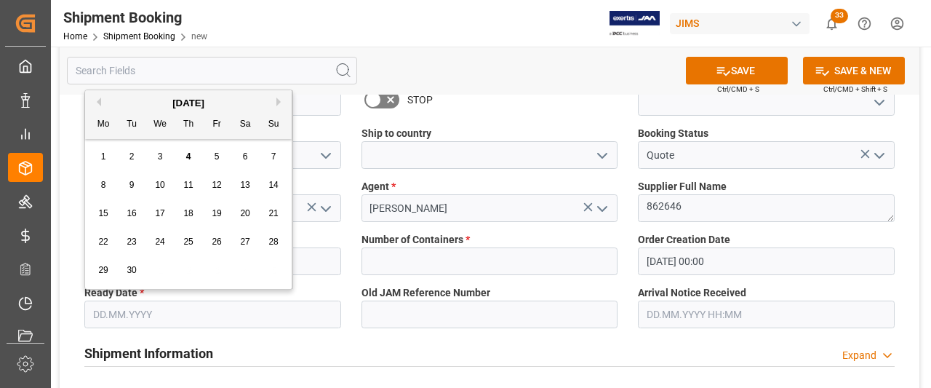
click at [152, 322] on input "text" at bounding box center [212, 314] width 257 height 28
click at [222, 161] on div "5" at bounding box center [217, 156] width 18 height 17
type input "[DATE]"
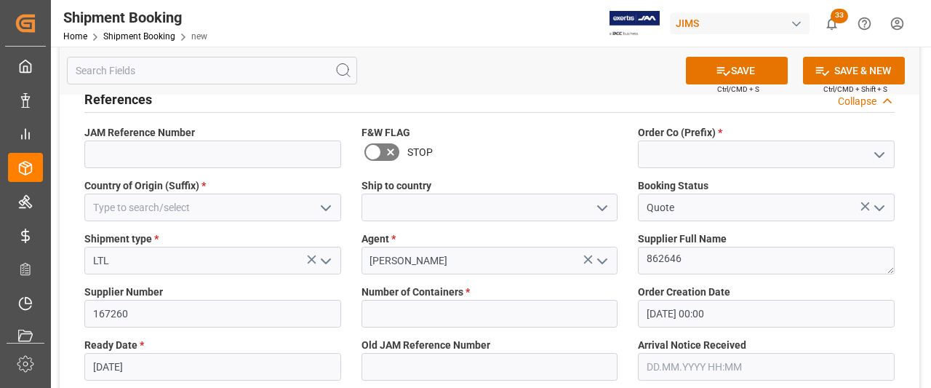
scroll to position [73, 0]
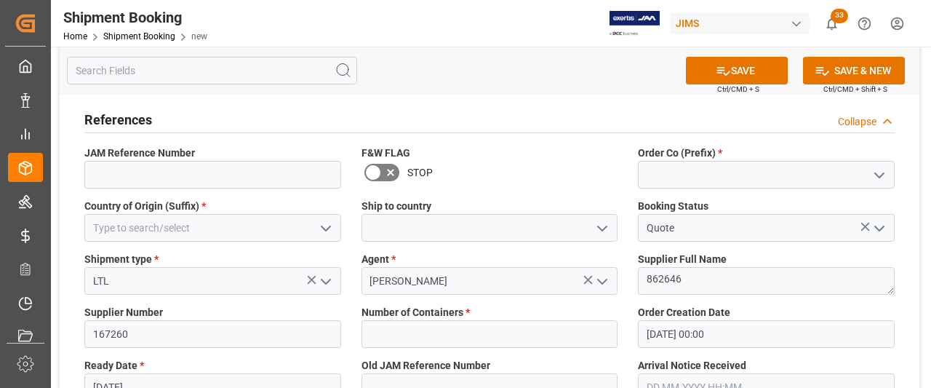
click at [323, 226] on icon "open menu" at bounding box center [325, 228] width 17 height 17
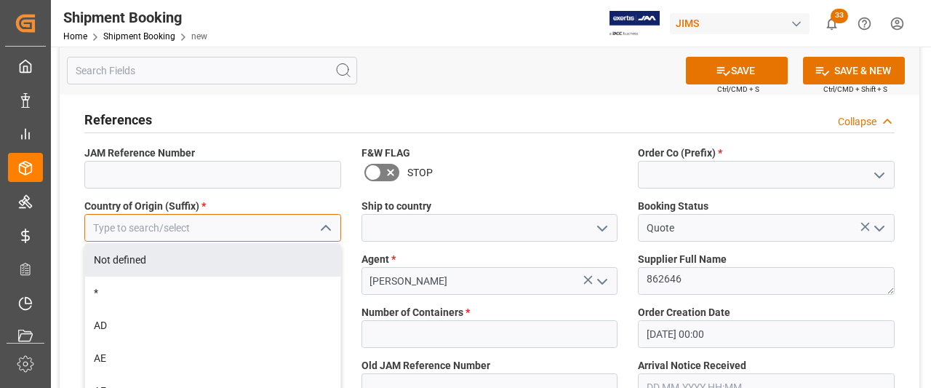
click at [139, 225] on input at bounding box center [212, 228] width 257 height 28
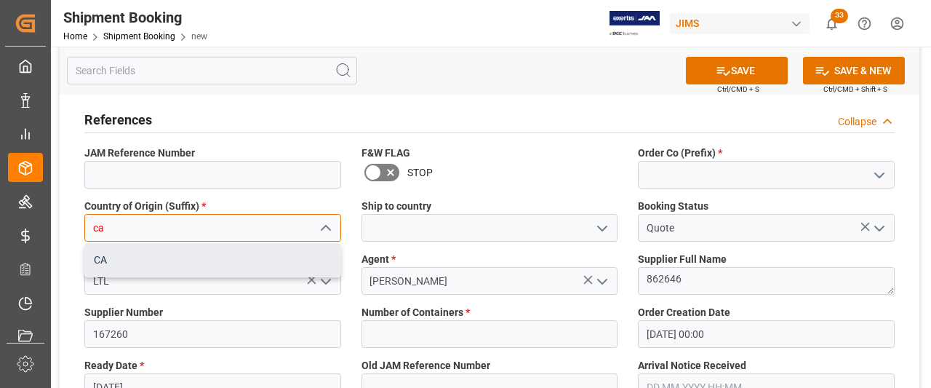
click at [110, 260] on div "CA" at bounding box center [212, 260] width 255 height 33
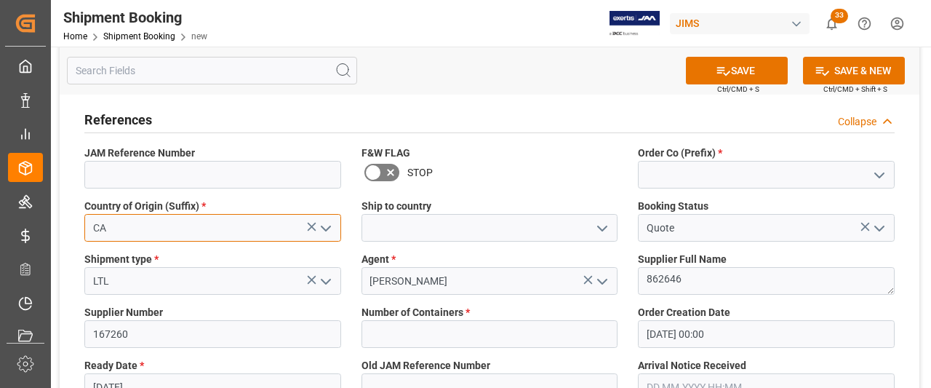
type input "CA"
click at [601, 232] on icon "open menu" at bounding box center [602, 228] width 17 height 17
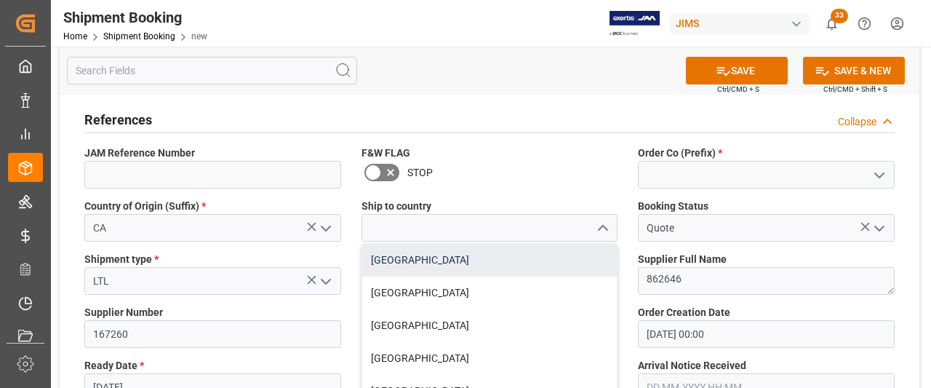
click at [401, 260] on div "[GEOGRAPHIC_DATA]" at bounding box center [489, 260] width 255 height 33
type input "[GEOGRAPHIC_DATA]"
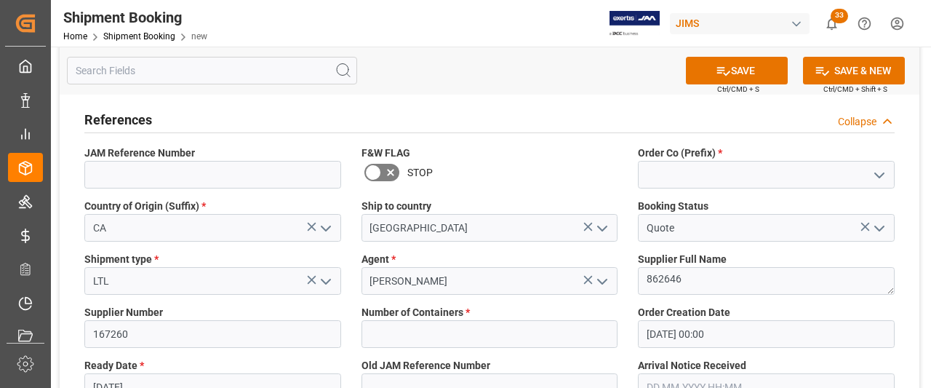
click at [888, 176] on icon "open menu" at bounding box center [879, 175] width 17 height 17
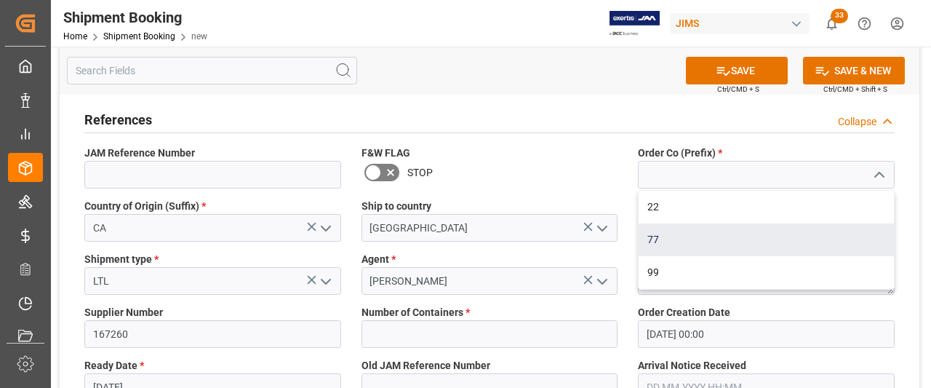
click at [652, 238] on div "77" at bounding box center [766, 239] width 255 height 33
type input "77"
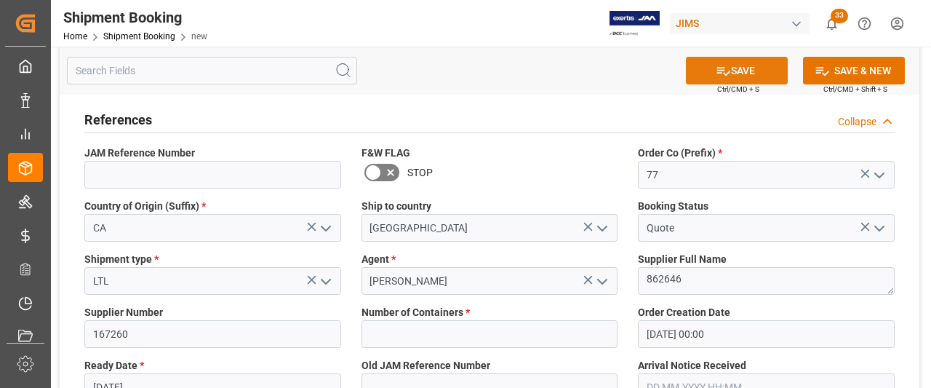
click at [751, 73] on button "SAVE" at bounding box center [737, 71] width 102 height 28
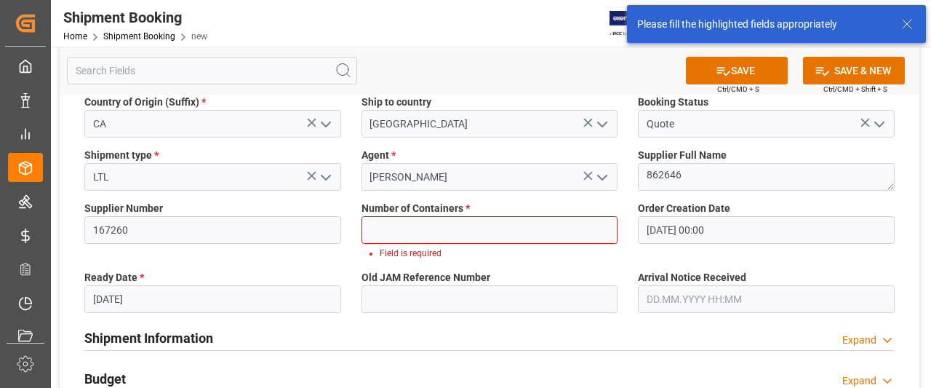
scroll to position [189, 0]
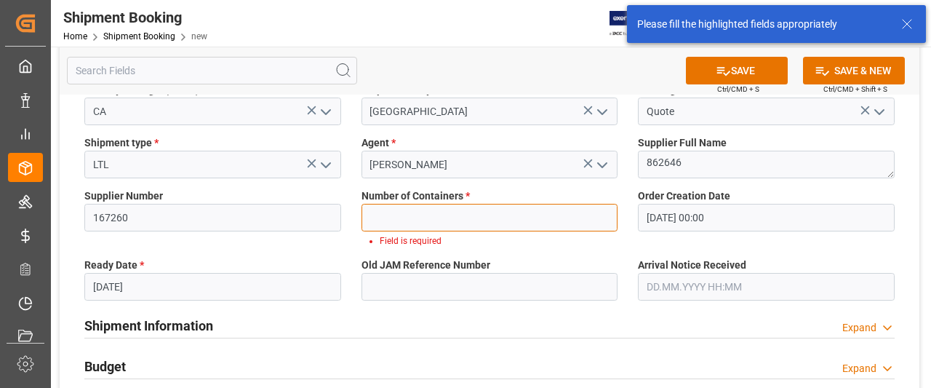
click at [380, 216] on input "text" at bounding box center [490, 218] width 257 height 28
type input "0"
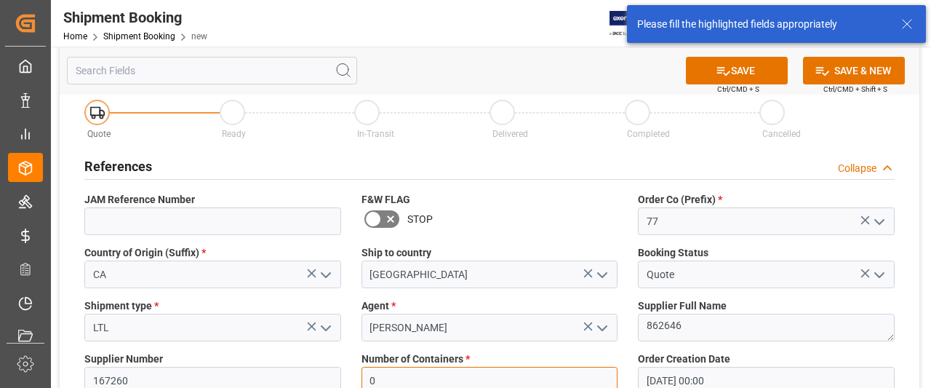
scroll to position [0, 0]
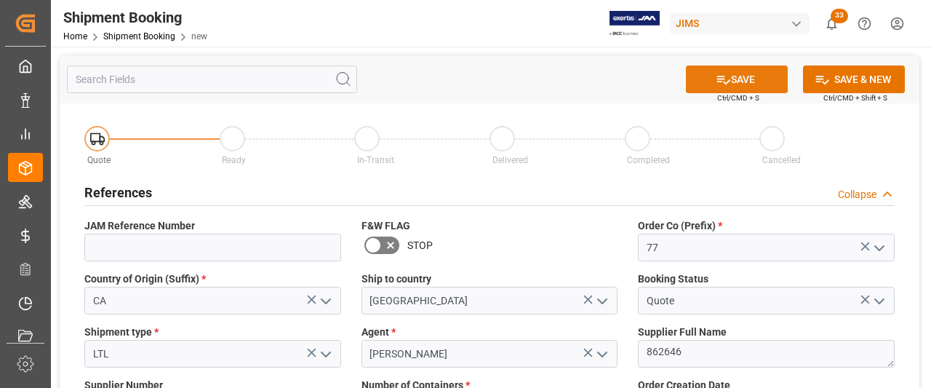
click at [754, 81] on button "SAVE" at bounding box center [737, 79] width 102 height 28
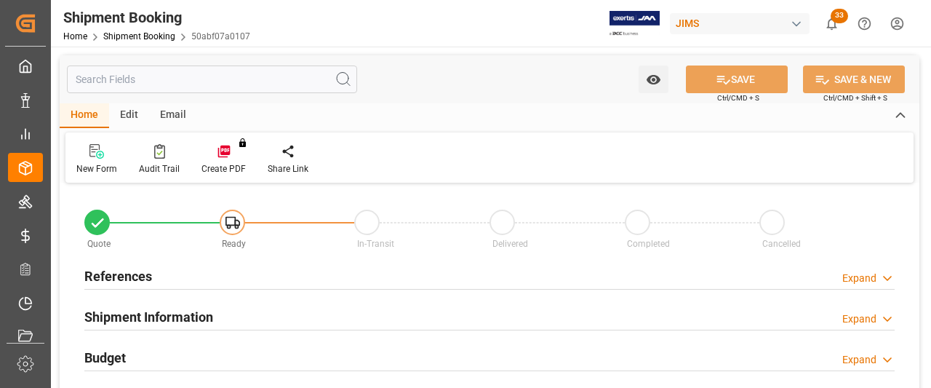
type input "0"
type input "[DATE] 00:00"
type input "[DATE]"
click at [125, 268] on h2 "References" at bounding box center [118, 276] width 68 height 20
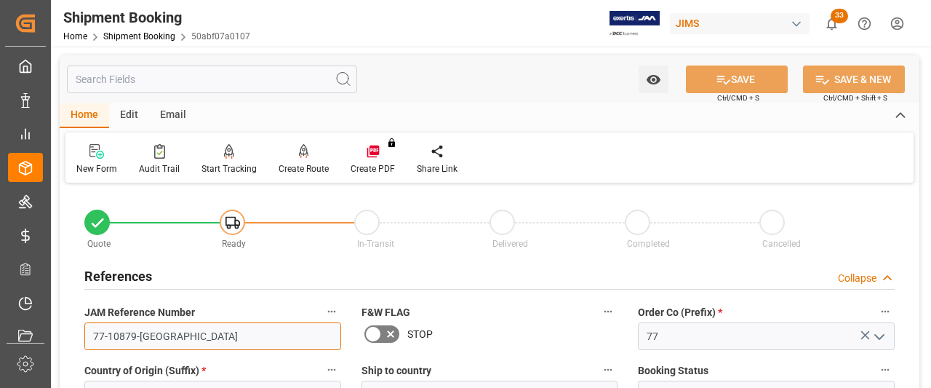
click at [154, 337] on input "77-10879-[GEOGRAPHIC_DATA]" at bounding box center [212, 336] width 257 height 28
drag, startPoint x: 156, startPoint y: 341, endPoint x: 76, endPoint y: 335, distance: 81.0
click at [76, 335] on div "JAM Reference Number 77-10879-[GEOGRAPHIC_DATA]" at bounding box center [212, 326] width 277 height 58
